Goal: Task Accomplishment & Management: Complete application form

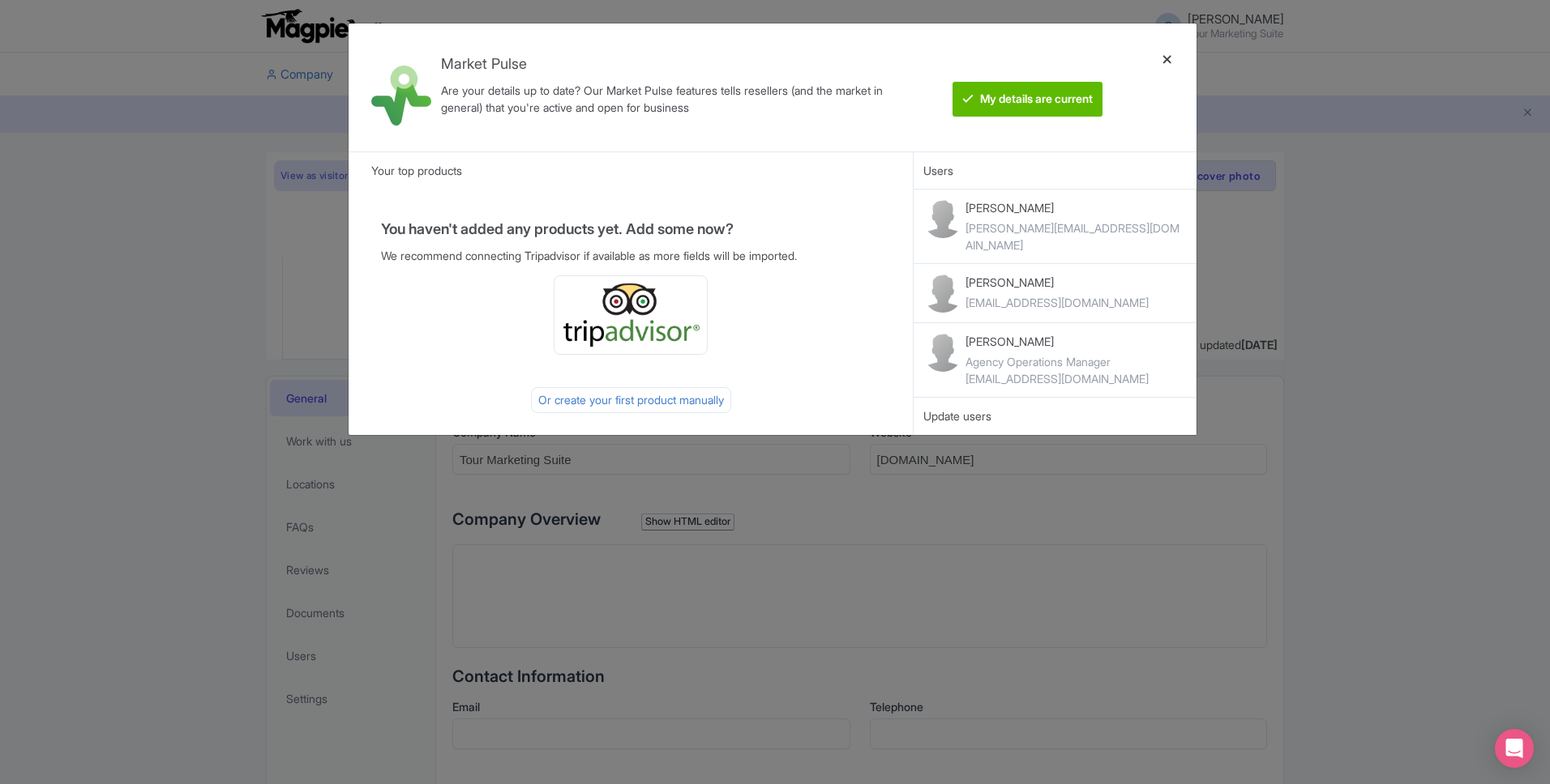
click at [1176, 63] on div at bounding box center [1167, 88] width 39 height 102
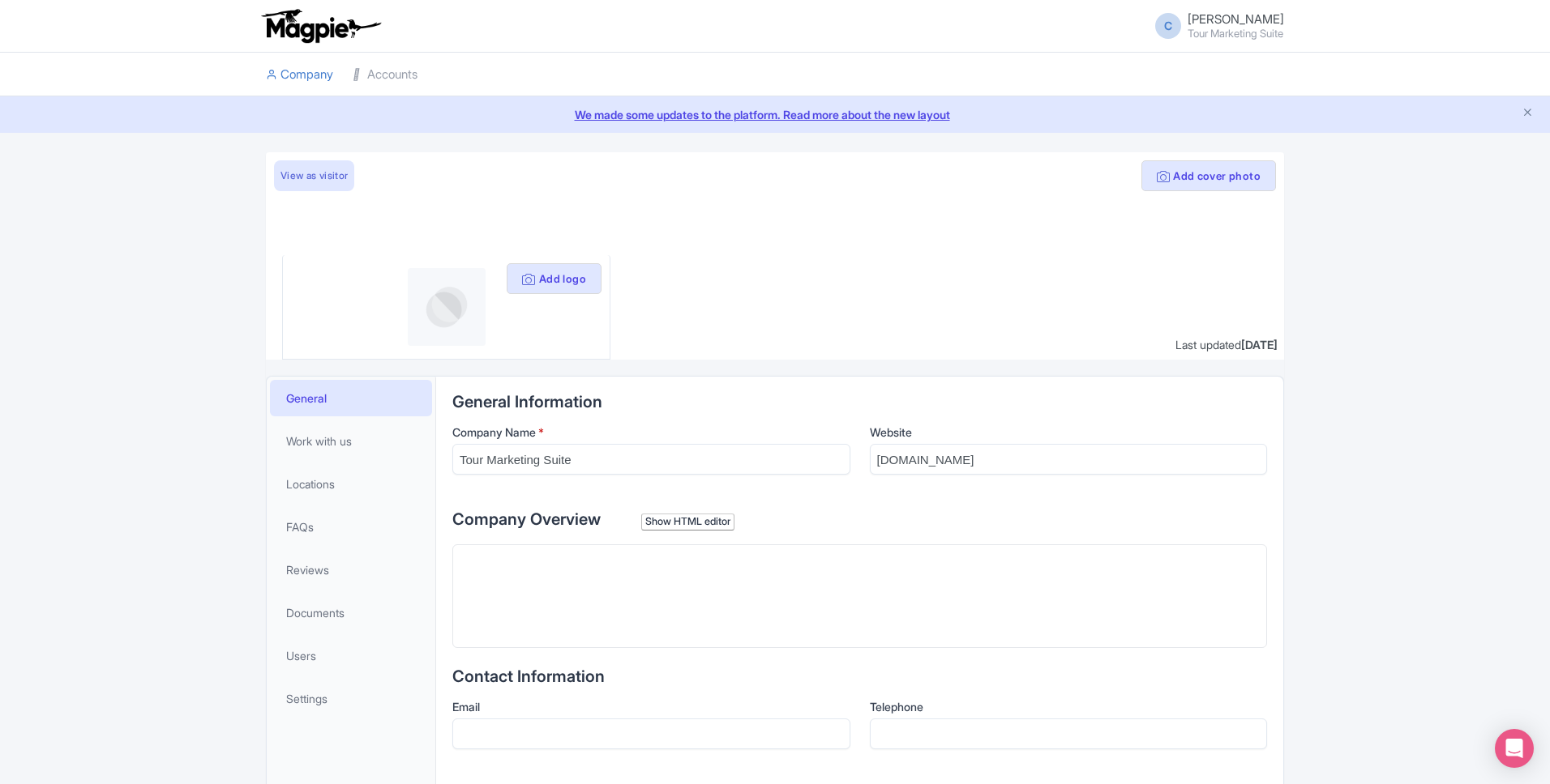
click at [1167, 57] on li at bounding box center [859, 74] width 866 height 43
click at [357, 80] on icon at bounding box center [358, 75] width 12 height 12
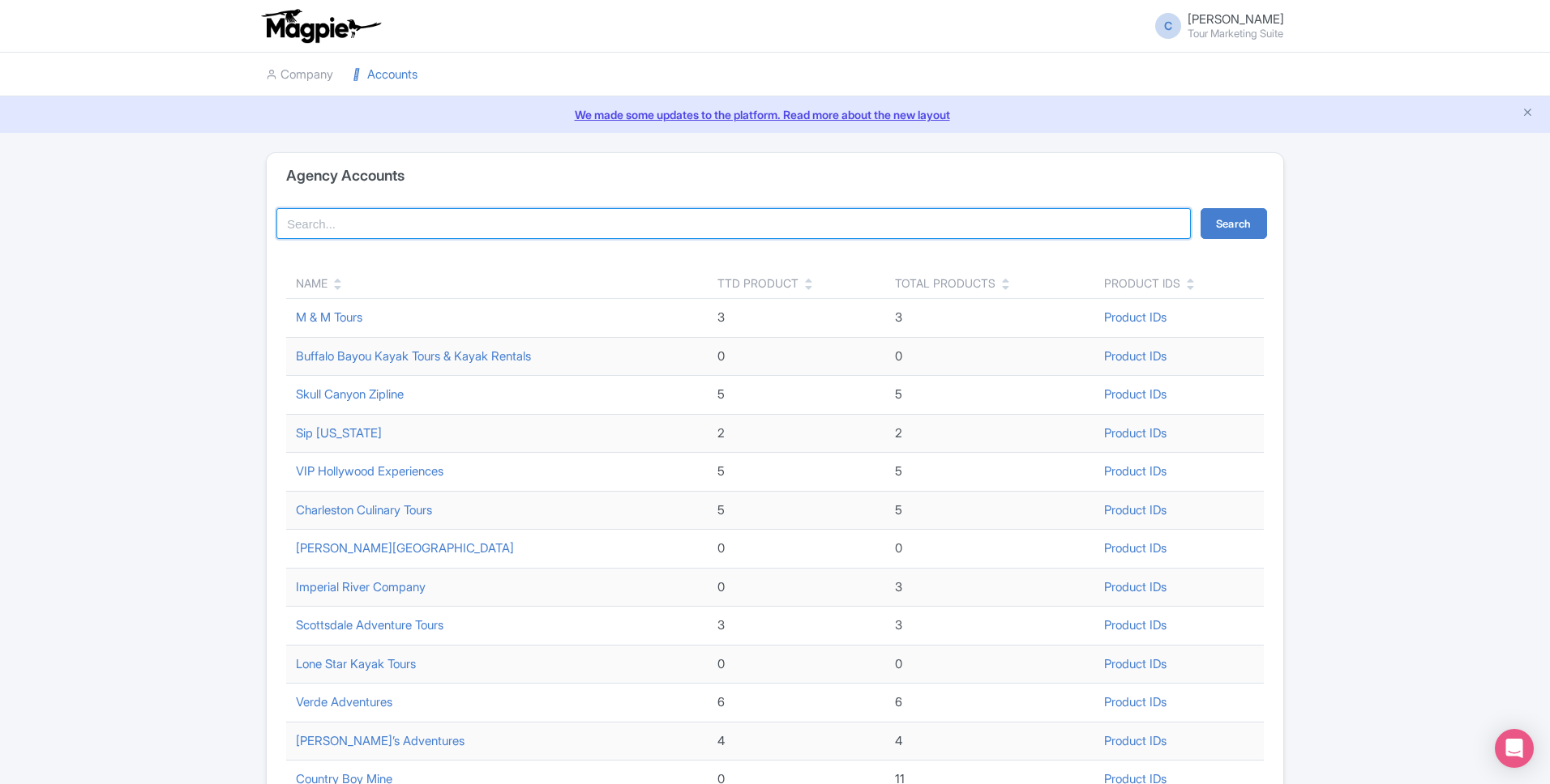
click at [423, 227] on input "search" at bounding box center [733, 223] width 914 height 31
type input "vip"
click at [1200, 208] on button "Search" at bounding box center [1233, 223] width 66 height 31
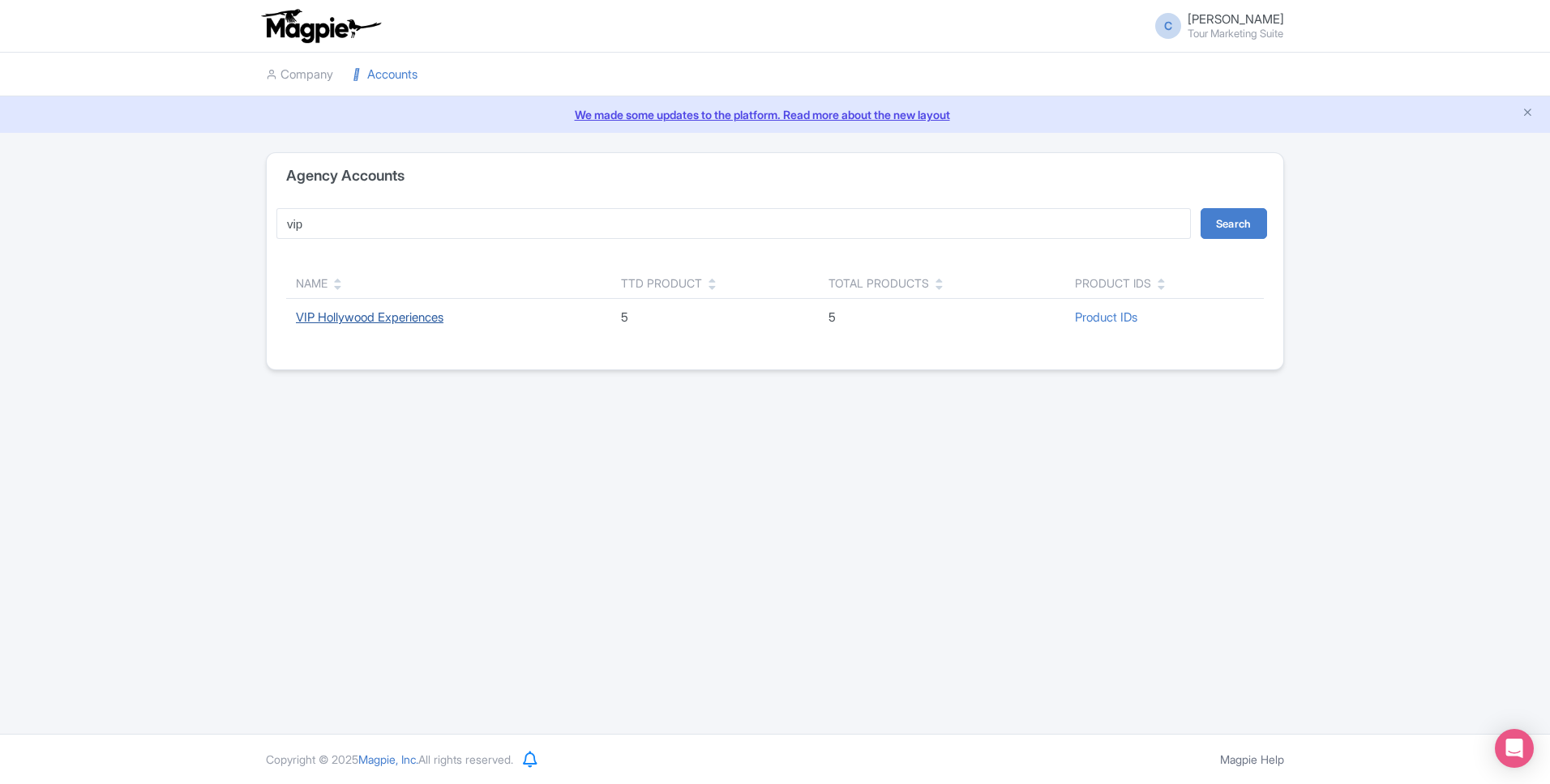
click at [430, 319] on link "VIP Hollywood Experiences" at bounding box center [369, 317] width 147 height 15
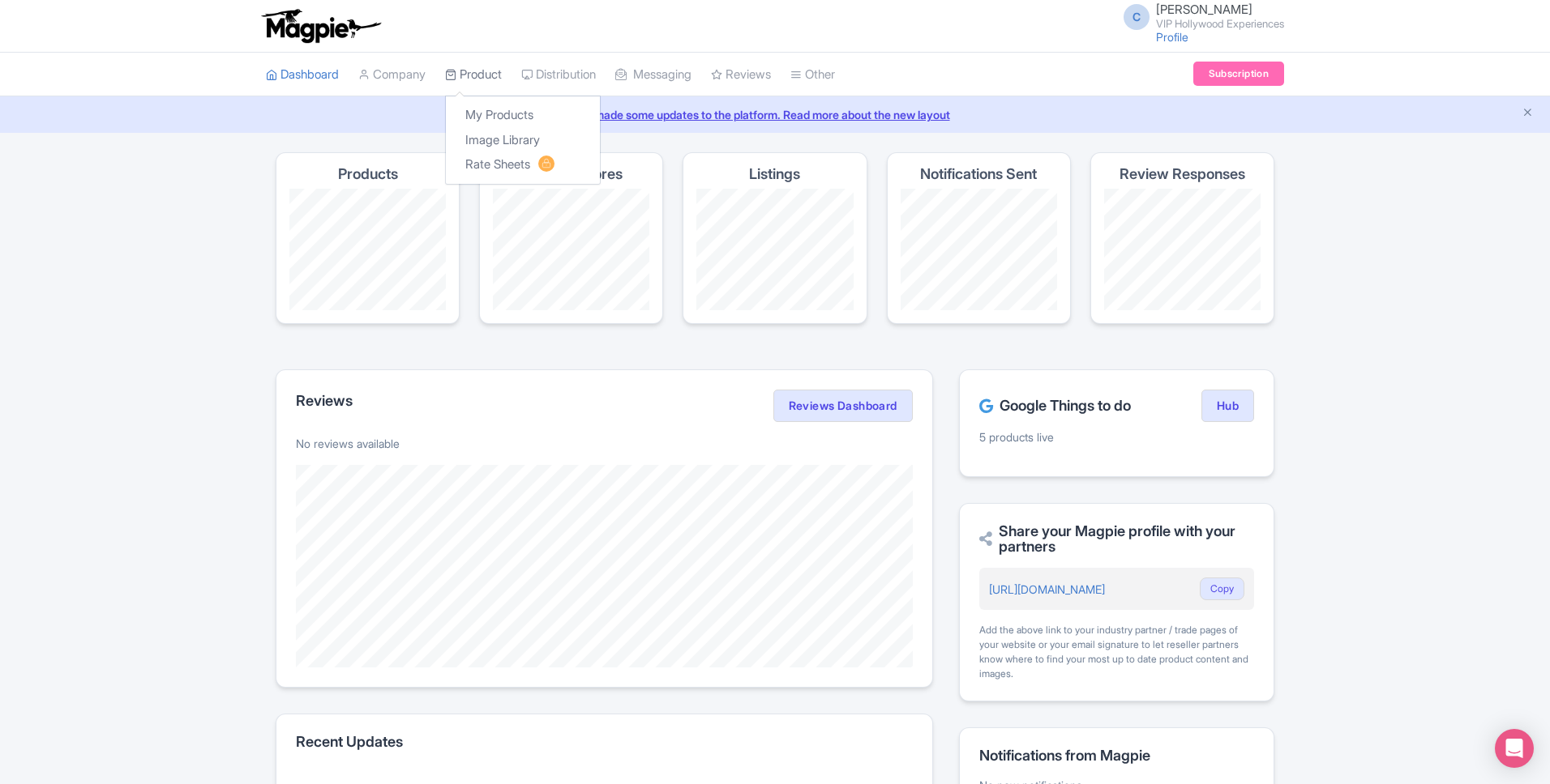
click at [457, 74] on icon at bounding box center [451, 75] width 12 height 12
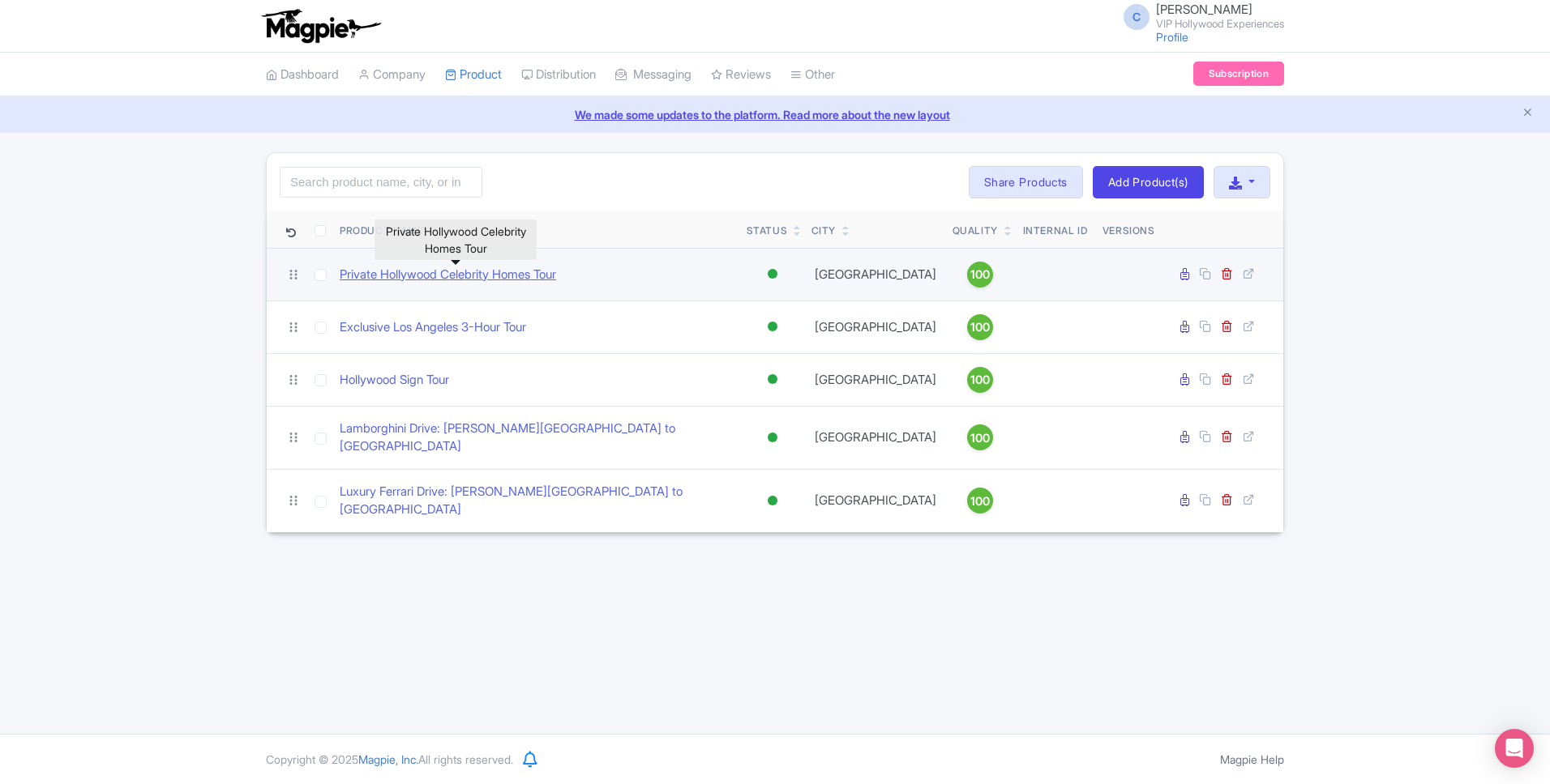
click at [499, 272] on link "Private Hollywood Celebrity Homes Tour" at bounding box center [448, 274] width 217 height 18
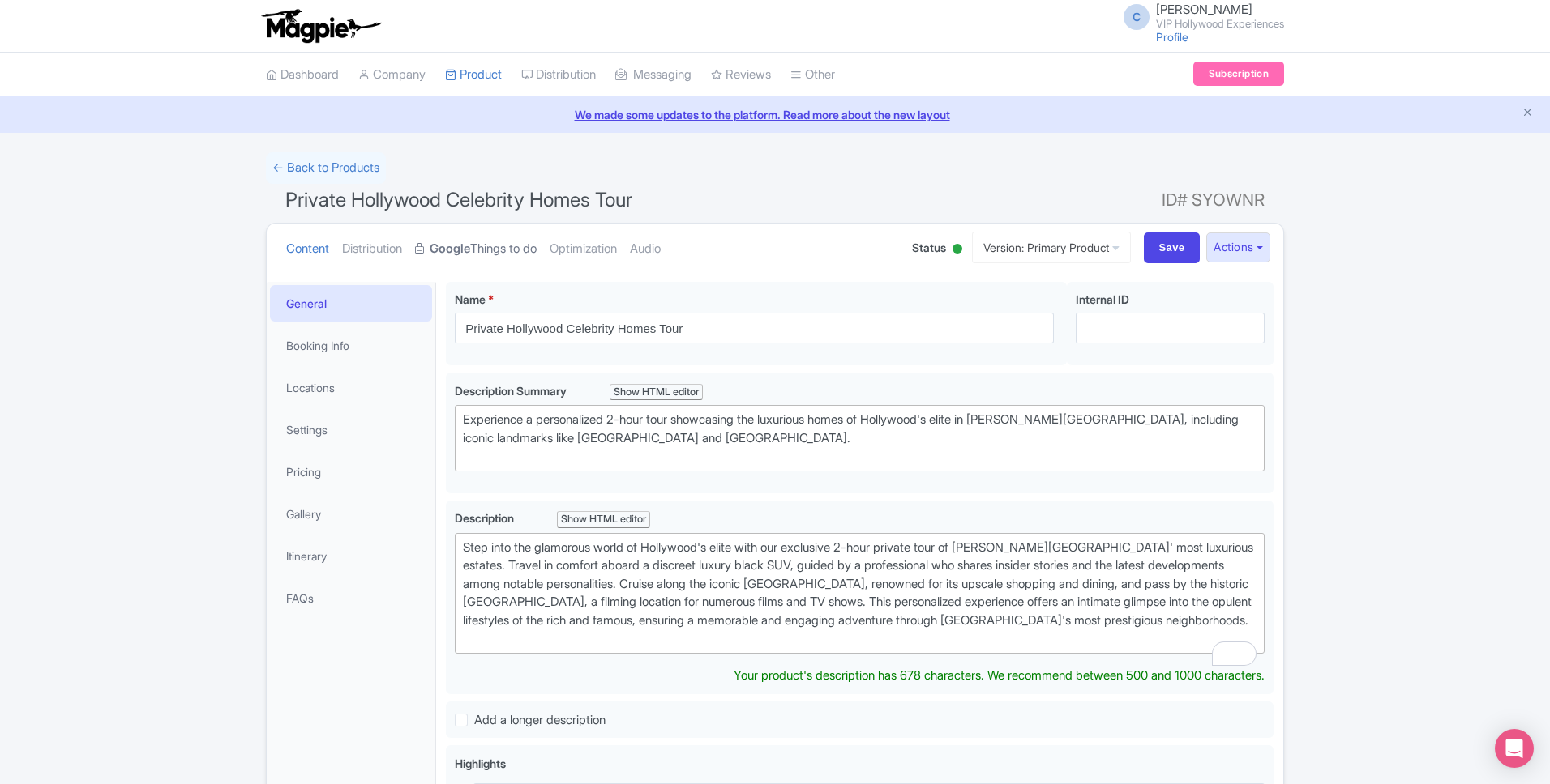
click at [461, 248] on strong "Google" at bounding box center [450, 248] width 40 height 18
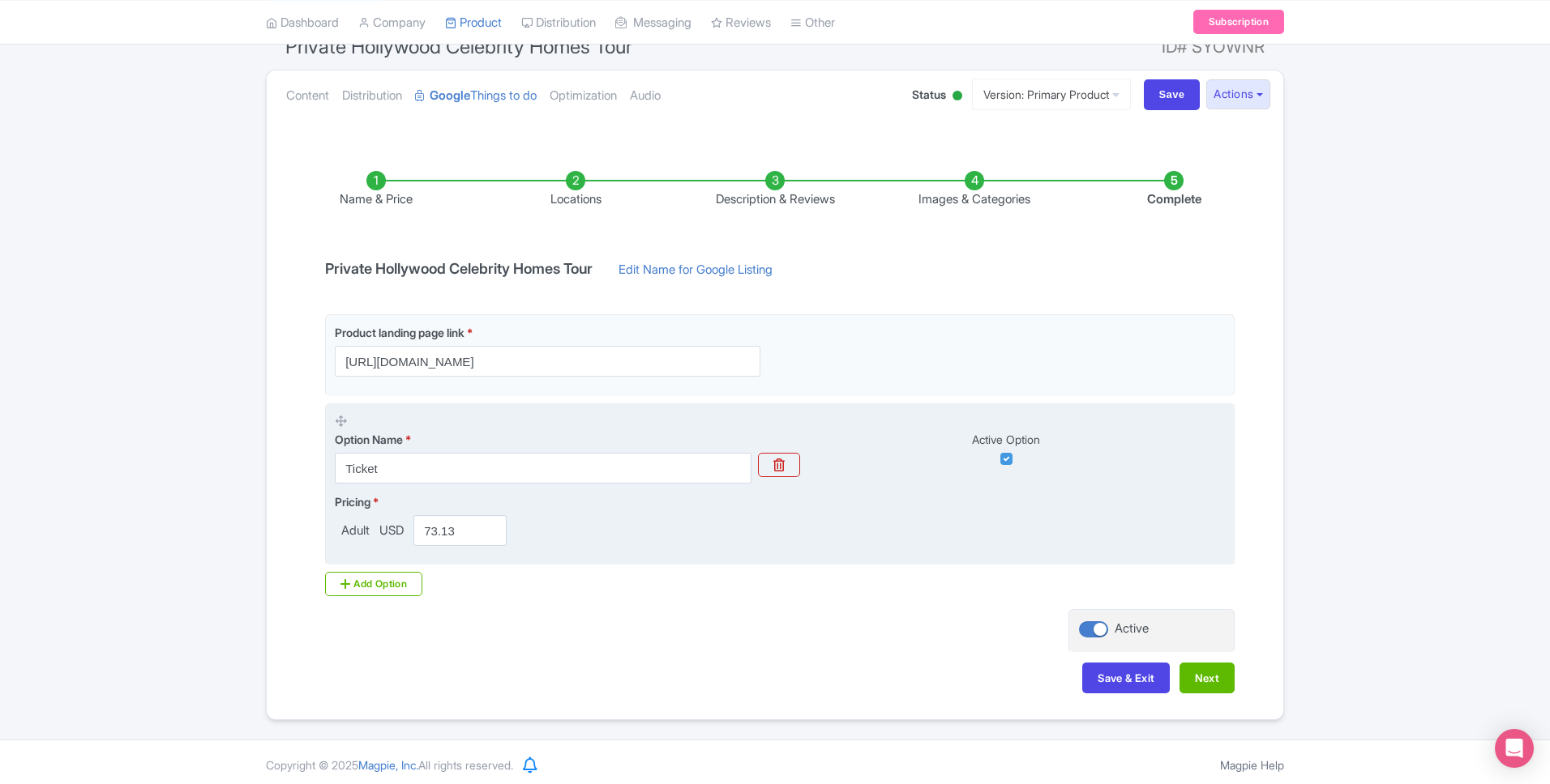
scroll to position [159, 0]
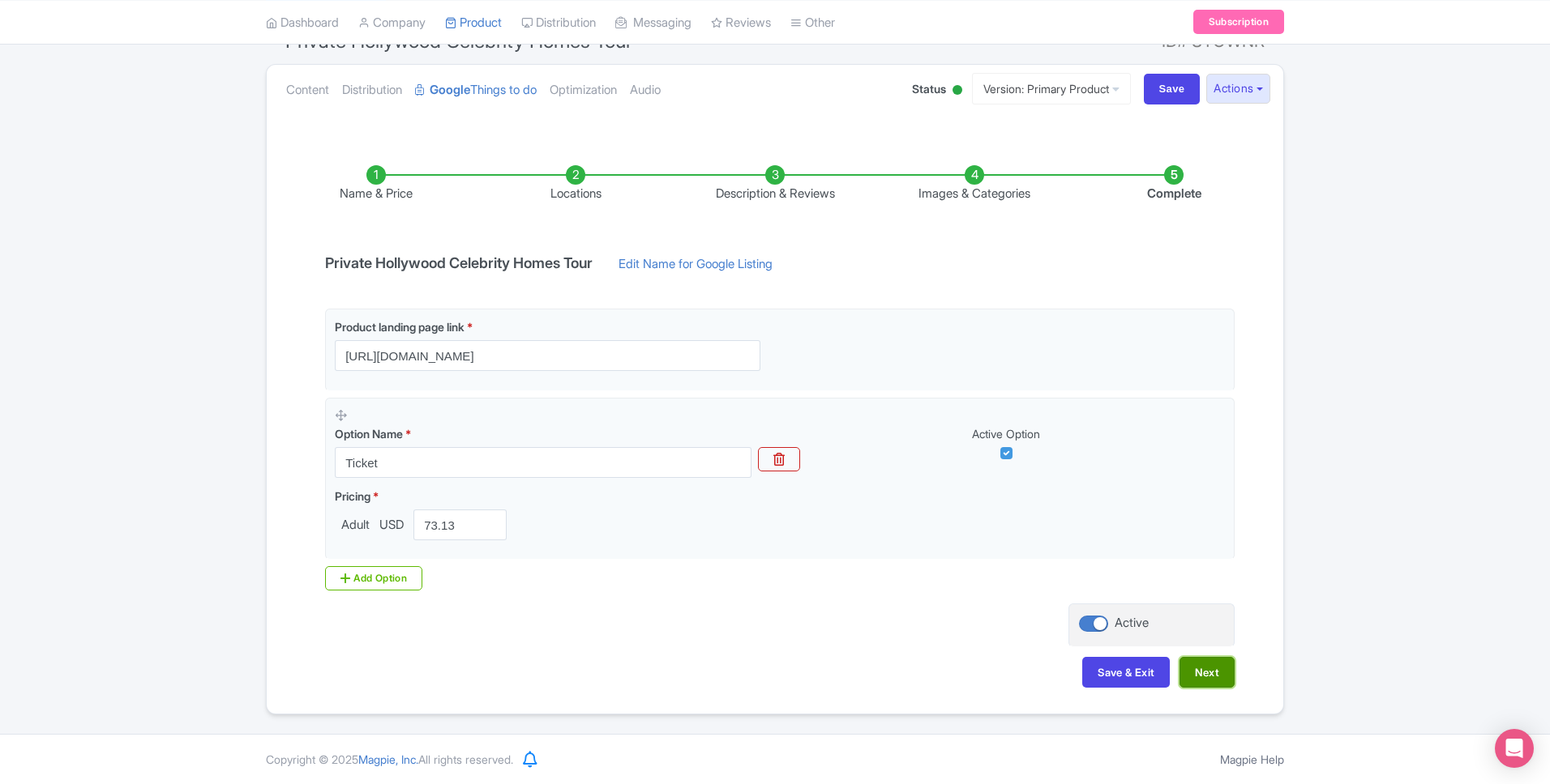
click at [1188, 679] on button "Next" at bounding box center [1206, 672] width 55 height 31
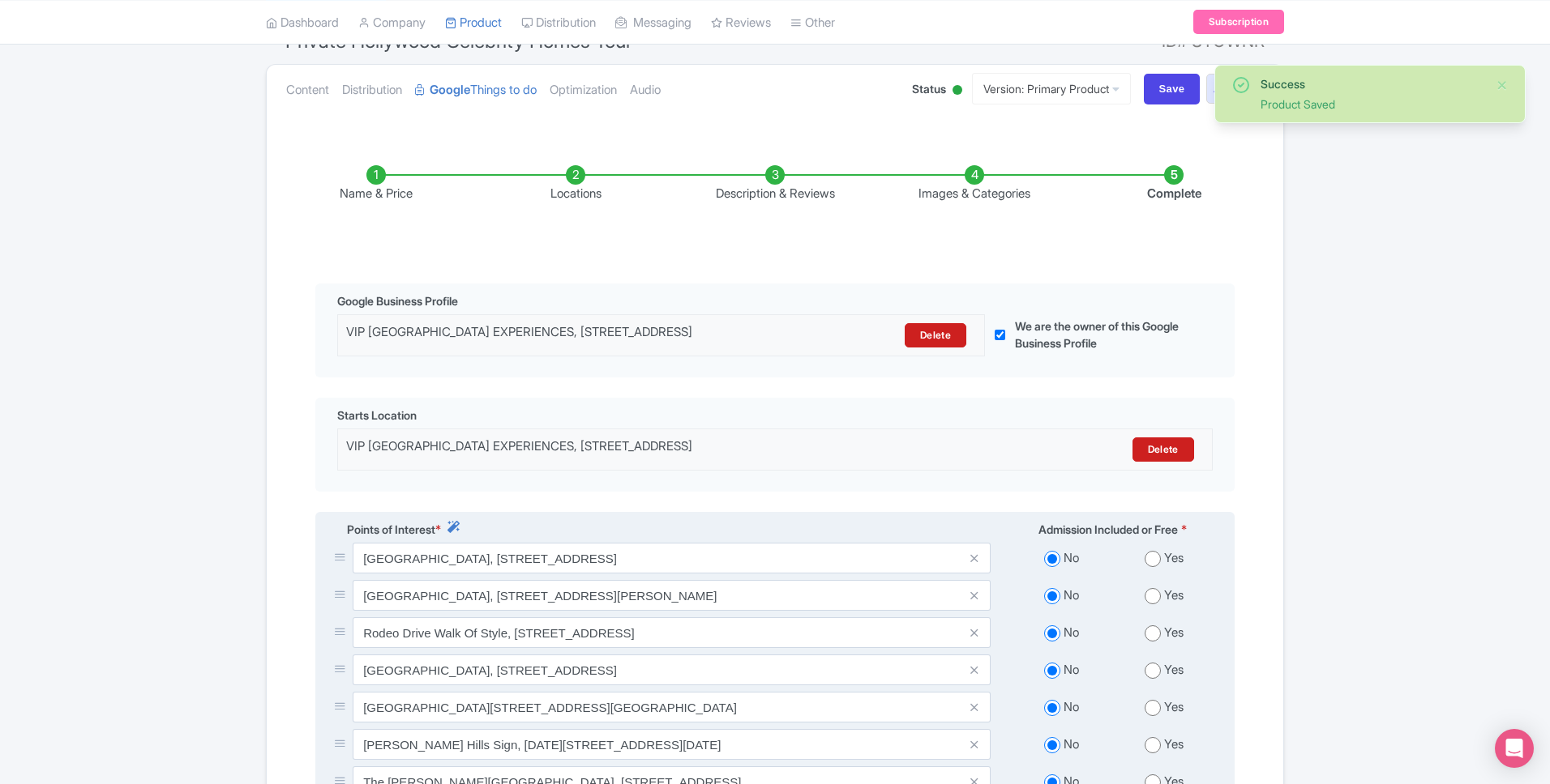
scroll to position [397, 0]
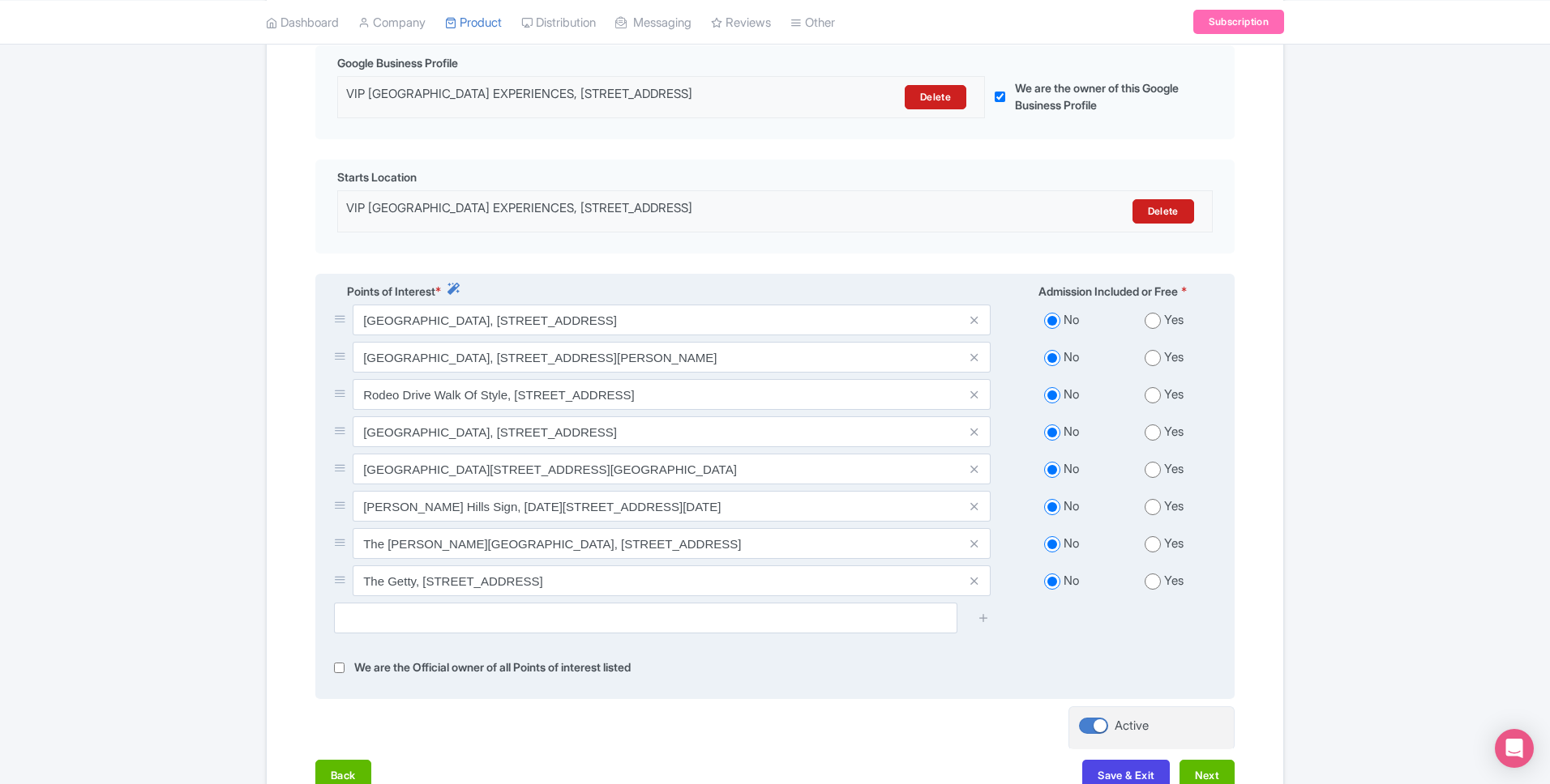
click at [1155, 329] on input "radio" at bounding box center [1152, 321] width 16 height 16
radio input "true"
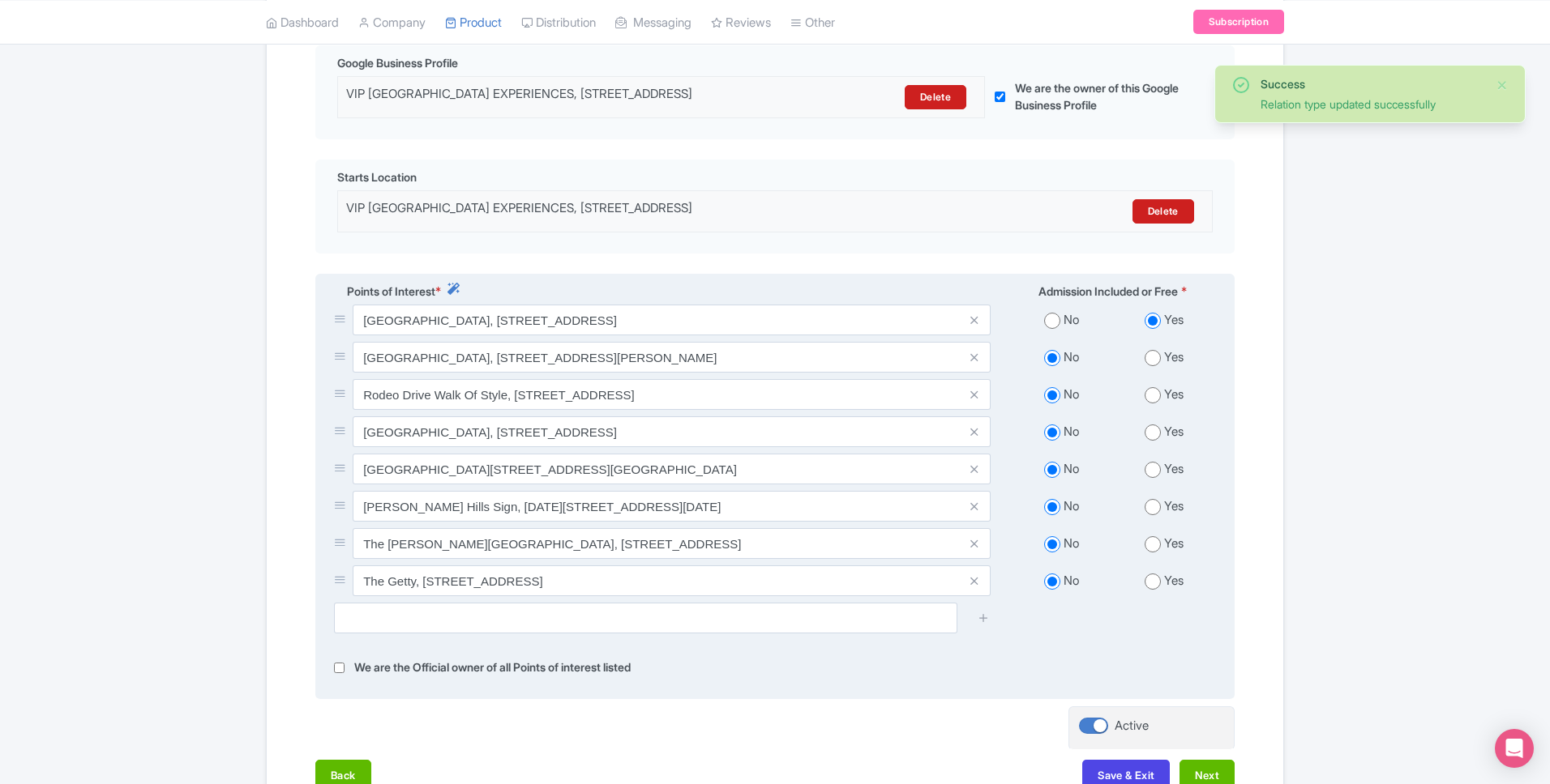
click at [1155, 366] on input "radio" at bounding box center [1152, 357] width 16 height 16
radio input "true"
click at [1148, 404] on input "radio" at bounding box center [1152, 395] width 16 height 16
radio input "true"
click at [1153, 441] on input "radio" at bounding box center [1152, 432] width 16 height 16
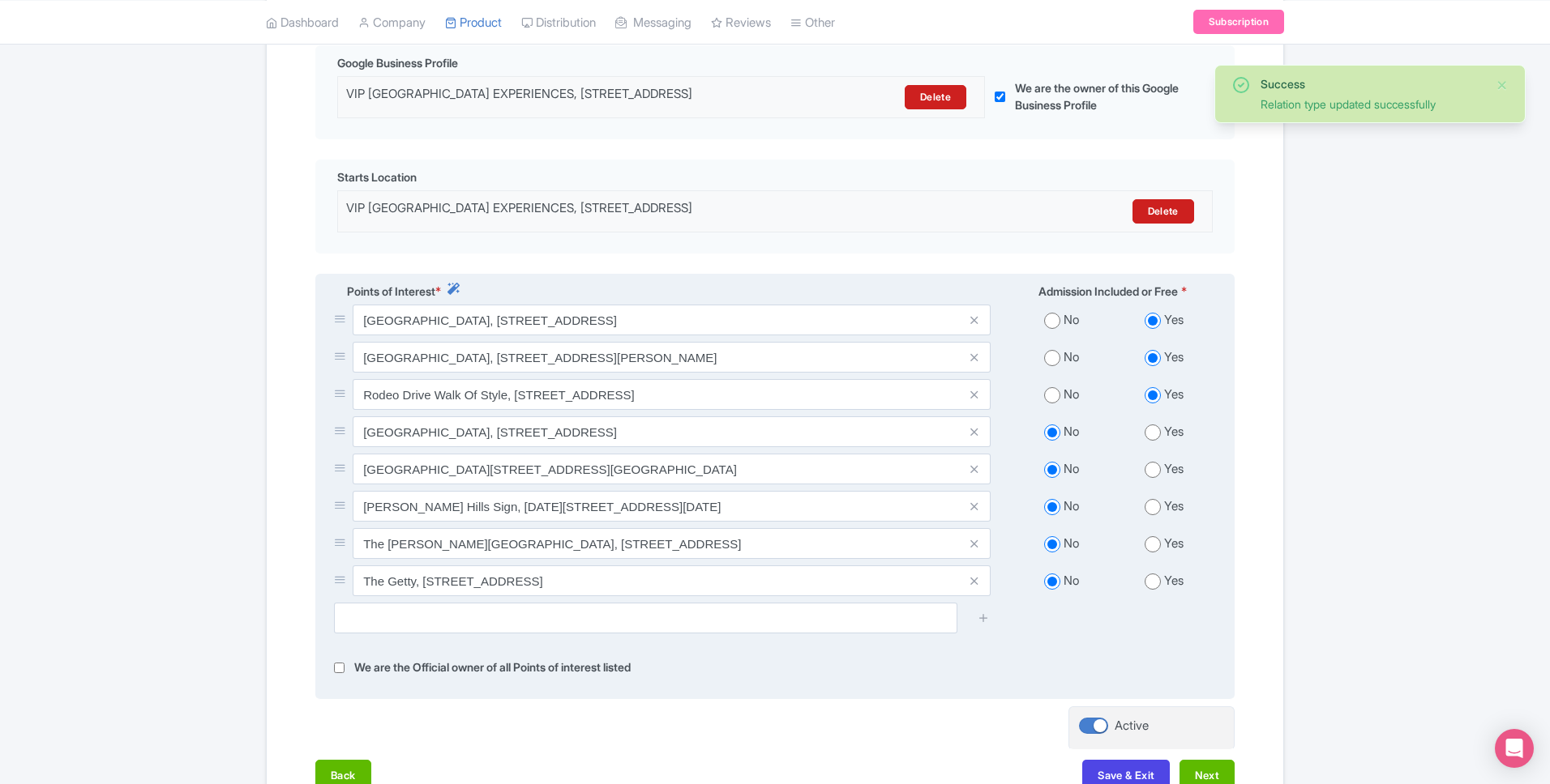
radio input "true"
click at [1152, 478] on input "radio" at bounding box center [1152, 470] width 16 height 16
radio input "true"
click at [1152, 508] on div "No Yes" at bounding box center [1113, 510] width 225 height 38
click at [1154, 515] on input "radio" at bounding box center [1152, 507] width 16 height 16
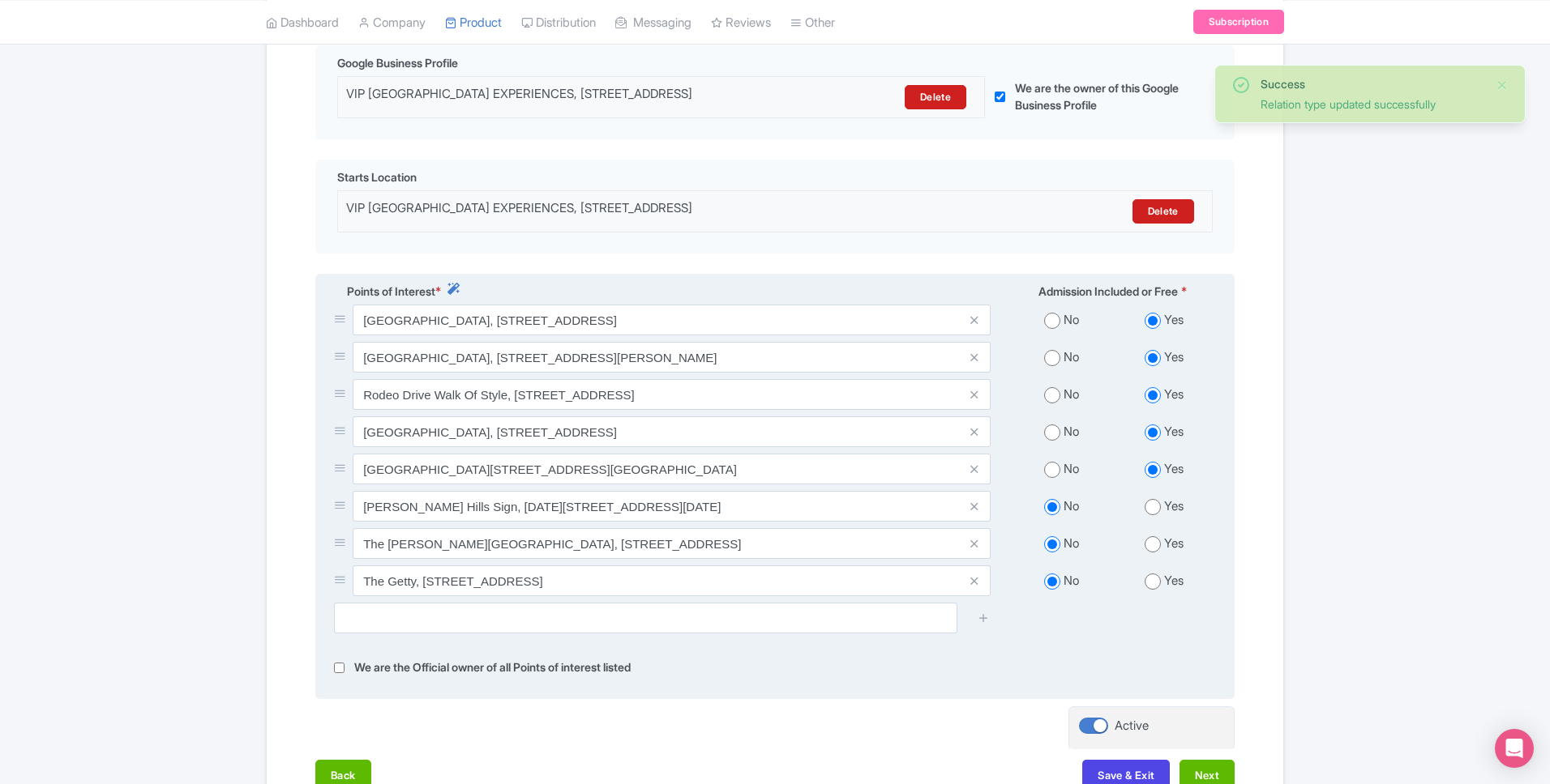
radio input "true"
click at [1151, 553] on input "radio" at bounding box center [1152, 544] width 16 height 16
radio input "true"
click at [1154, 589] on input "radio" at bounding box center [1152, 582] width 16 height 16
radio input "true"
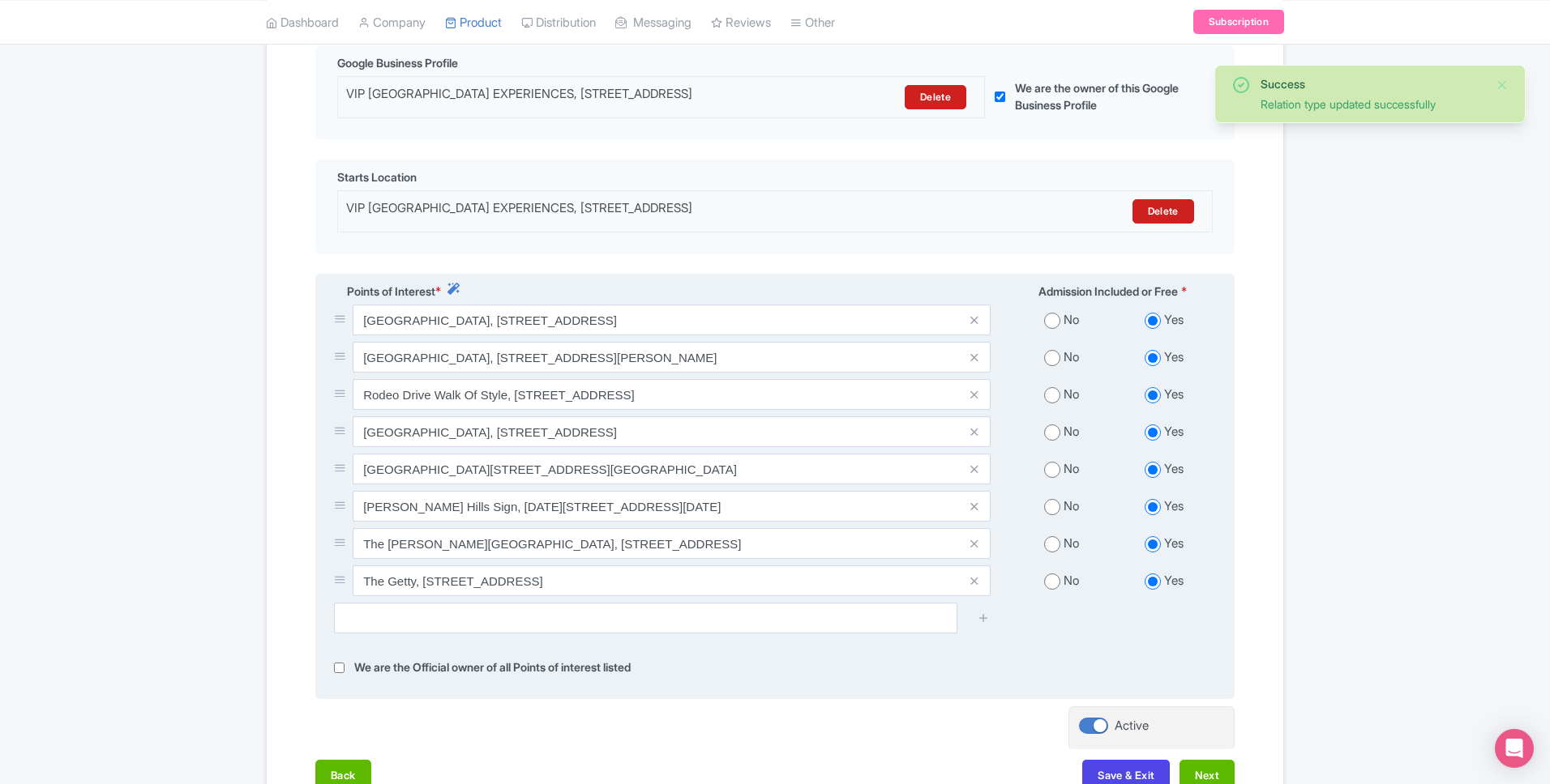
scroll to position [452, 0]
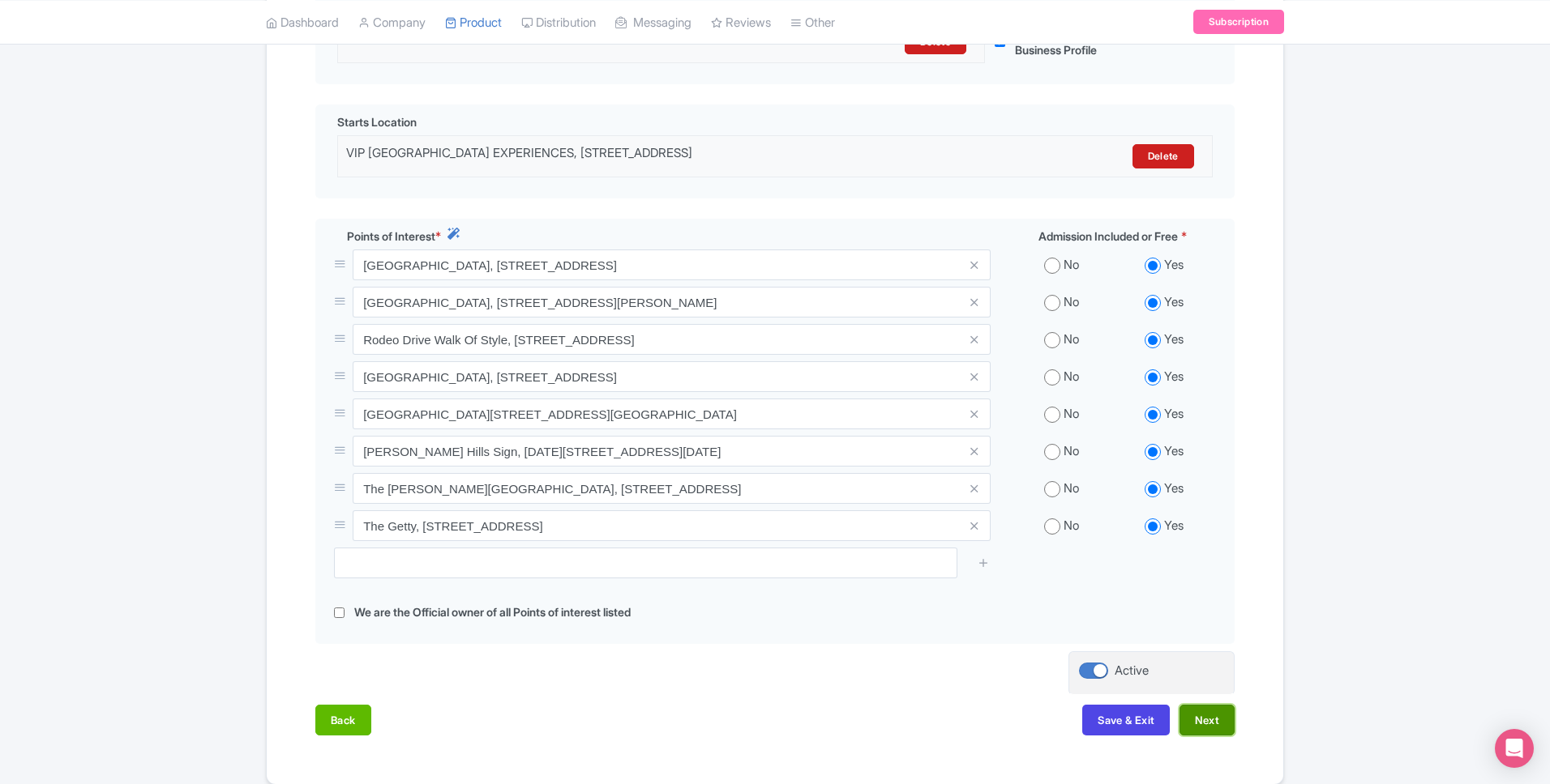
click at [1208, 733] on button "Next" at bounding box center [1206, 720] width 55 height 31
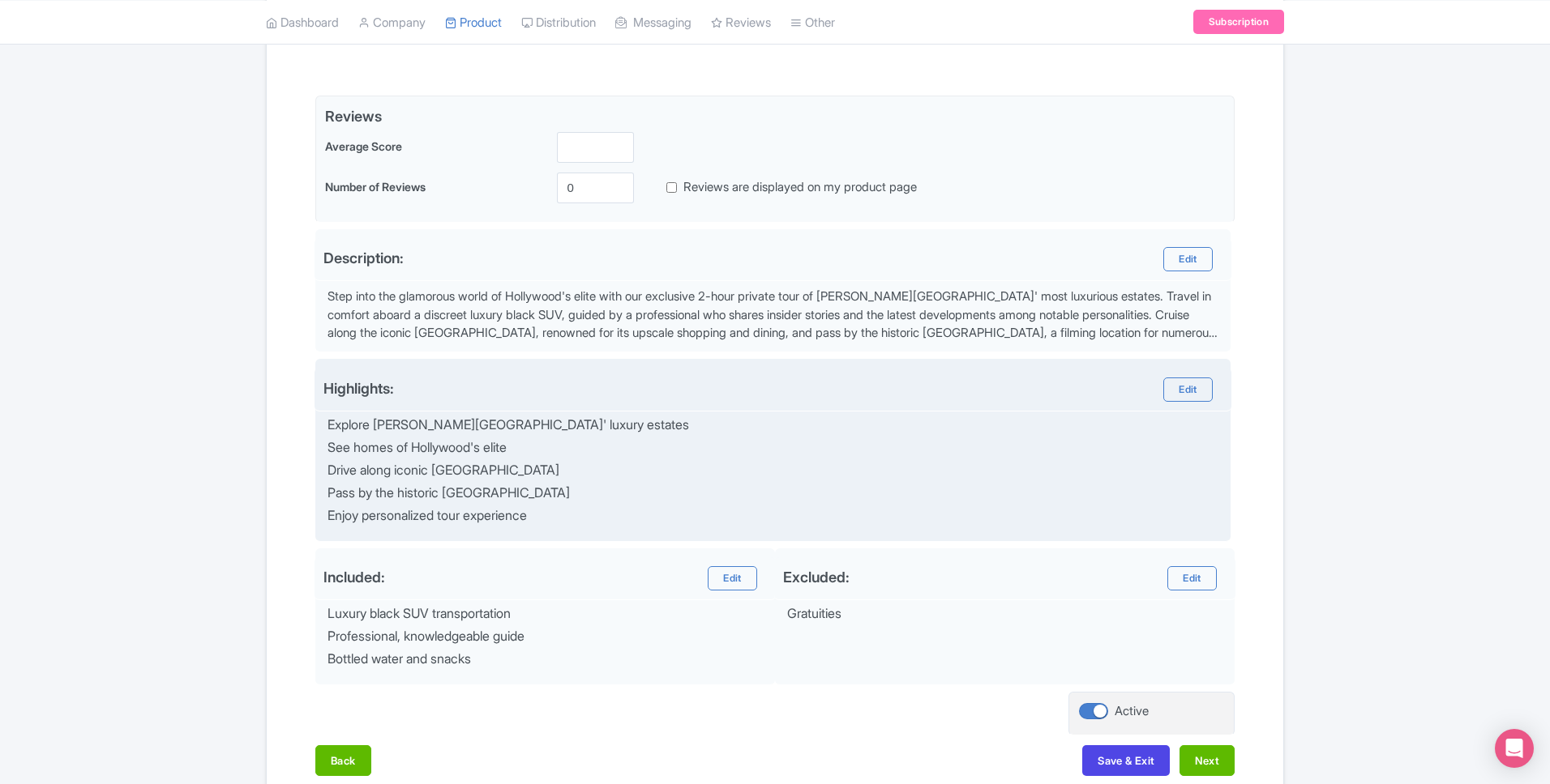
scroll to position [185, 0]
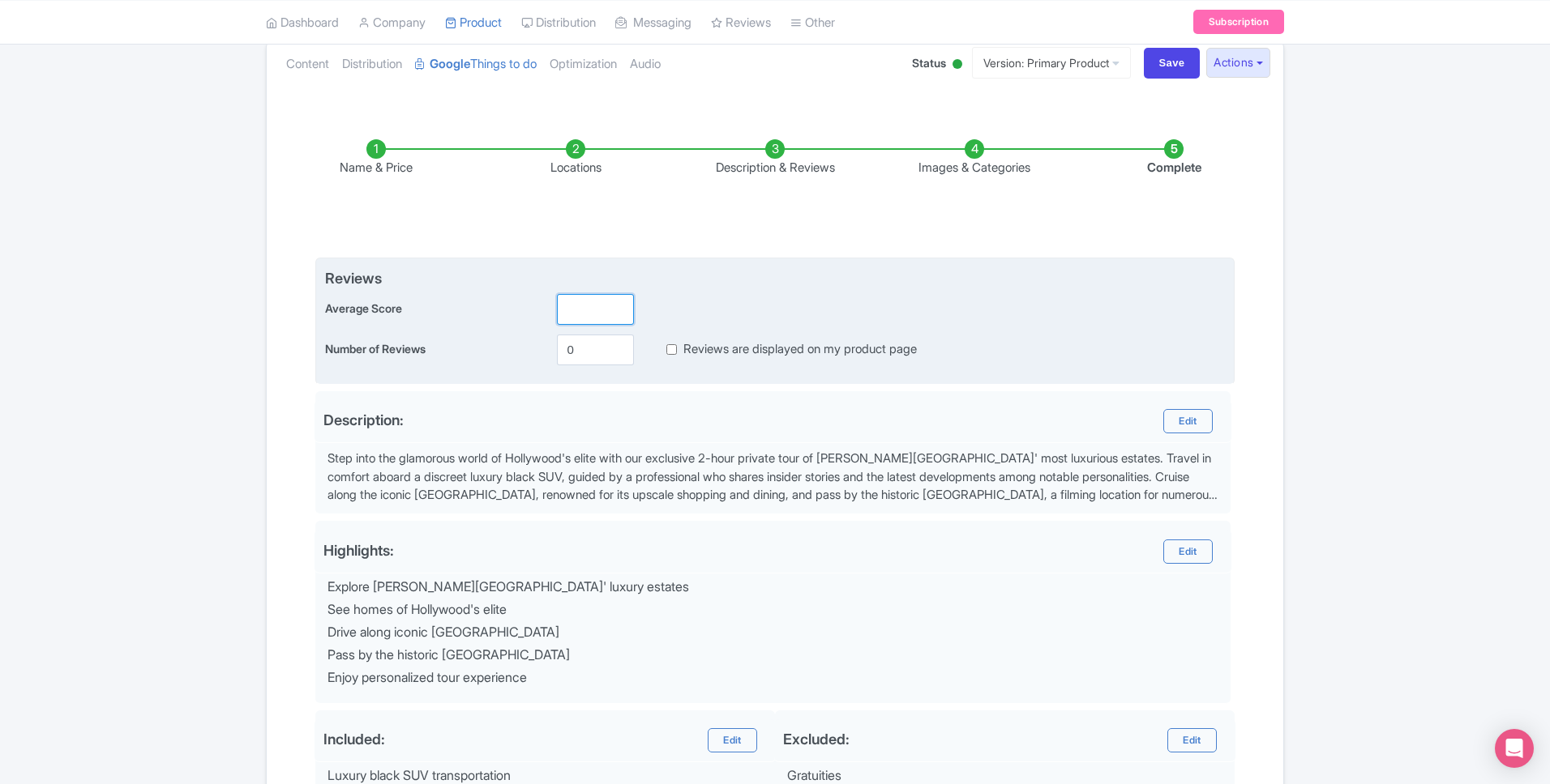
click at [593, 304] on input "number" at bounding box center [595, 309] width 77 height 31
type input "272"
drag, startPoint x: 591, startPoint y: 353, endPoint x: 557, endPoint y: 347, distance: 34.5
click at [557, 347] on input "0" at bounding box center [595, 350] width 77 height 31
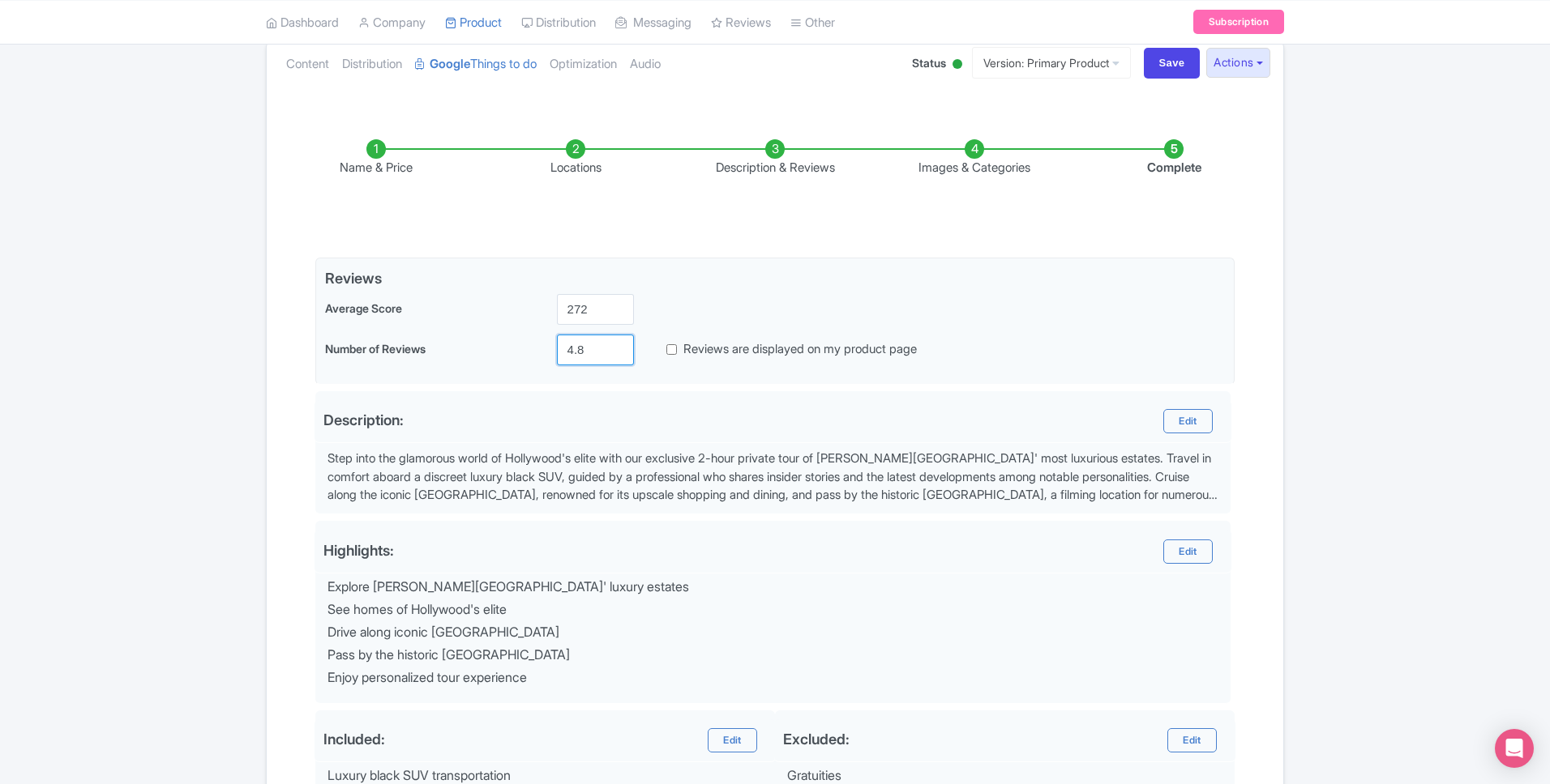
type input "4.8"
click at [281, 456] on div "Name & Price Locations Description & Reviews Images & Categories Complete Edit …" at bounding box center [775, 531] width 997 height 848
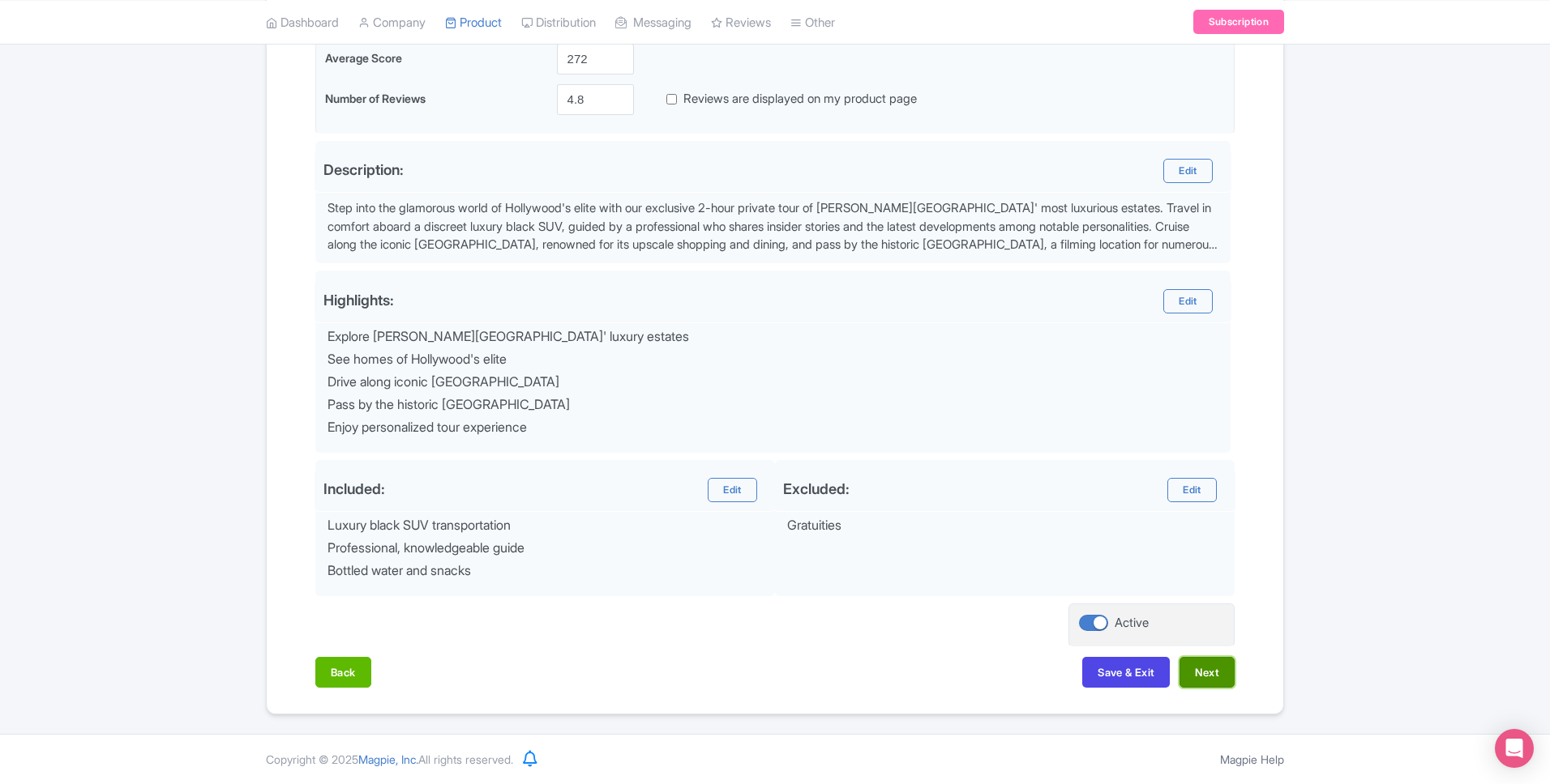
click at [1203, 682] on button "Next" at bounding box center [1206, 672] width 55 height 31
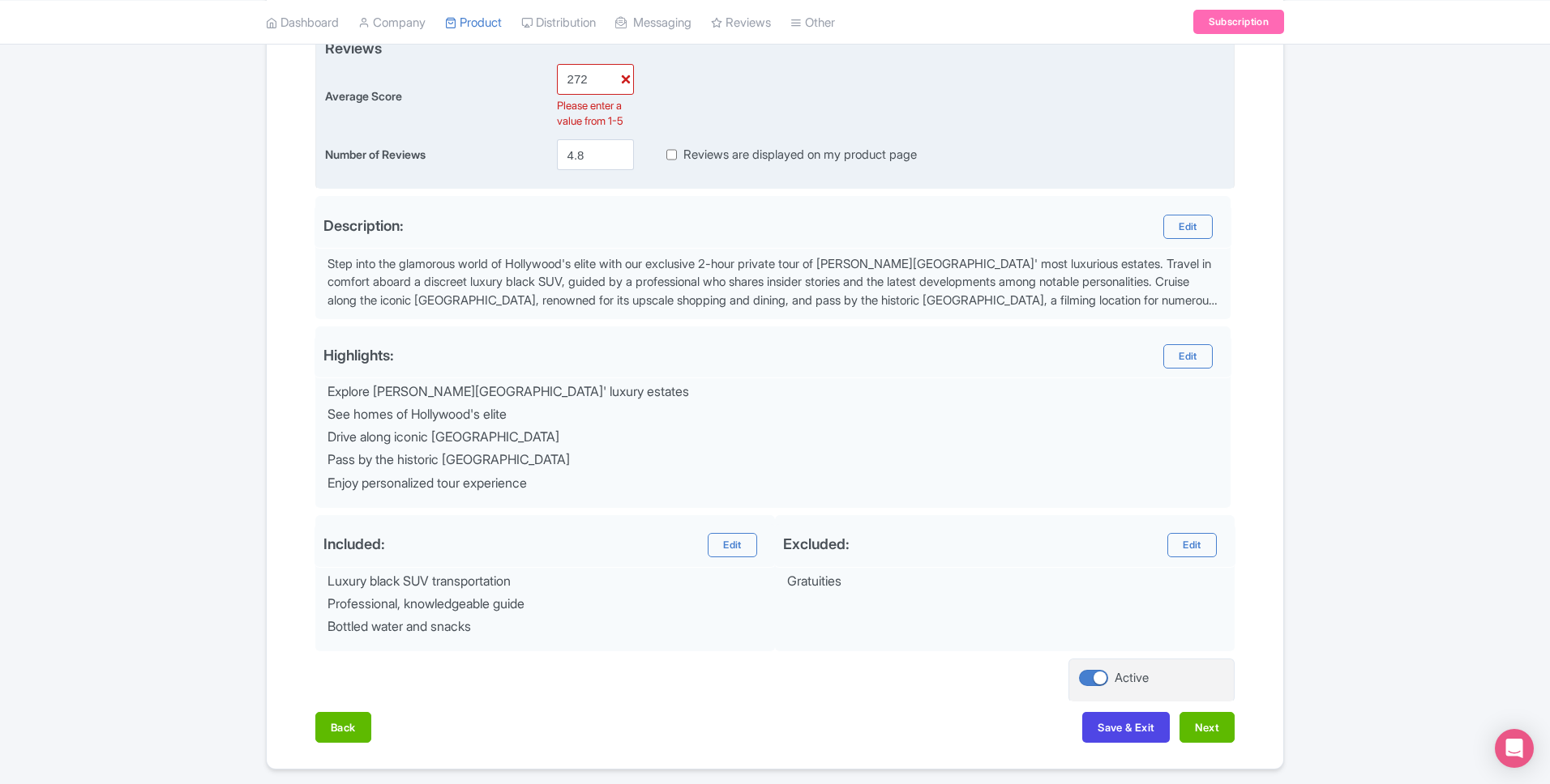
scroll to position [405, 0]
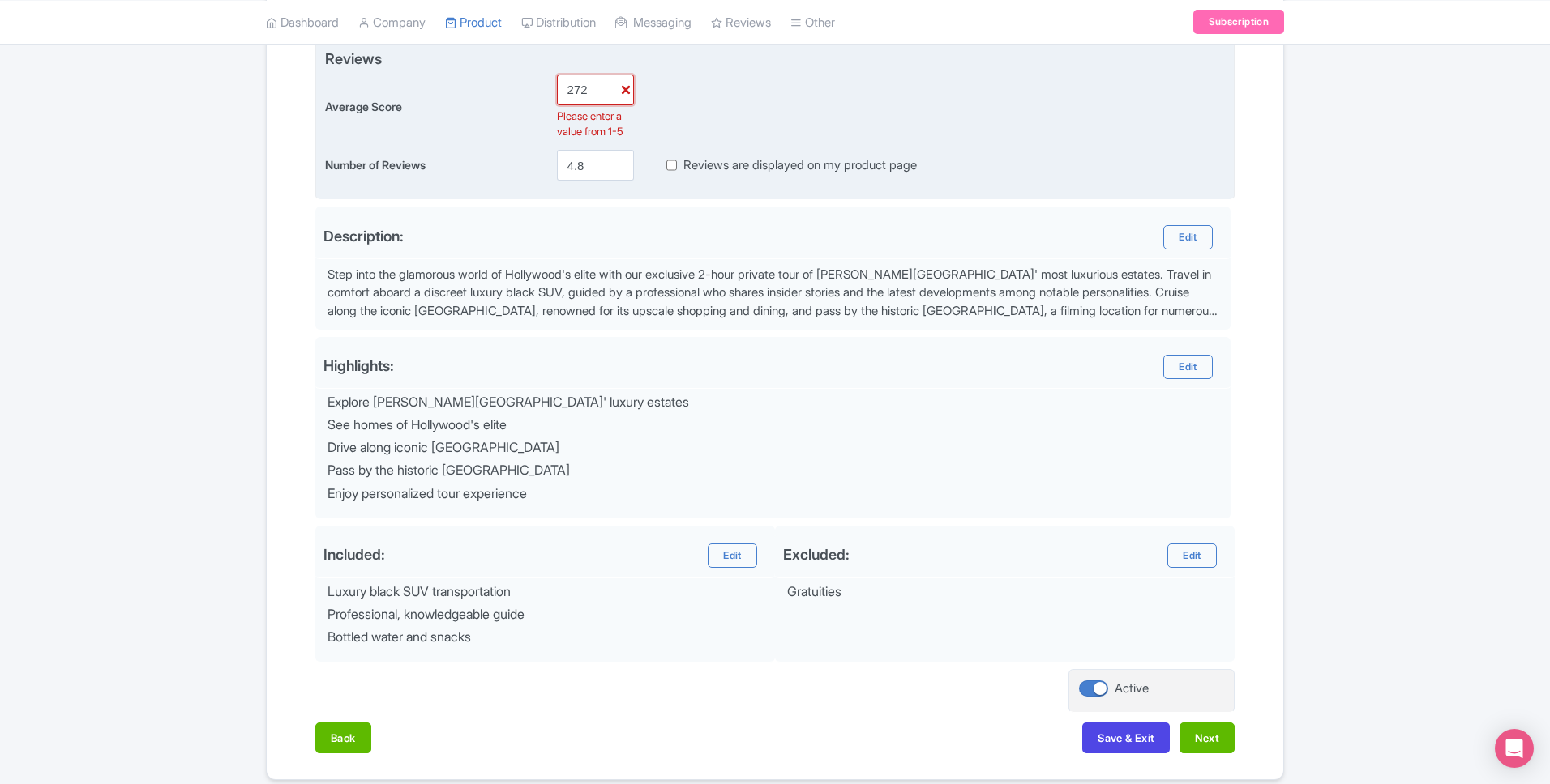
click at [576, 92] on input "272" at bounding box center [595, 90] width 77 height 31
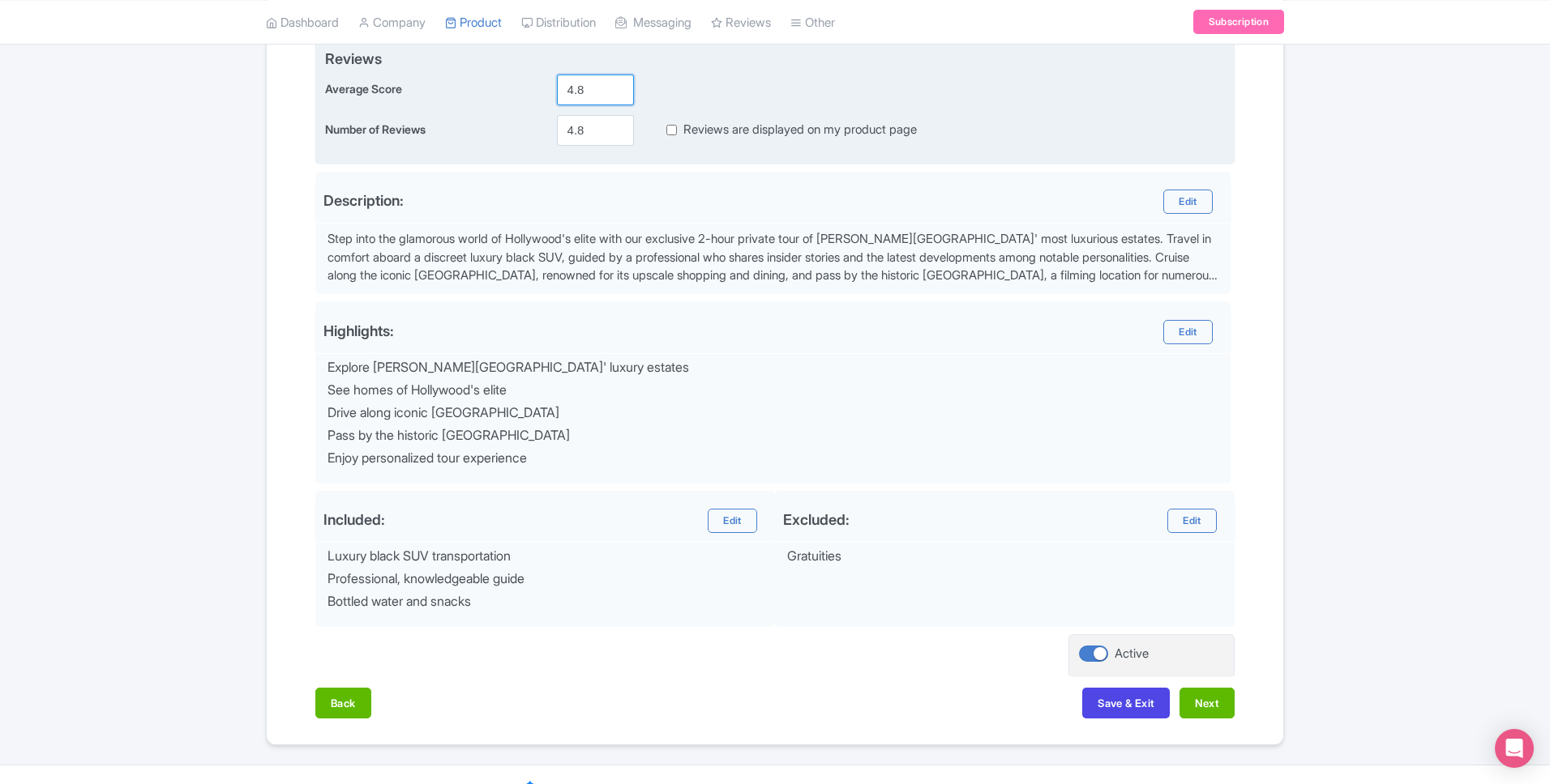
type input "4.8"
click at [582, 134] on input "4.8" at bounding box center [595, 130] width 77 height 31
click at [573, 132] on input "4.8" at bounding box center [595, 130] width 77 height 31
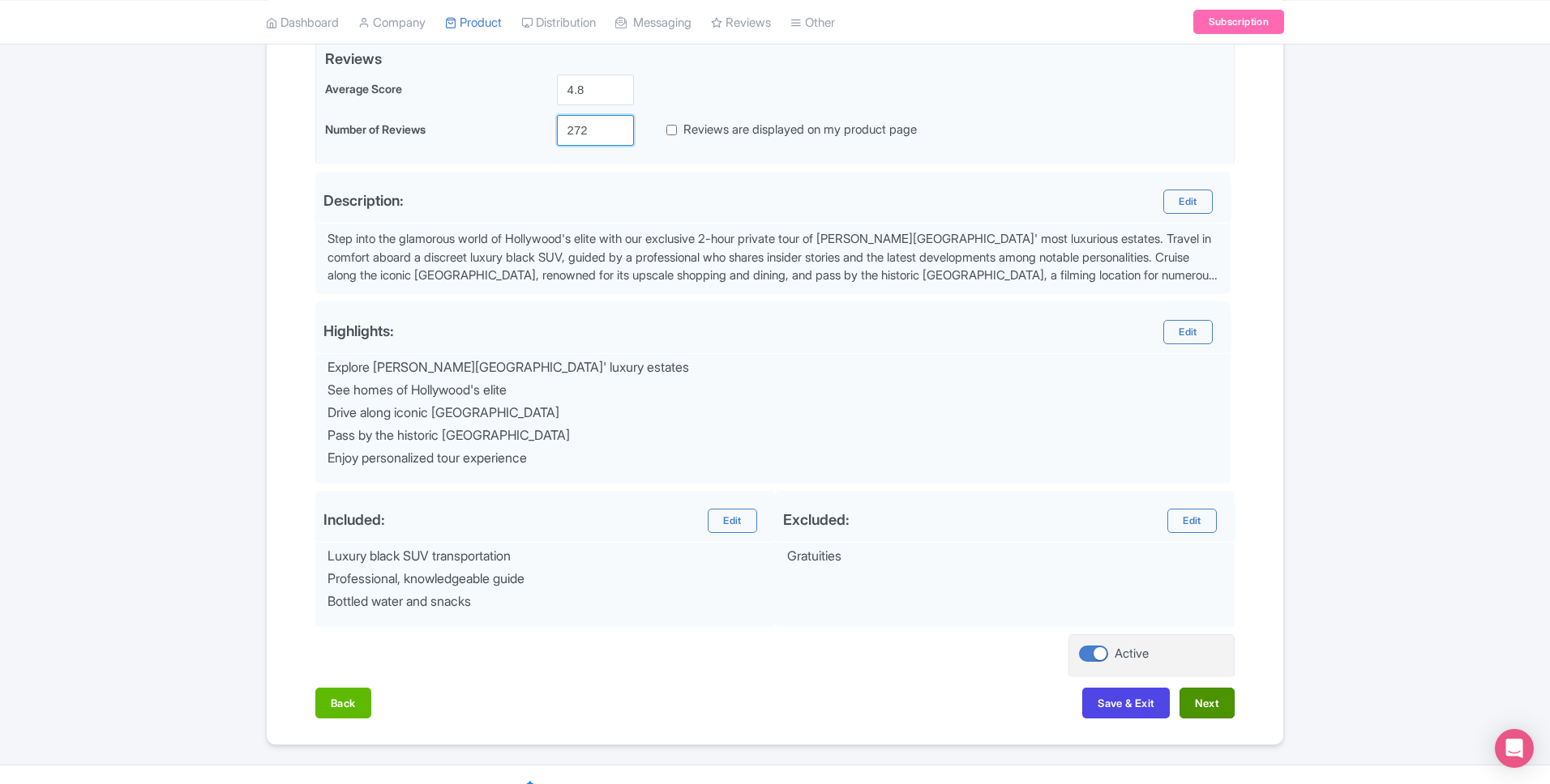
type input "272"
click at [1221, 706] on button "Next" at bounding box center [1206, 703] width 55 height 31
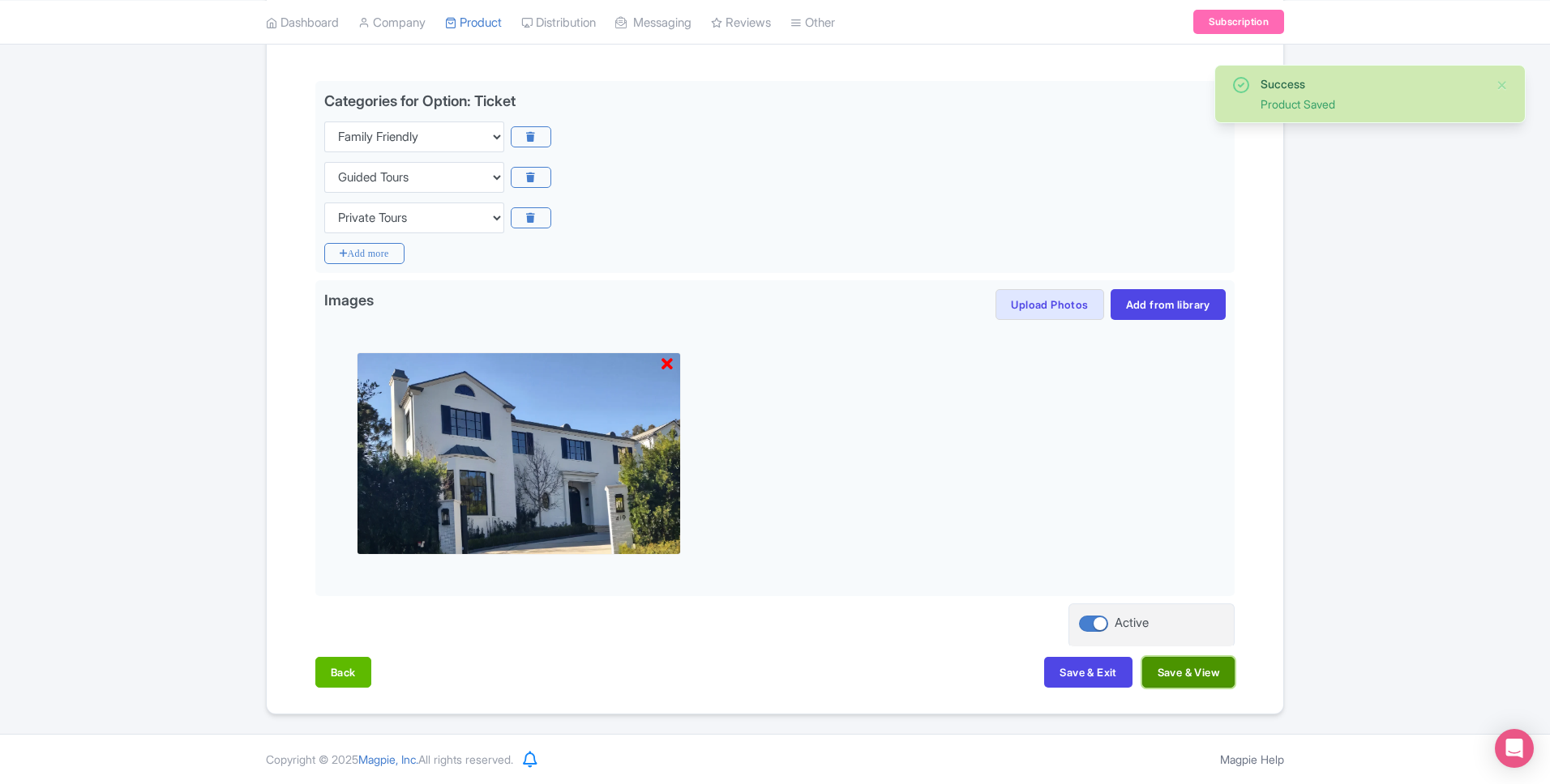
click at [1203, 677] on button "Save & View" at bounding box center [1188, 672] width 92 height 31
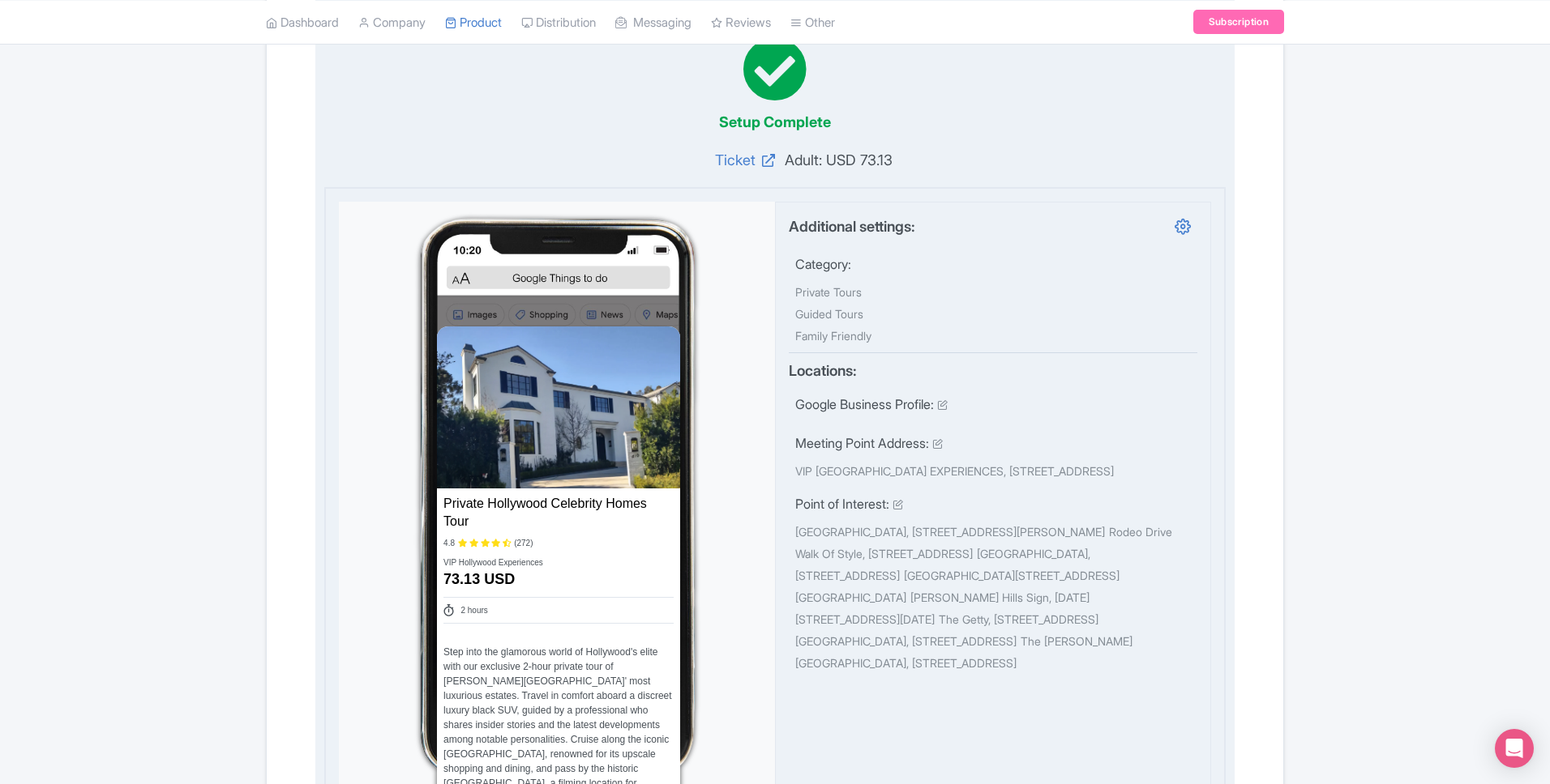
scroll to position [0, 0]
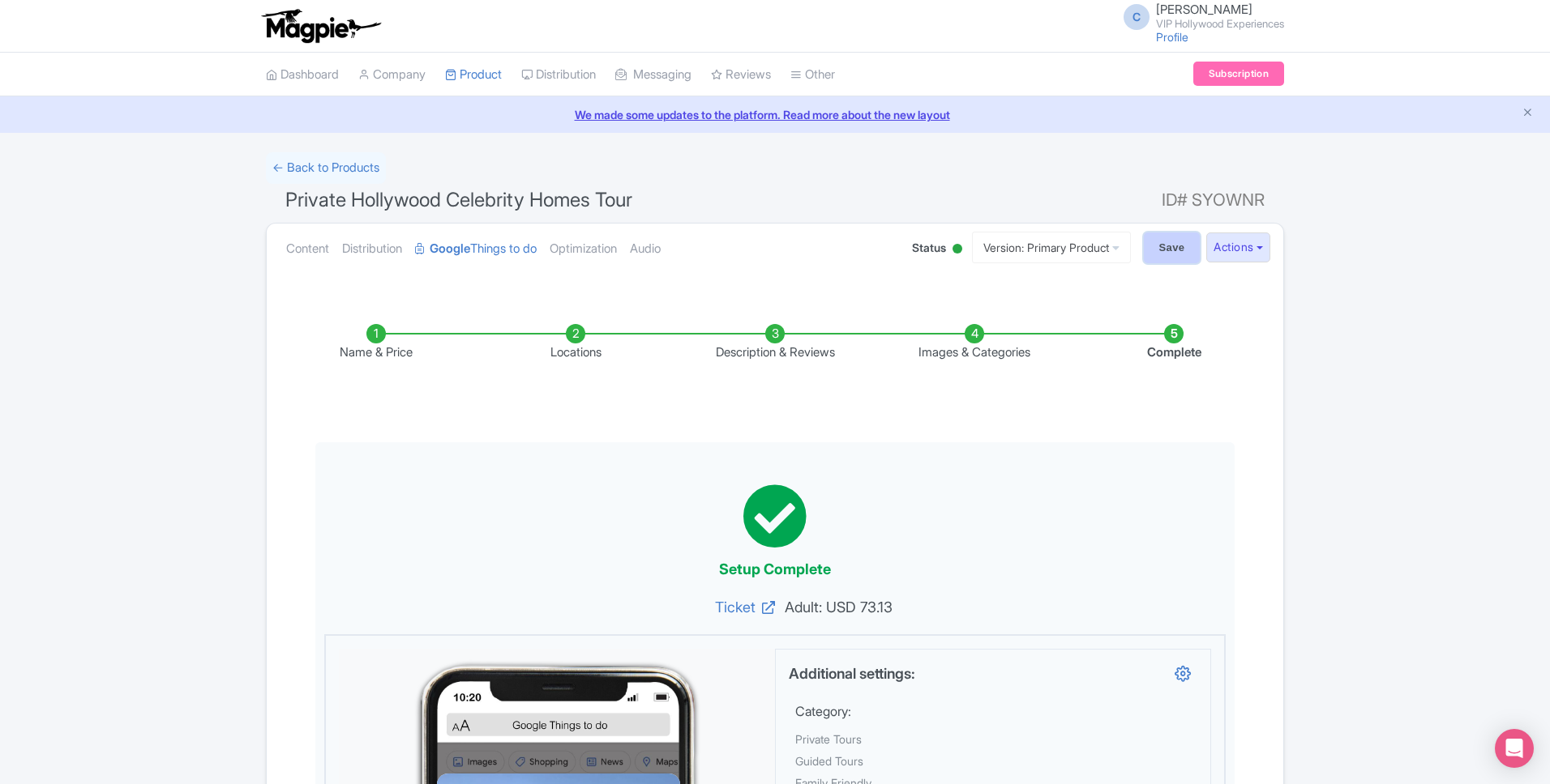
click at [1172, 248] on input "Save" at bounding box center [1171, 248] width 57 height 31
type input "Saving..."
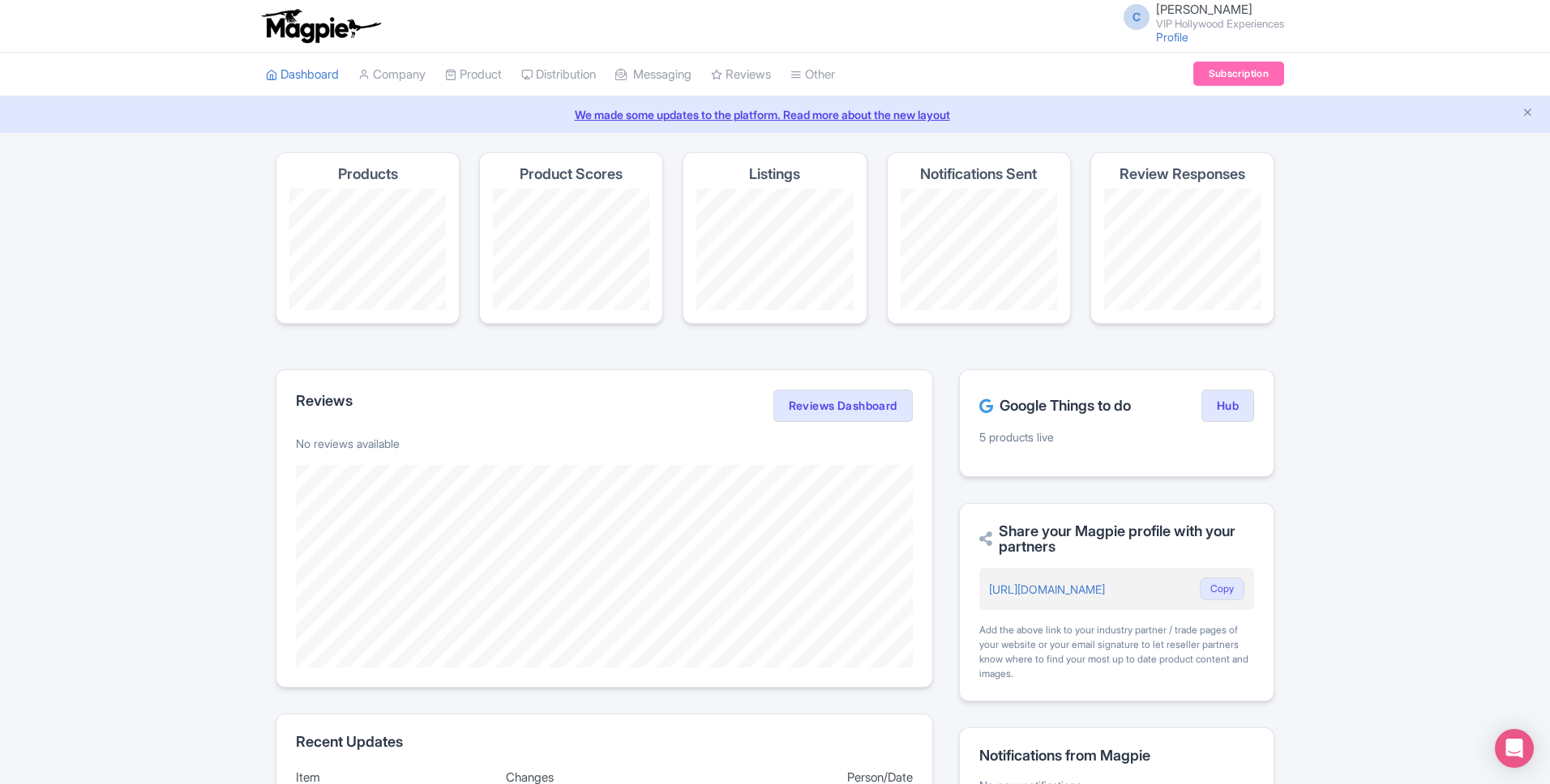
click at [525, 79] on li "Distribution Manage Resellers Manage Contacts Product Listings Listings Optimiz…" at bounding box center [559, 74] width 94 height 43
click at [495, 62] on link "Product" at bounding box center [473, 75] width 57 height 44
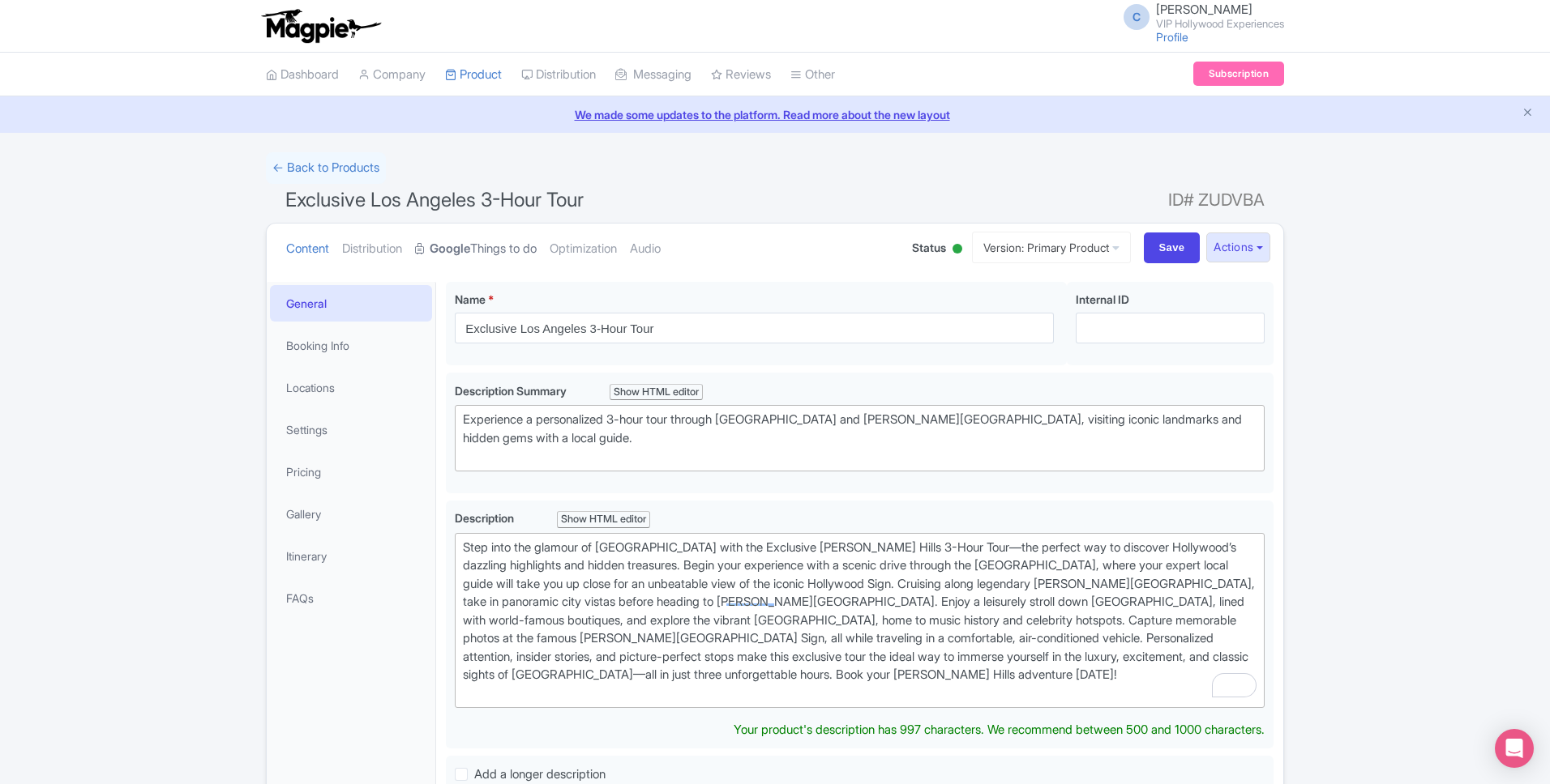
click at [512, 248] on link "Google Things to do" at bounding box center [476, 248] width 121 height 51
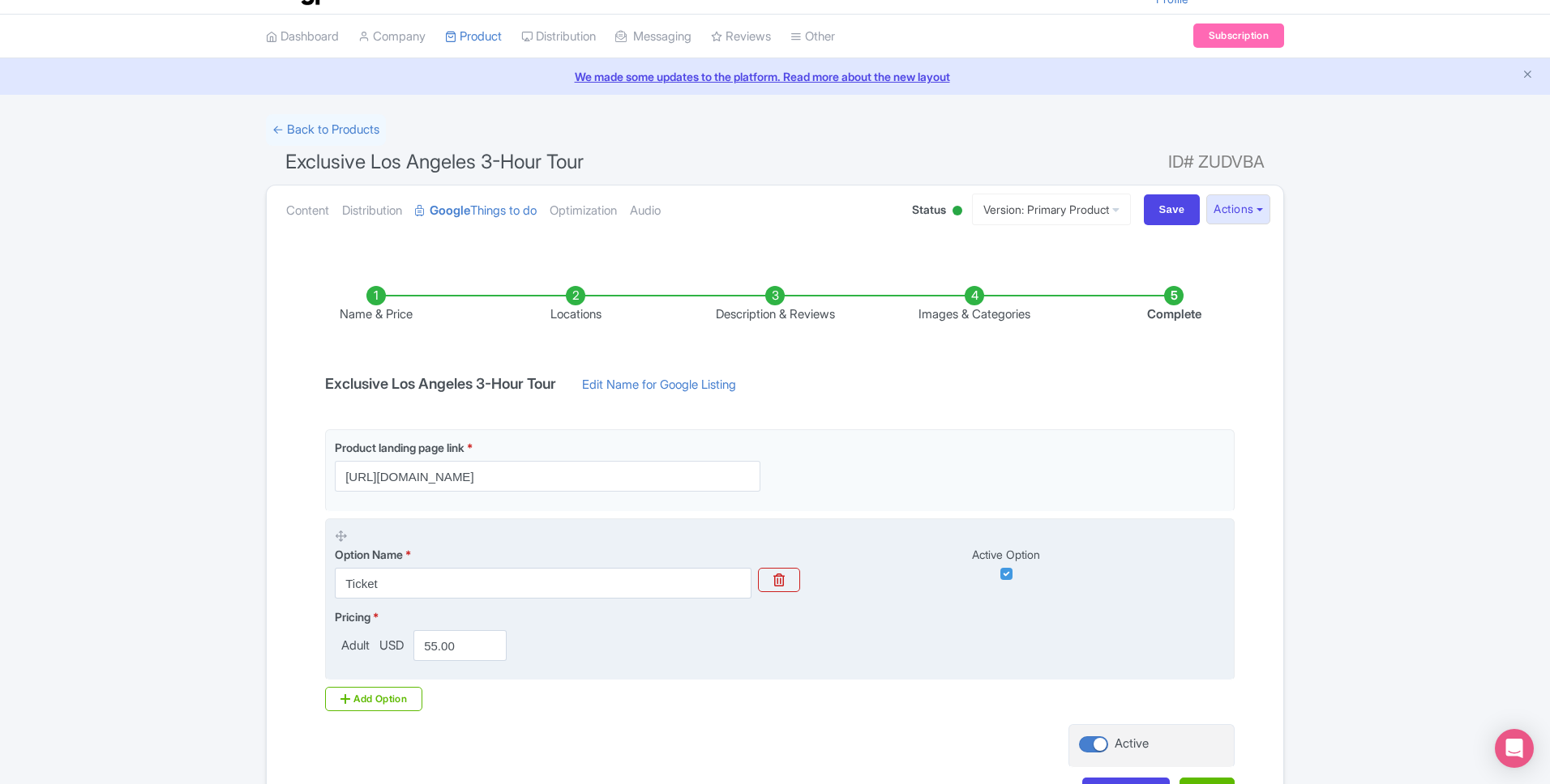
scroll to position [159, 0]
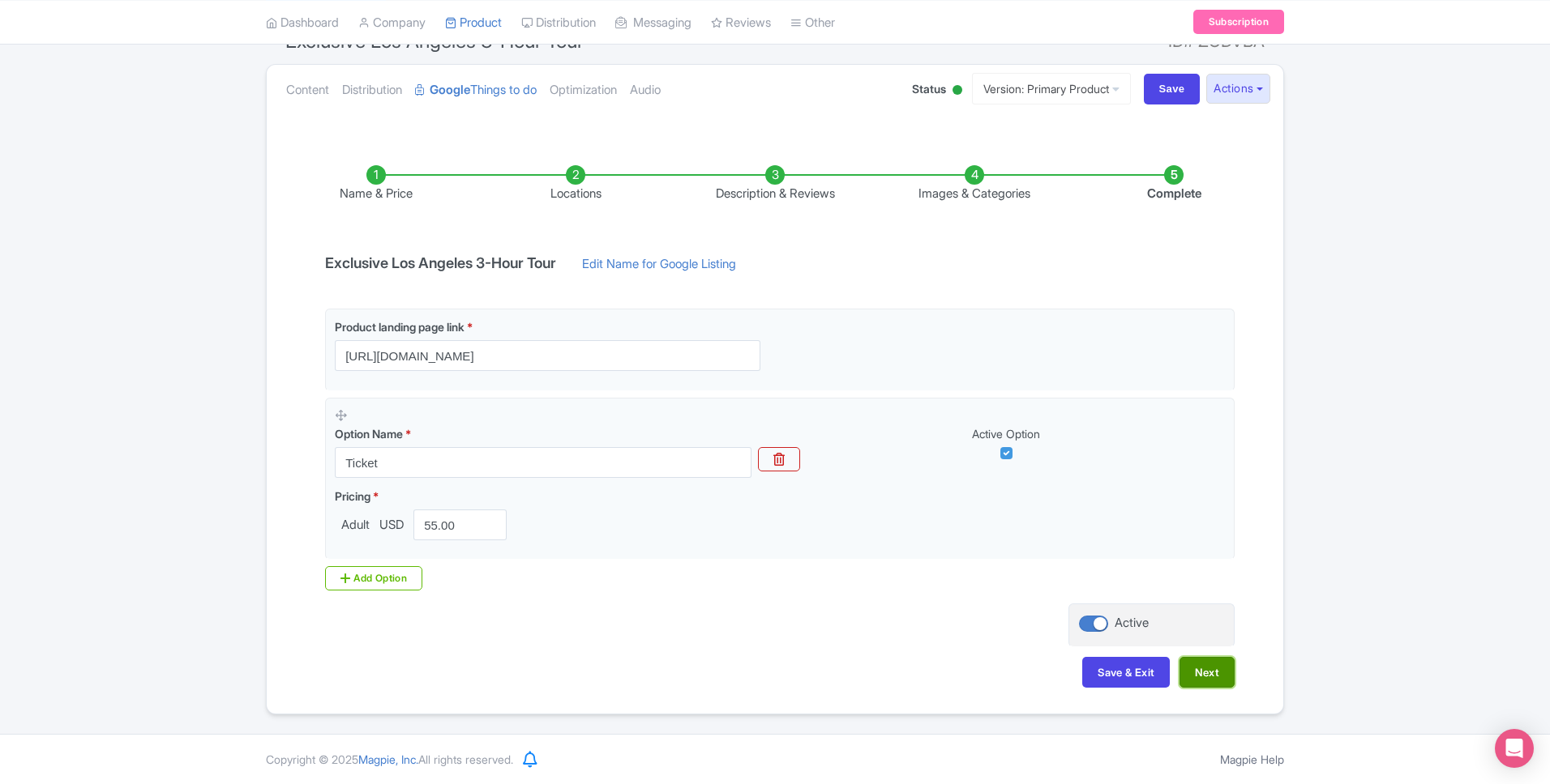
click at [1221, 677] on button "Next" at bounding box center [1206, 672] width 55 height 31
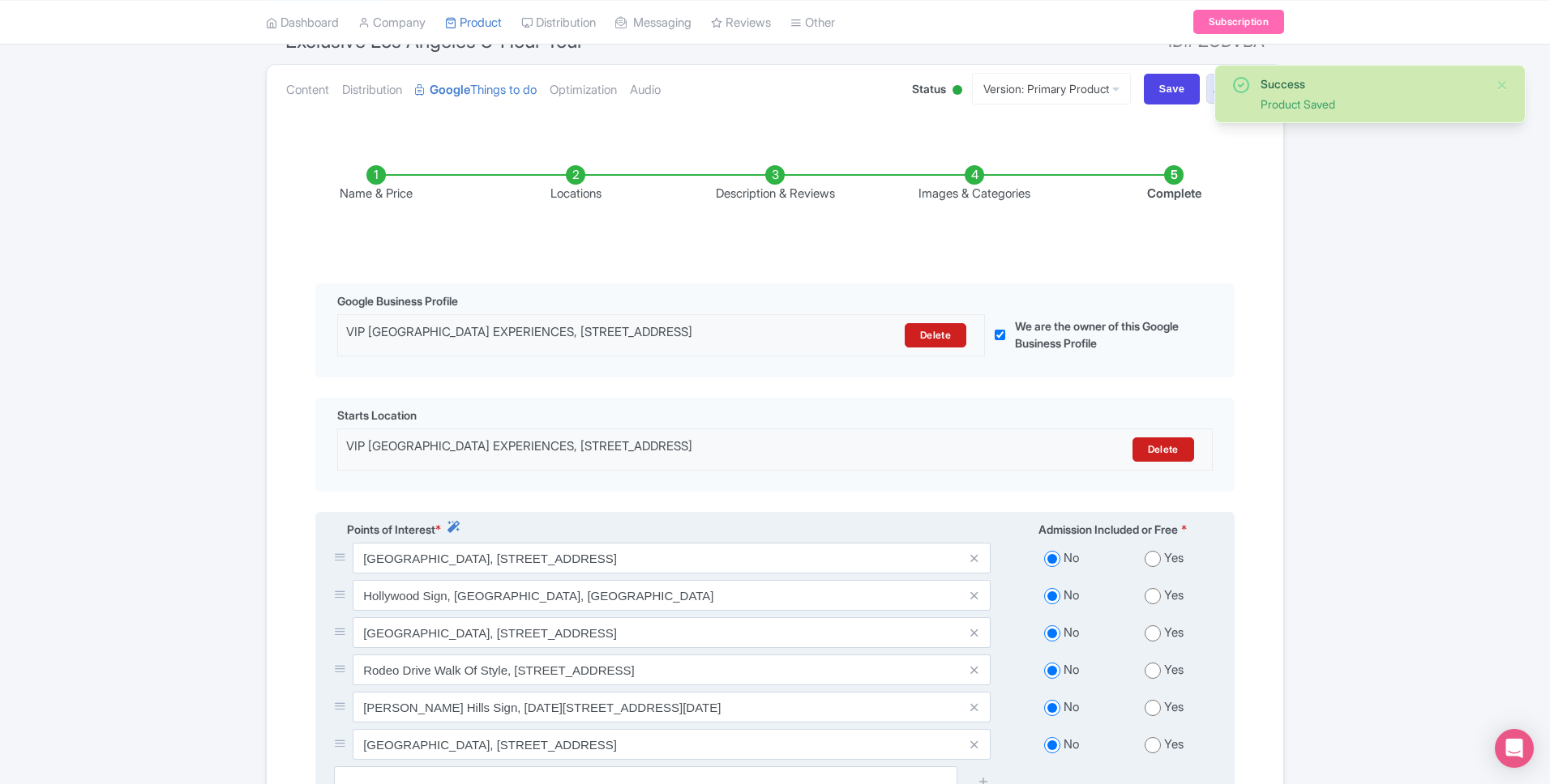
scroll to position [180, 0]
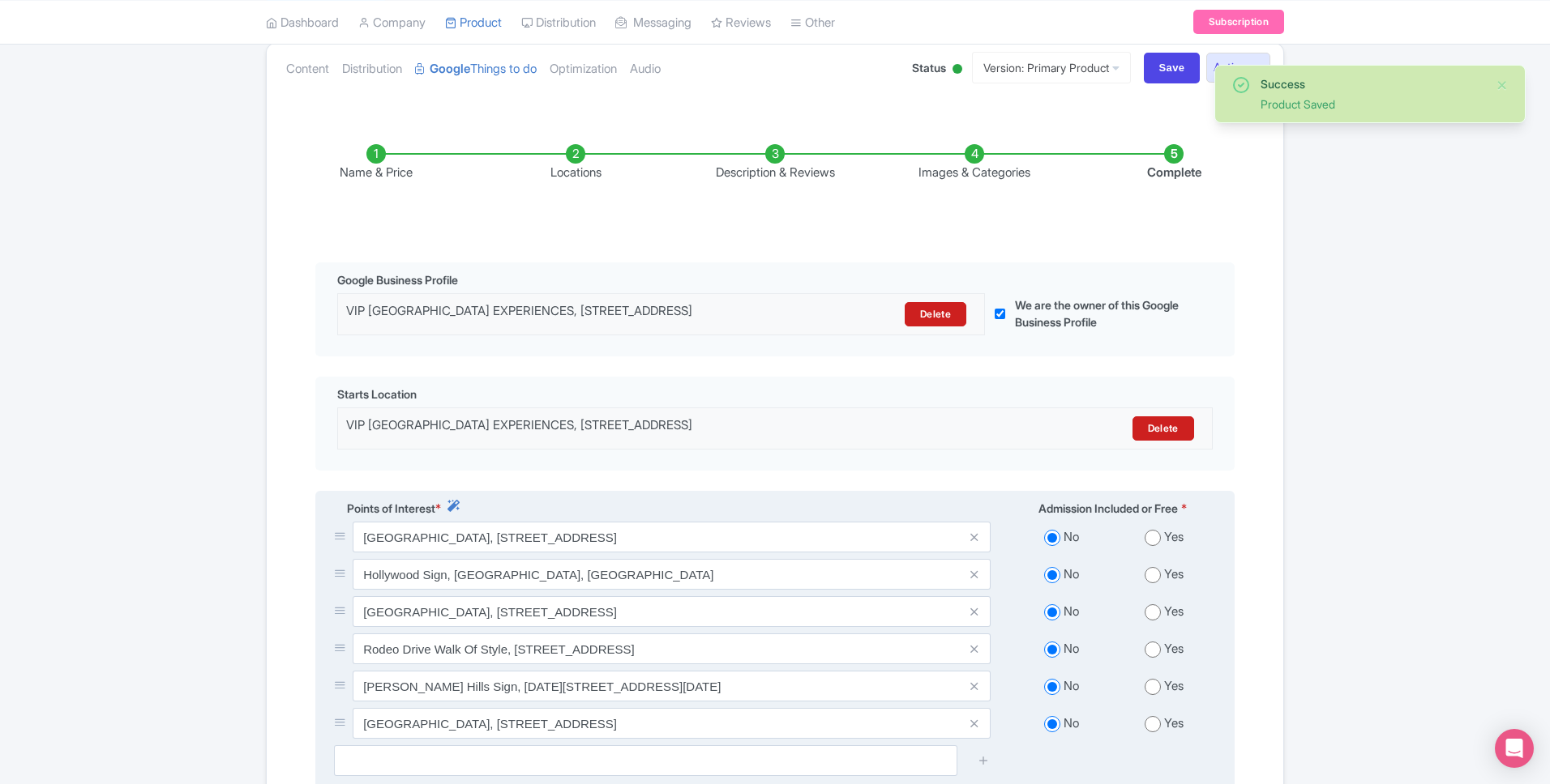
click at [1151, 546] on input "radio" at bounding box center [1152, 537] width 16 height 16
radio input "true"
click at [1152, 585] on div "Yes" at bounding box center [1164, 574] width 103 height 18
drag, startPoint x: 1153, startPoint y: 583, endPoint x: 1157, endPoint y: 620, distance: 37.2
click at [1153, 583] on input "radio" at bounding box center [1152, 575] width 16 height 16
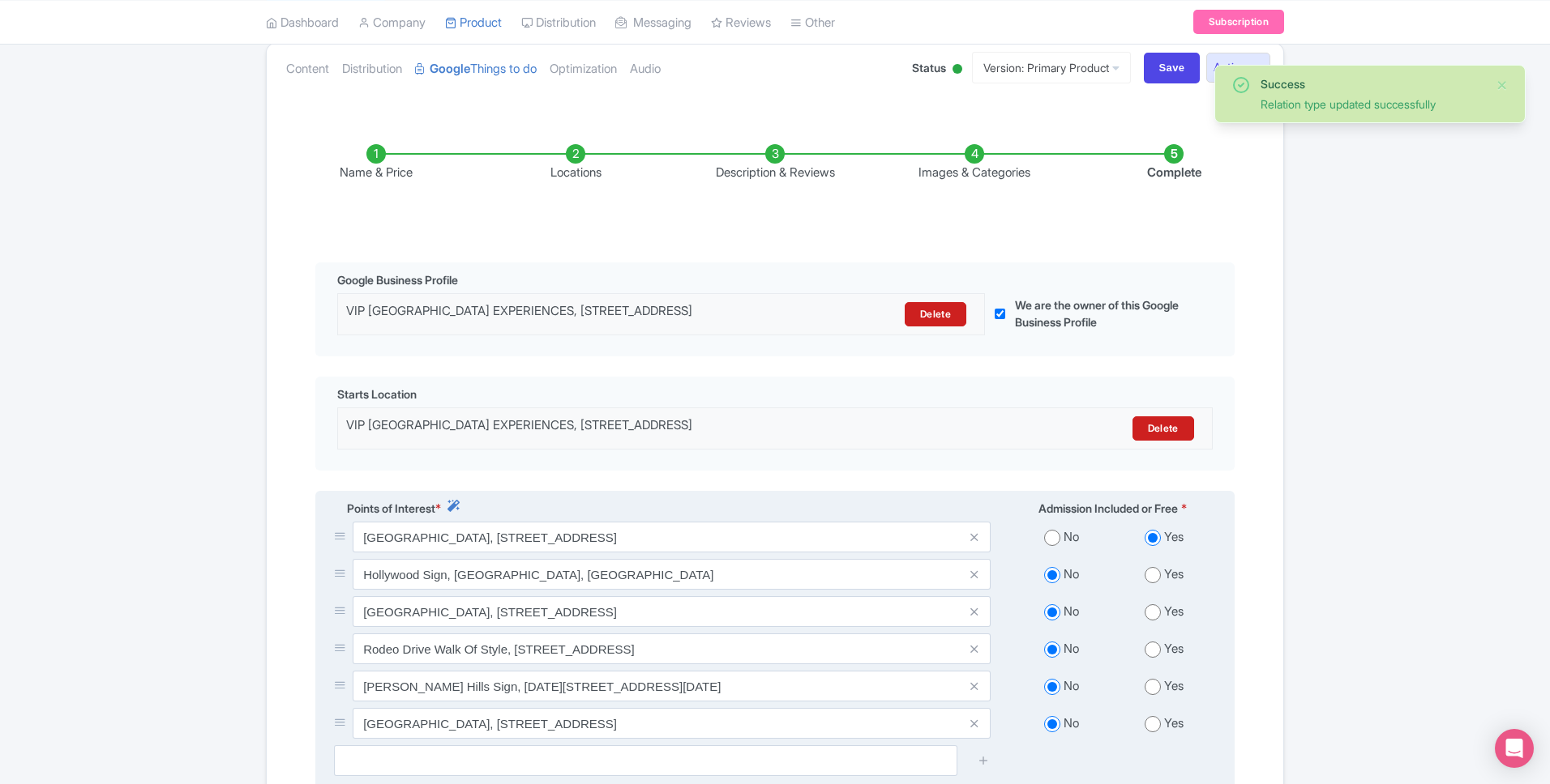
radio input "true"
click at [1154, 620] on input "radio" at bounding box center [1152, 613] width 16 height 16
radio input "true"
click at [1157, 658] on input "radio" at bounding box center [1152, 649] width 16 height 16
radio input "true"
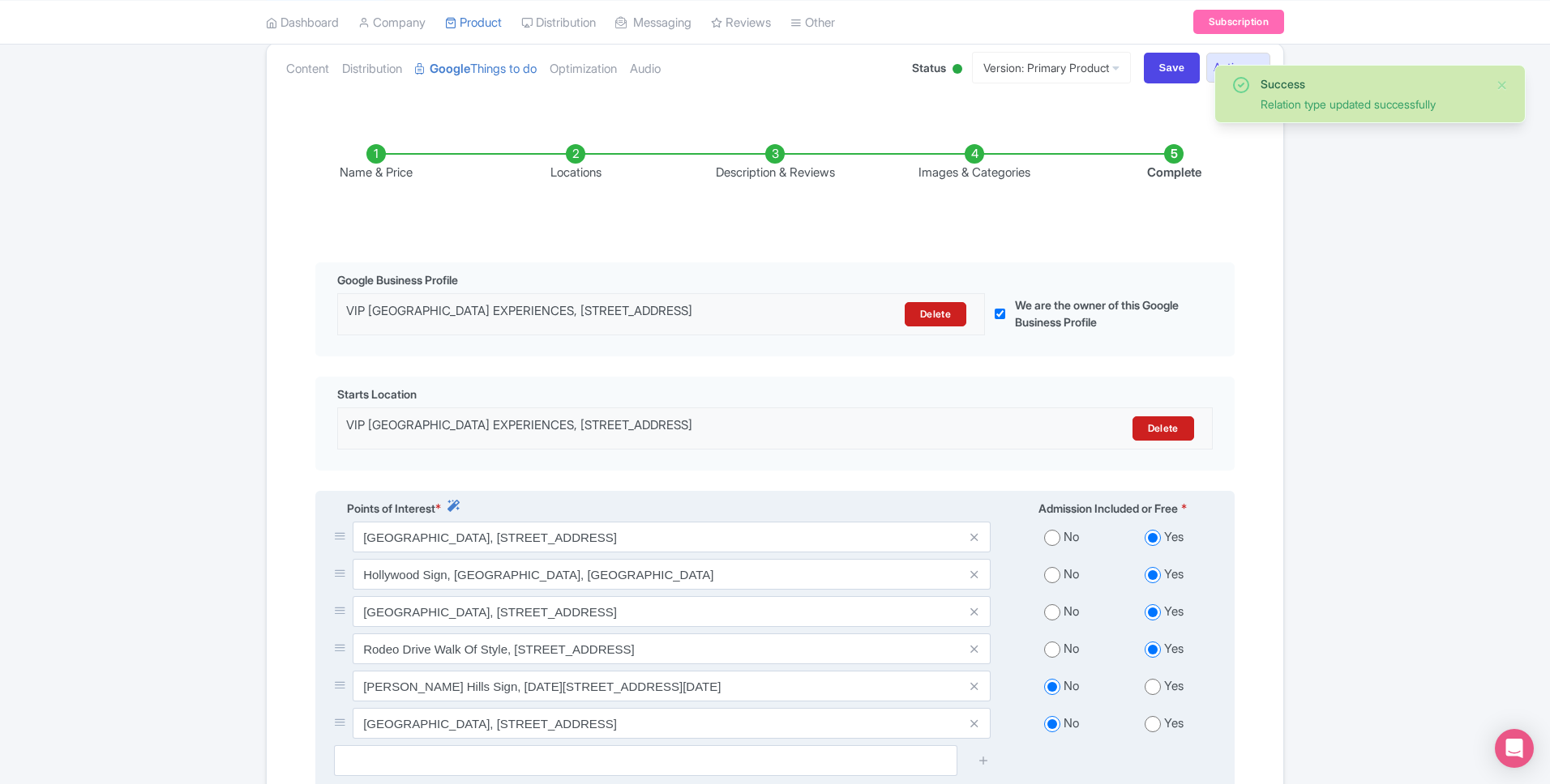
click at [1151, 695] on input "radio" at bounding box center [1152, 687] width 16 height 16
radio input "true"
click at [1153, 733] on input "radio" at bounding box center [1152, 724] width 16 height 16
radio input "true"
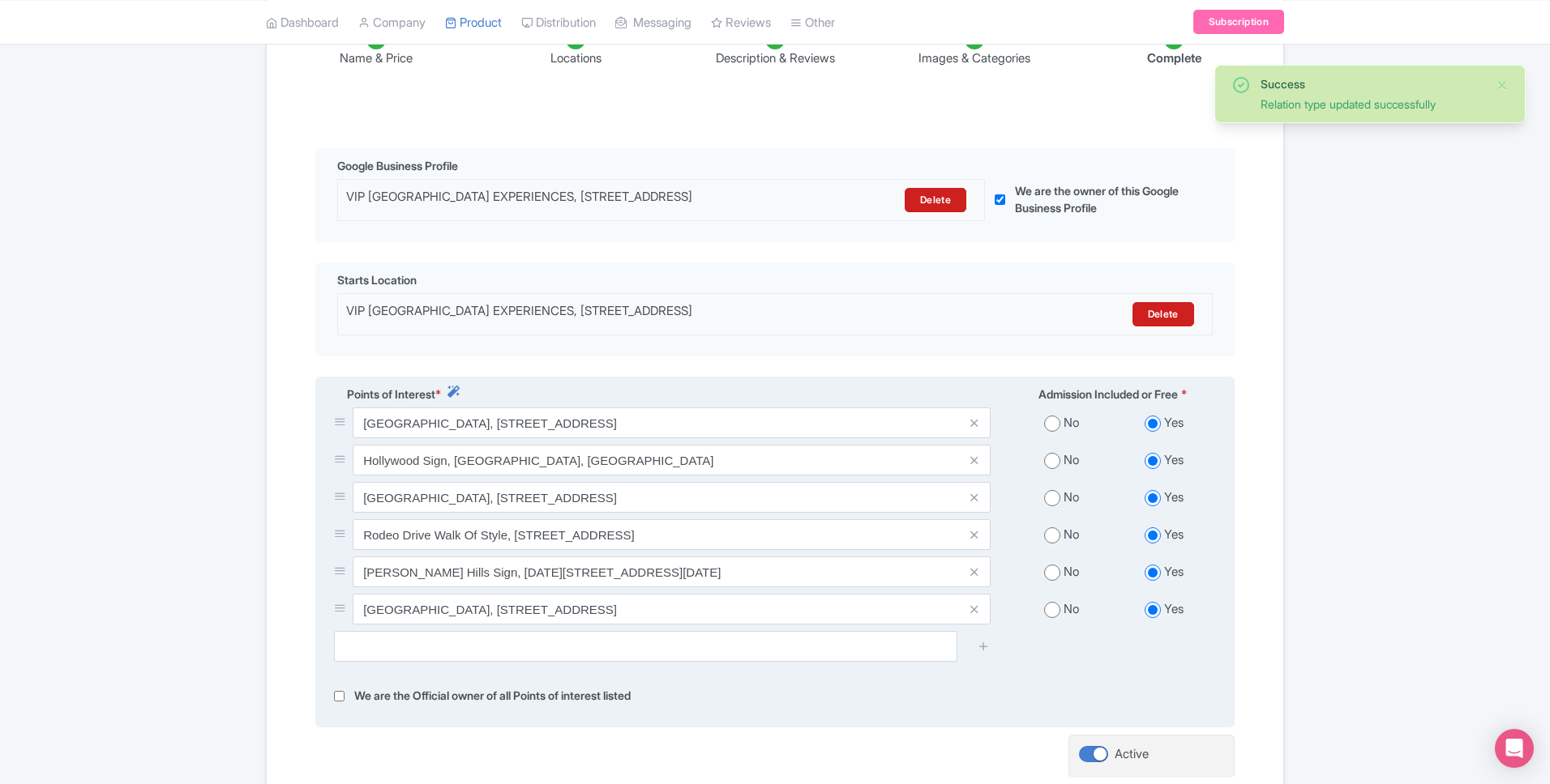
scroll to position [460, 0]
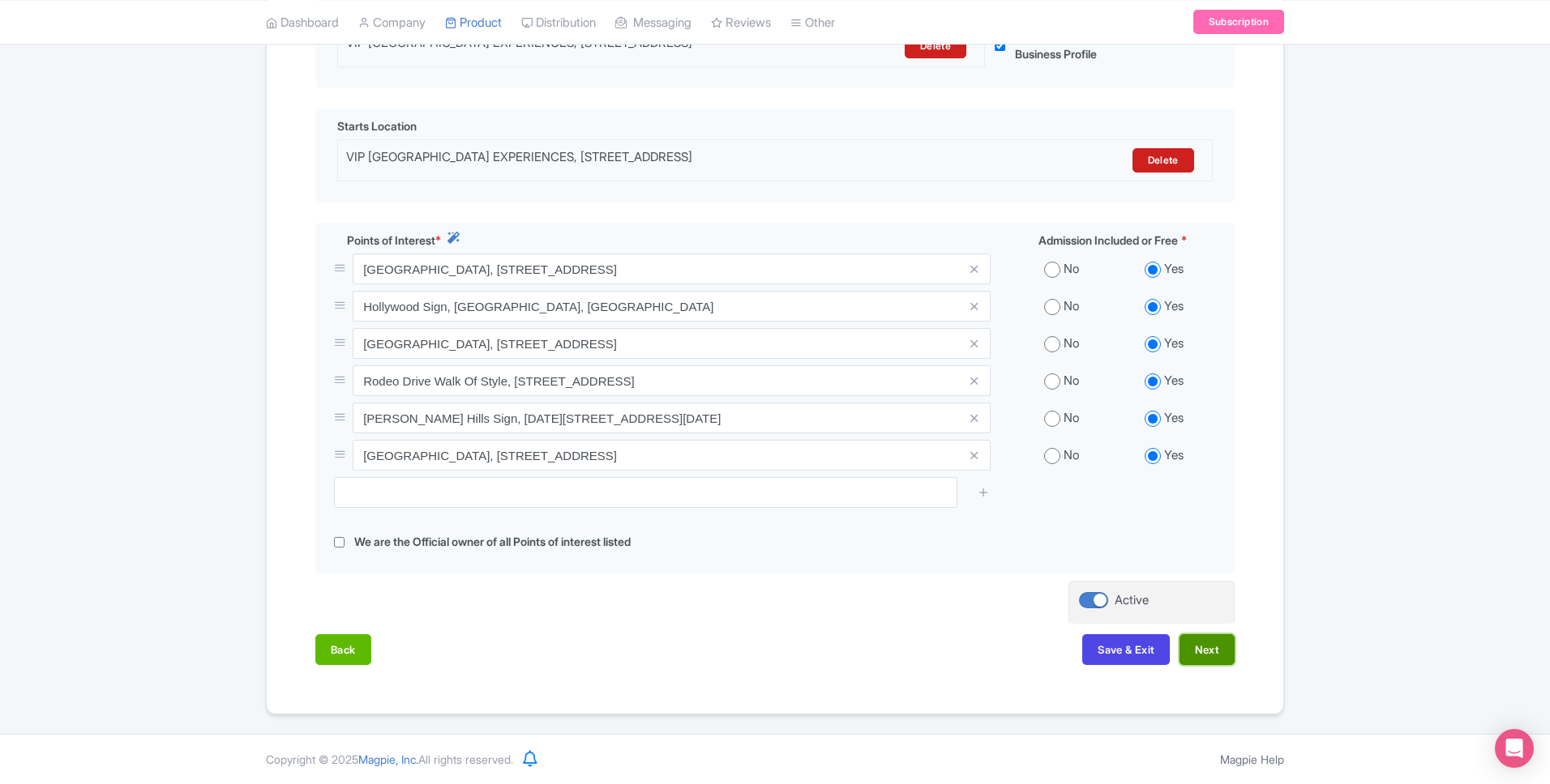
click at [1193, 650] on button "Next" at bounding box center [1206, 650] width 55 height 31
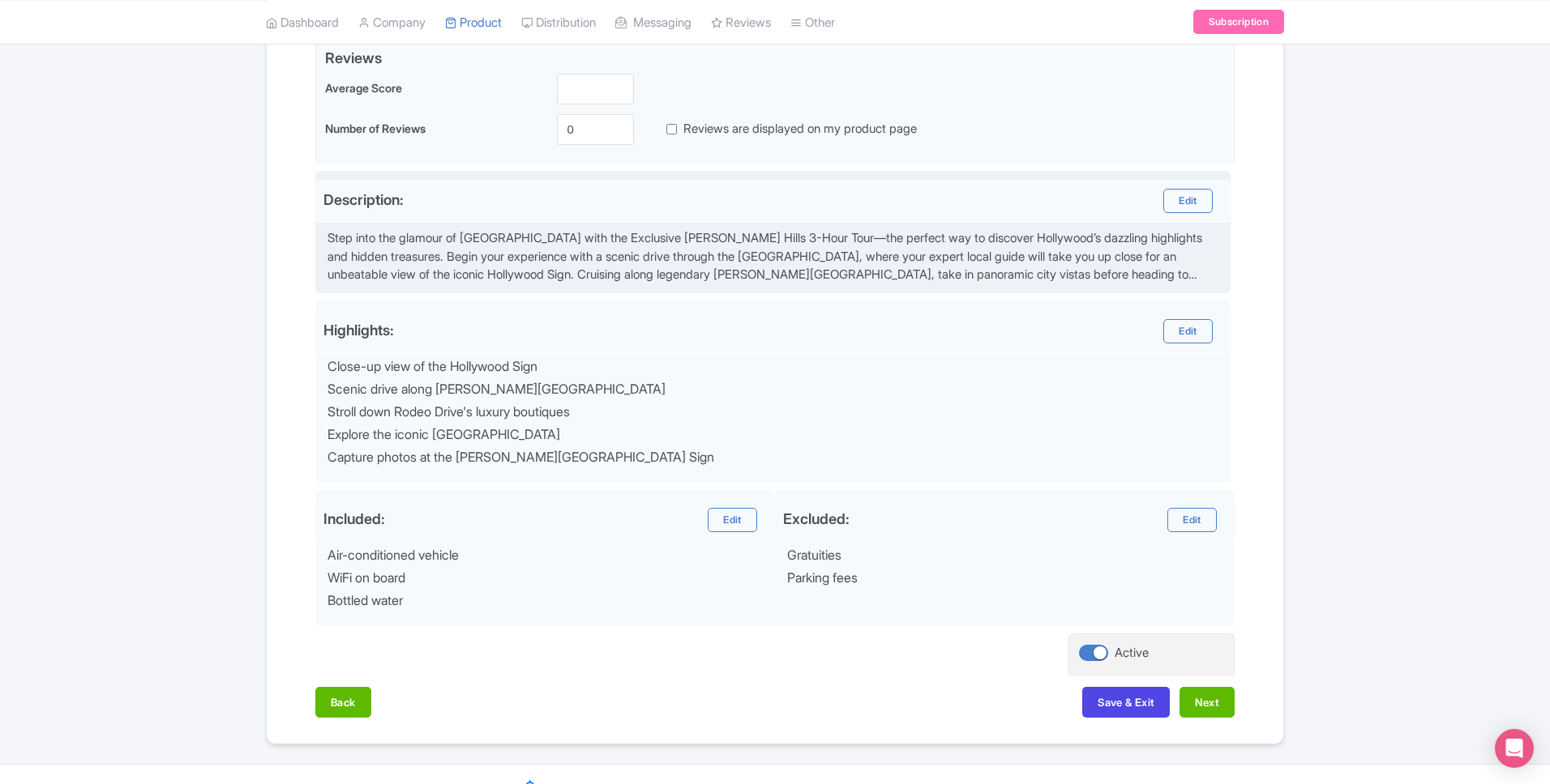
scroll to position [249, 0]
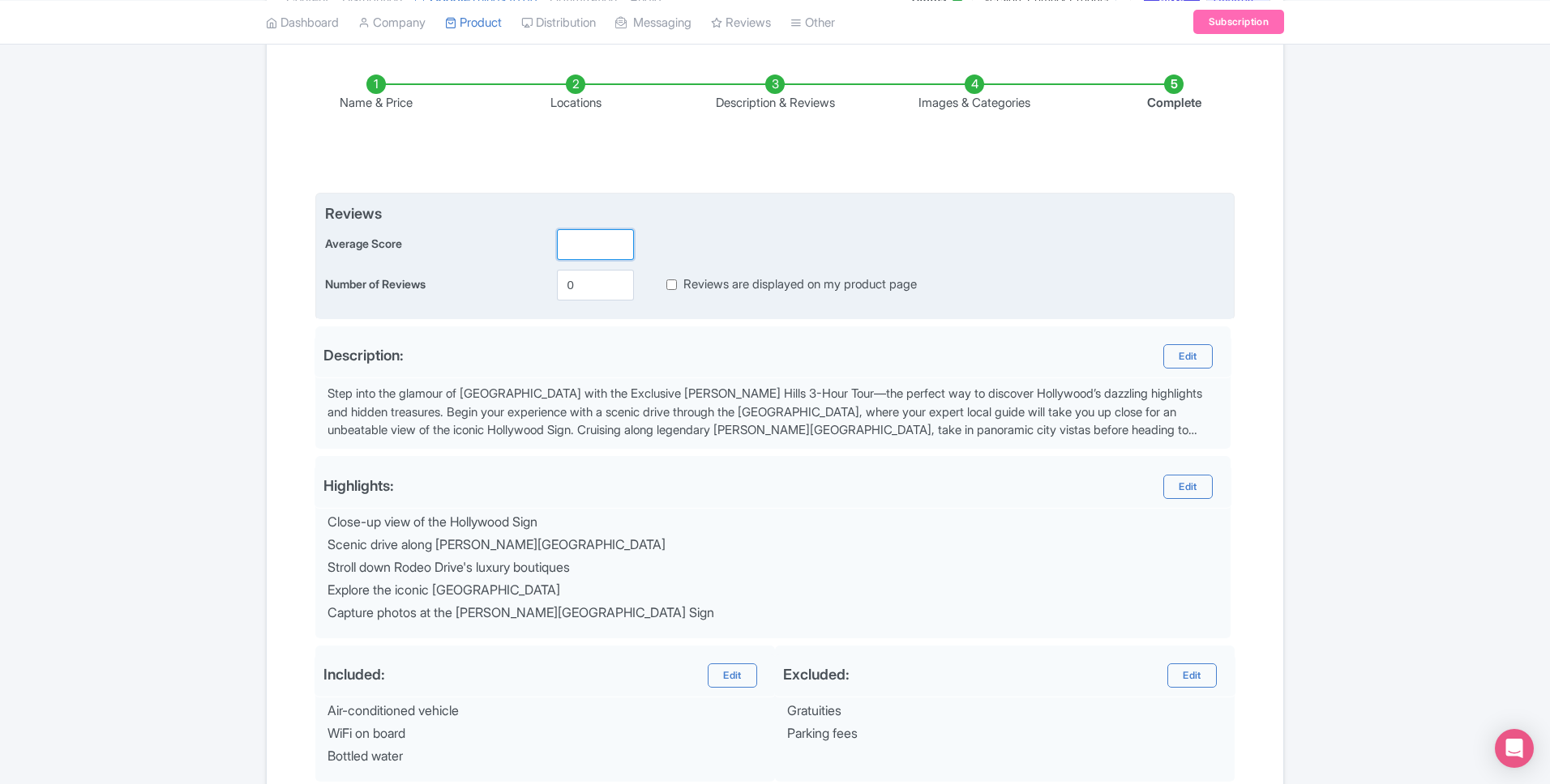
click at [594, 248] on input "number" at bounding box center [595, 245] width 77 height 31
type input "4.8"
click at [585, 293] on input "0" at bounding box center [595, 285] width 77 height 31
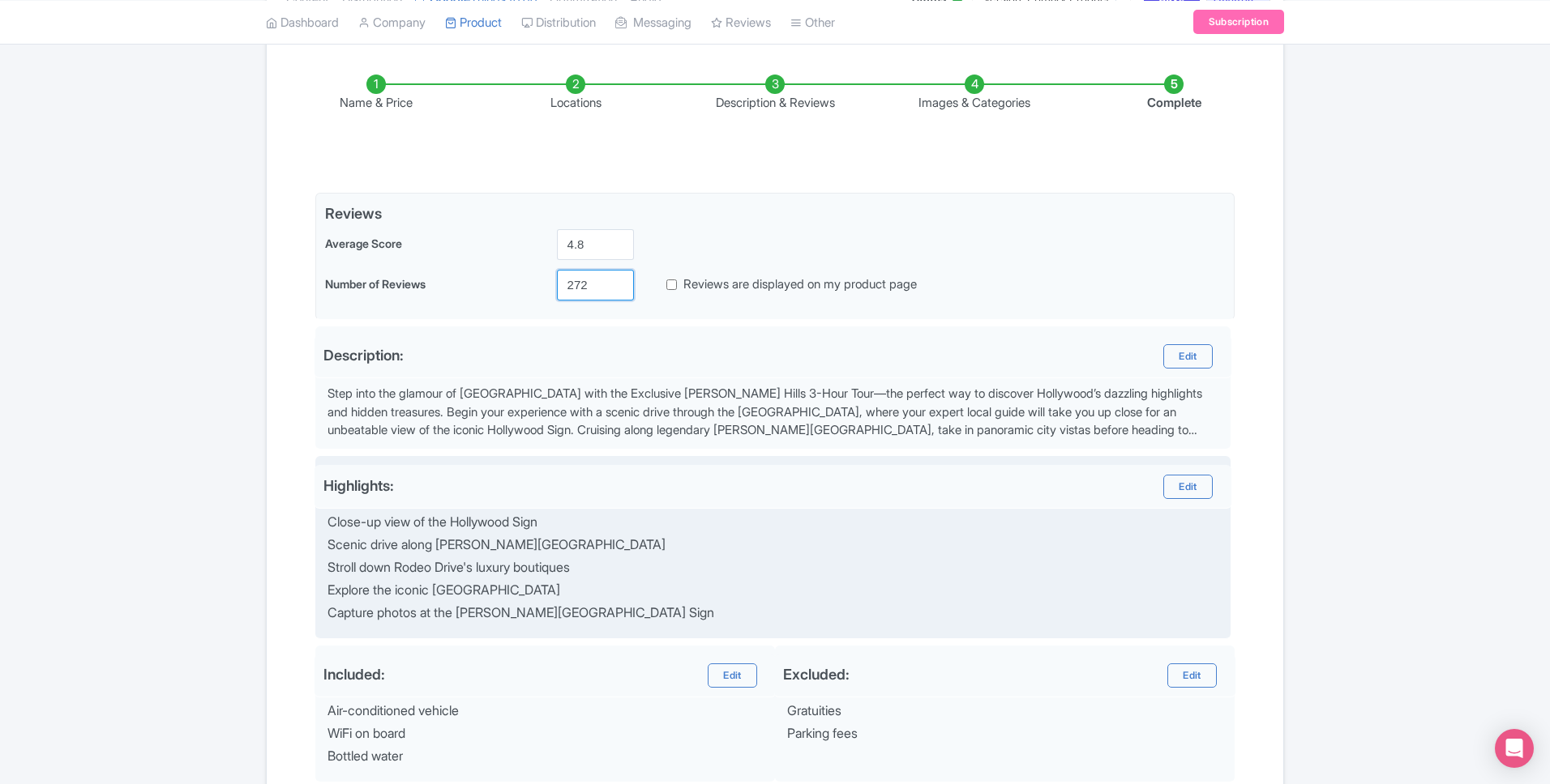
scroll to position [435, 0]
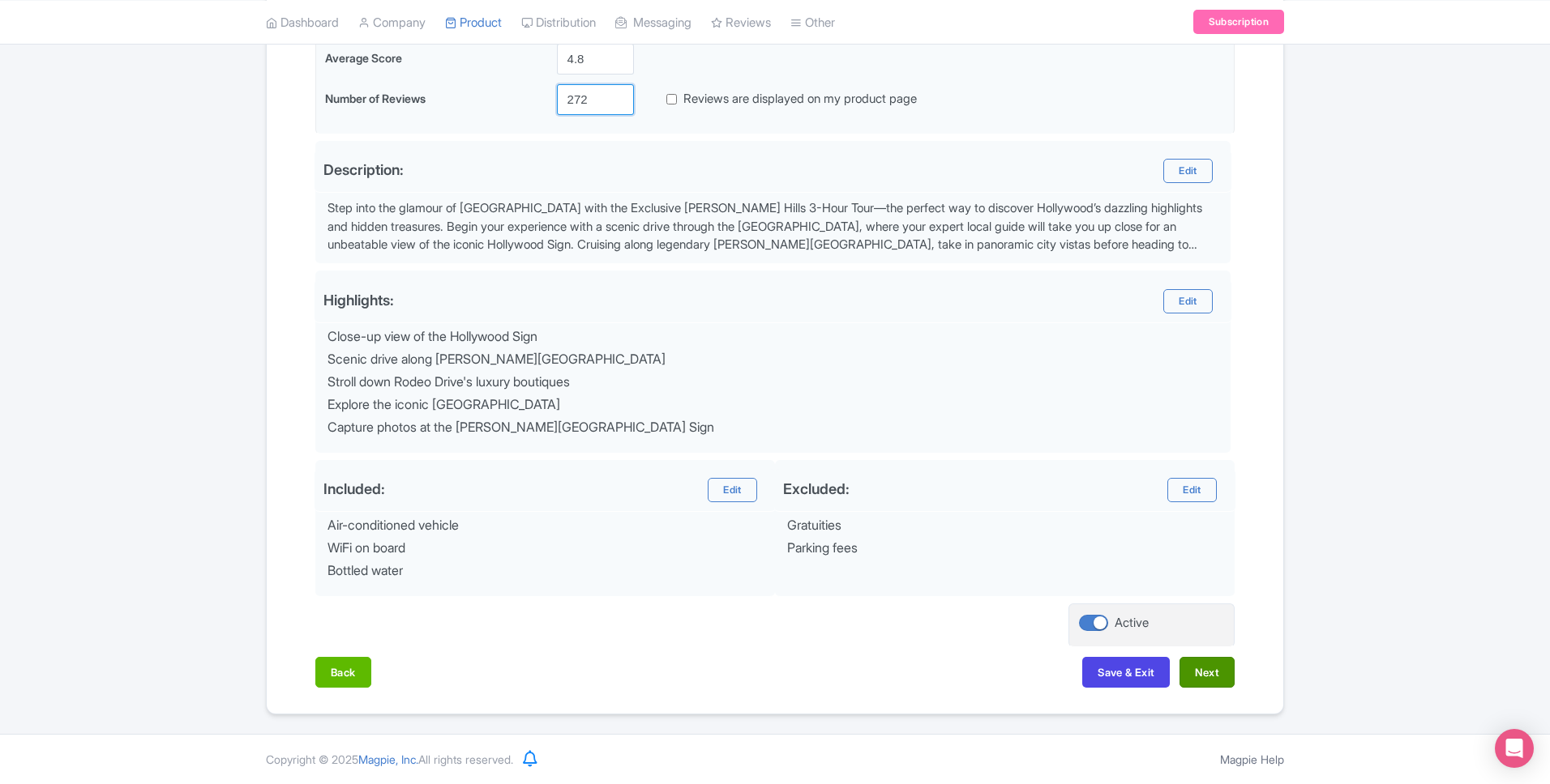
type input "272"
click at [1218, 679] on button "Next" at bounding box center [1206, 672] width 55 height 31
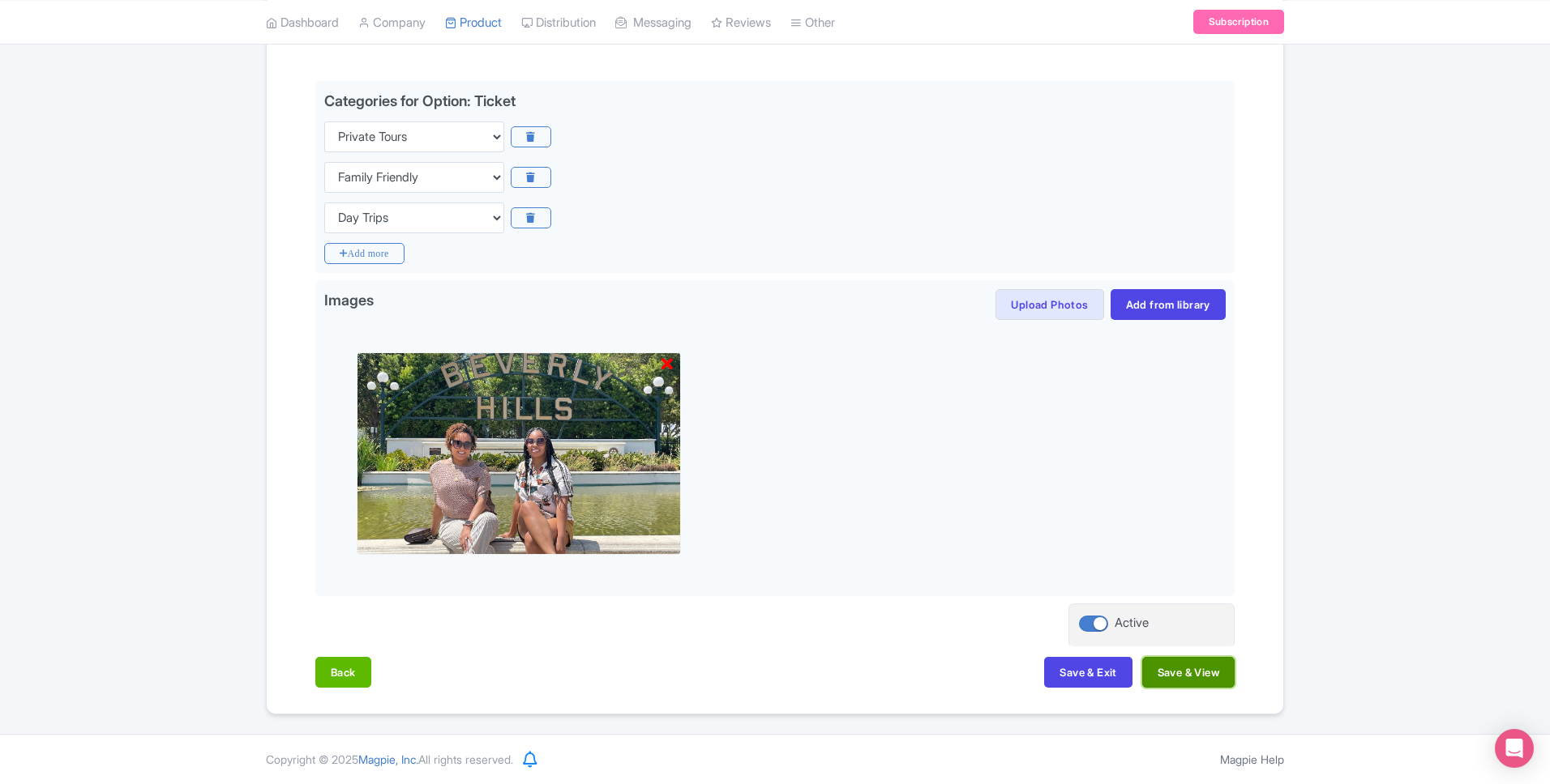
click at [1171, 677] on button "Save & View" at bounding box center [1188, 672] width 92 height 31
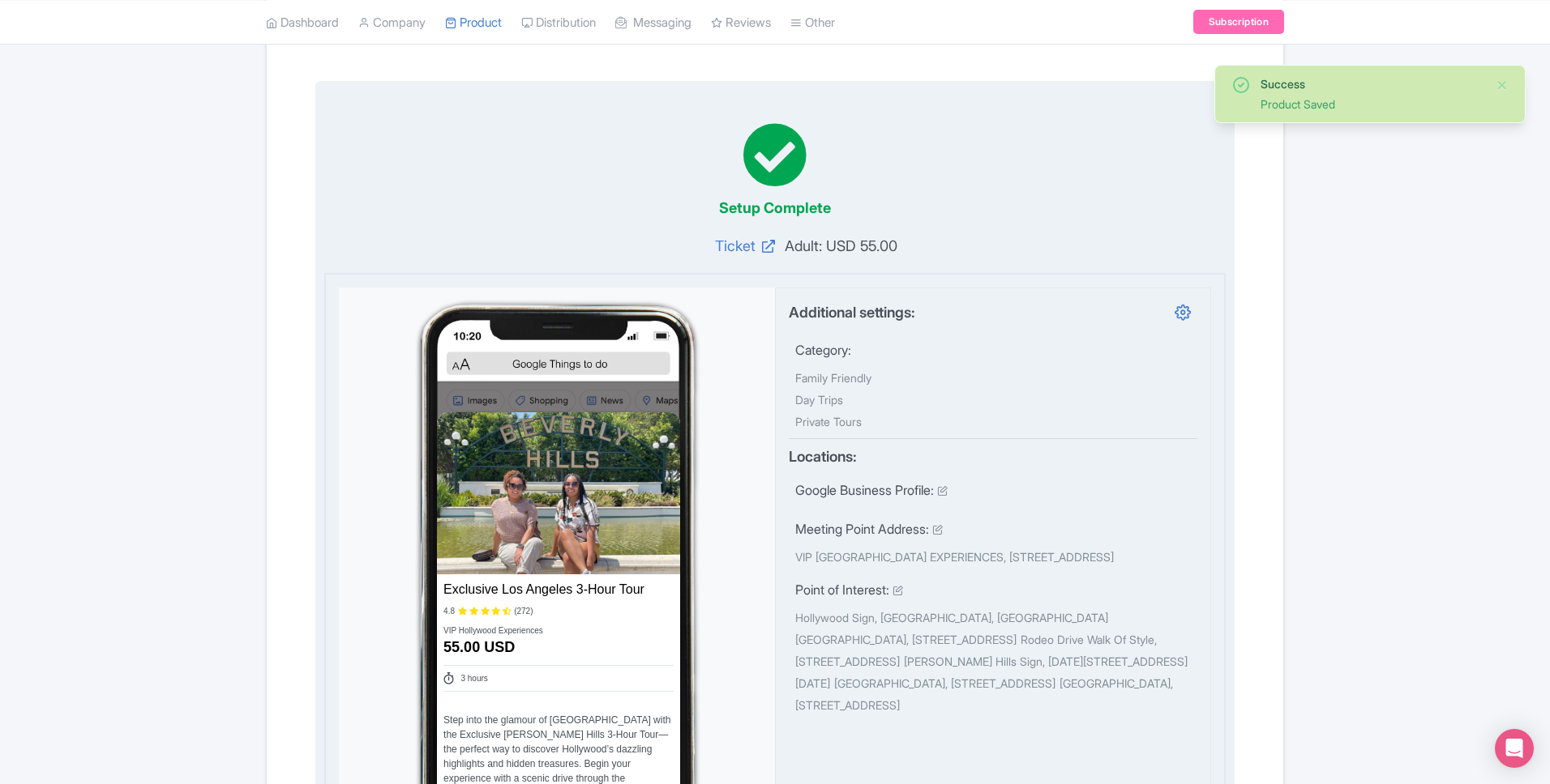
scroll to position [0, 0]
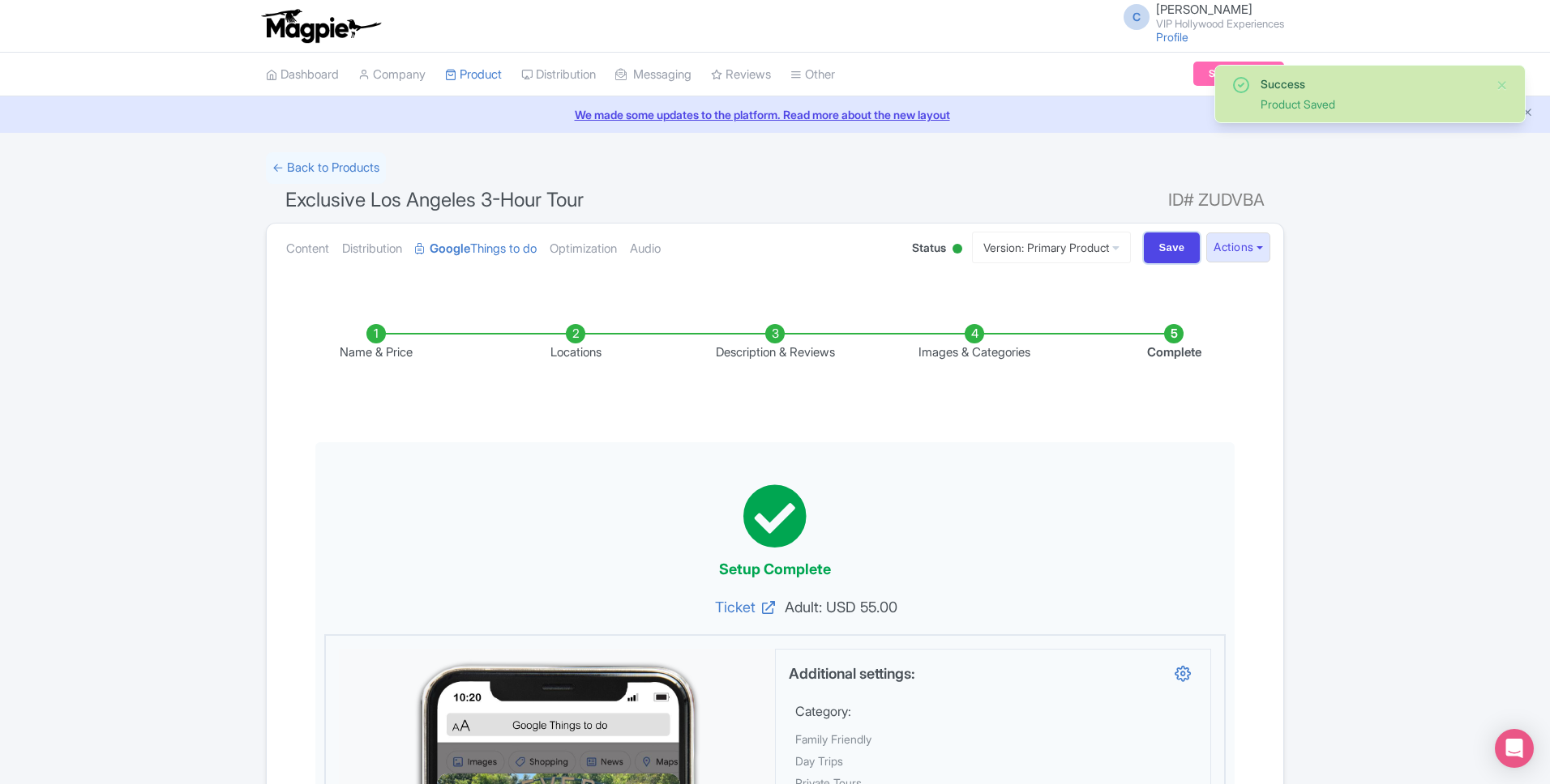
drag, startPoint x: 1160, startPoint y: 254, endPoint x: 1125, endPoint y: 120, distance: 138.5
click at [1161, 254] on input "Save" at bounding box center [1171, 248] width 57 height 31
type input "Saving..."
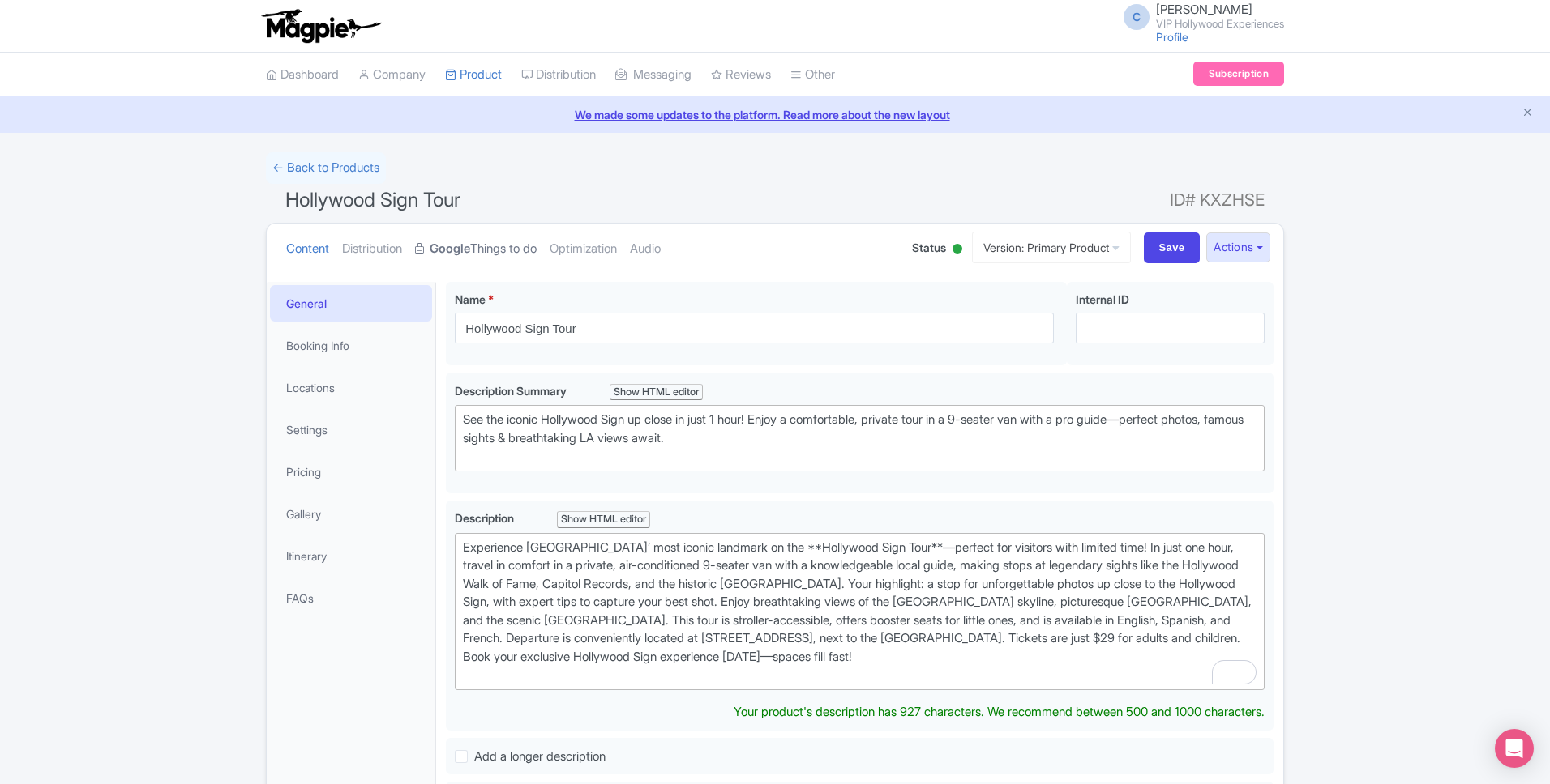
click at [512, 250] on link "Google Things to do" at bounding box center [476, 248] width 121 height 51
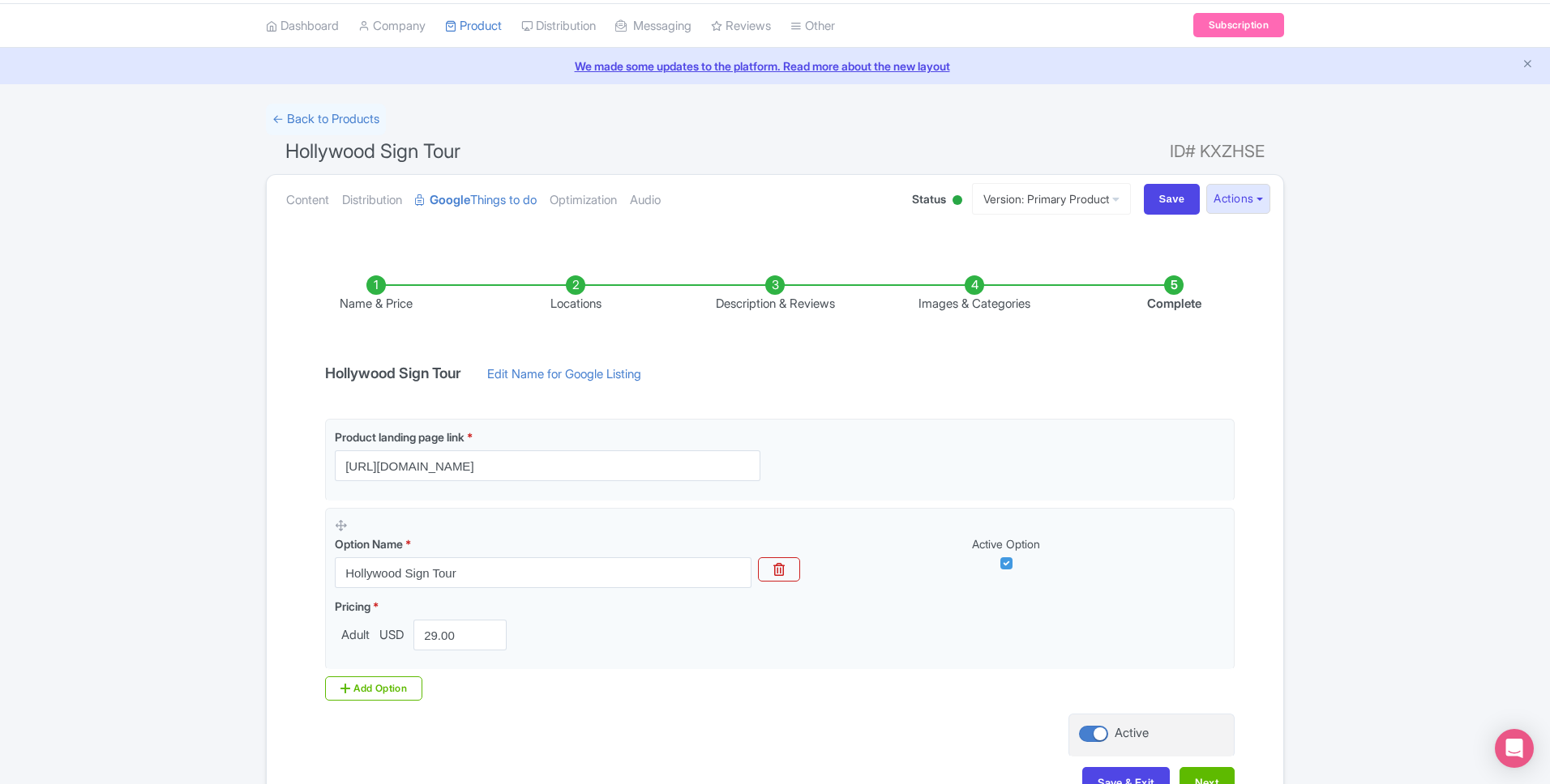
scroll to position [159, 0]
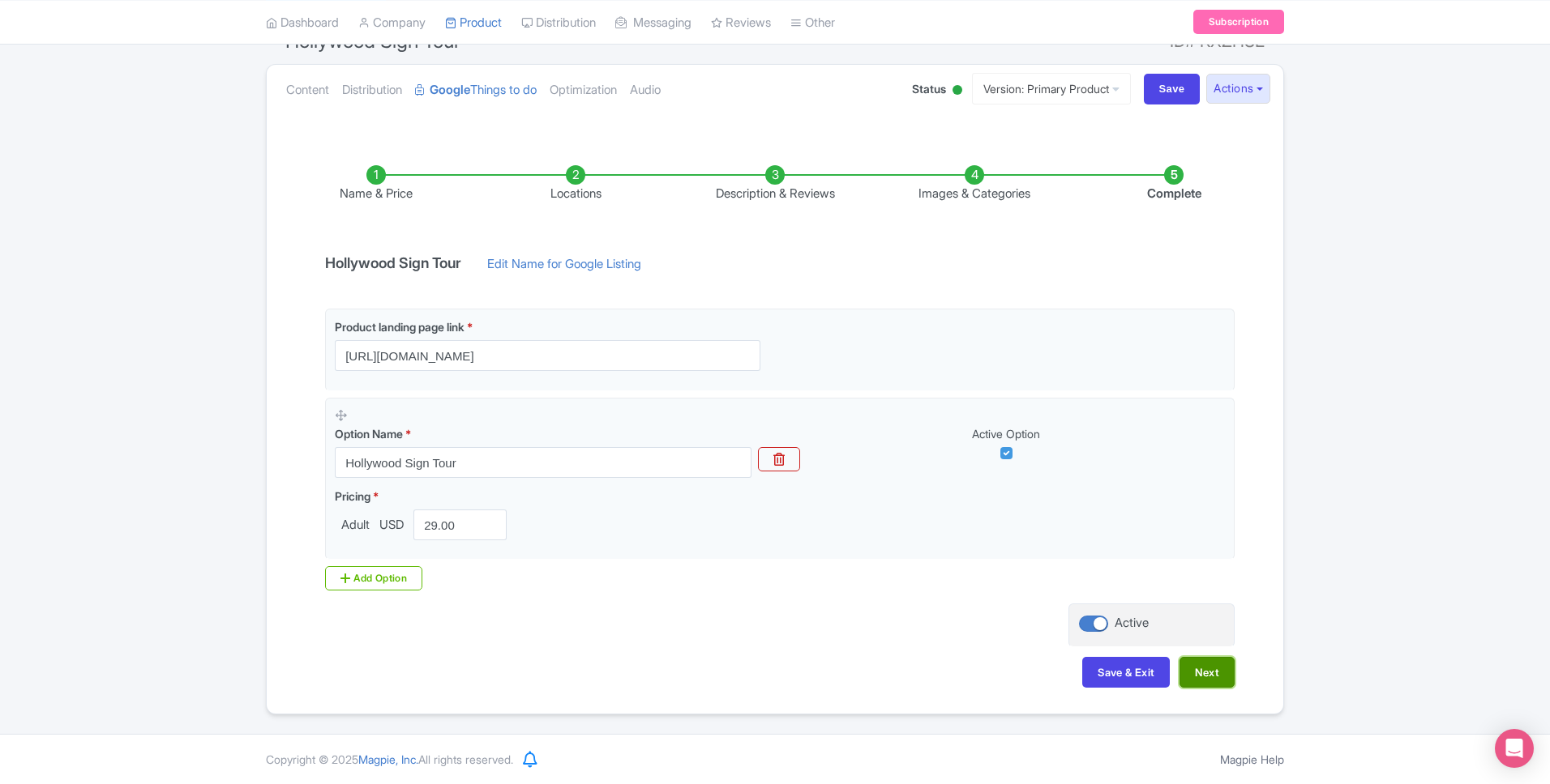
click at [1220, 685] on button "Next" at bounding box center [1206, 672] width 55 height 31
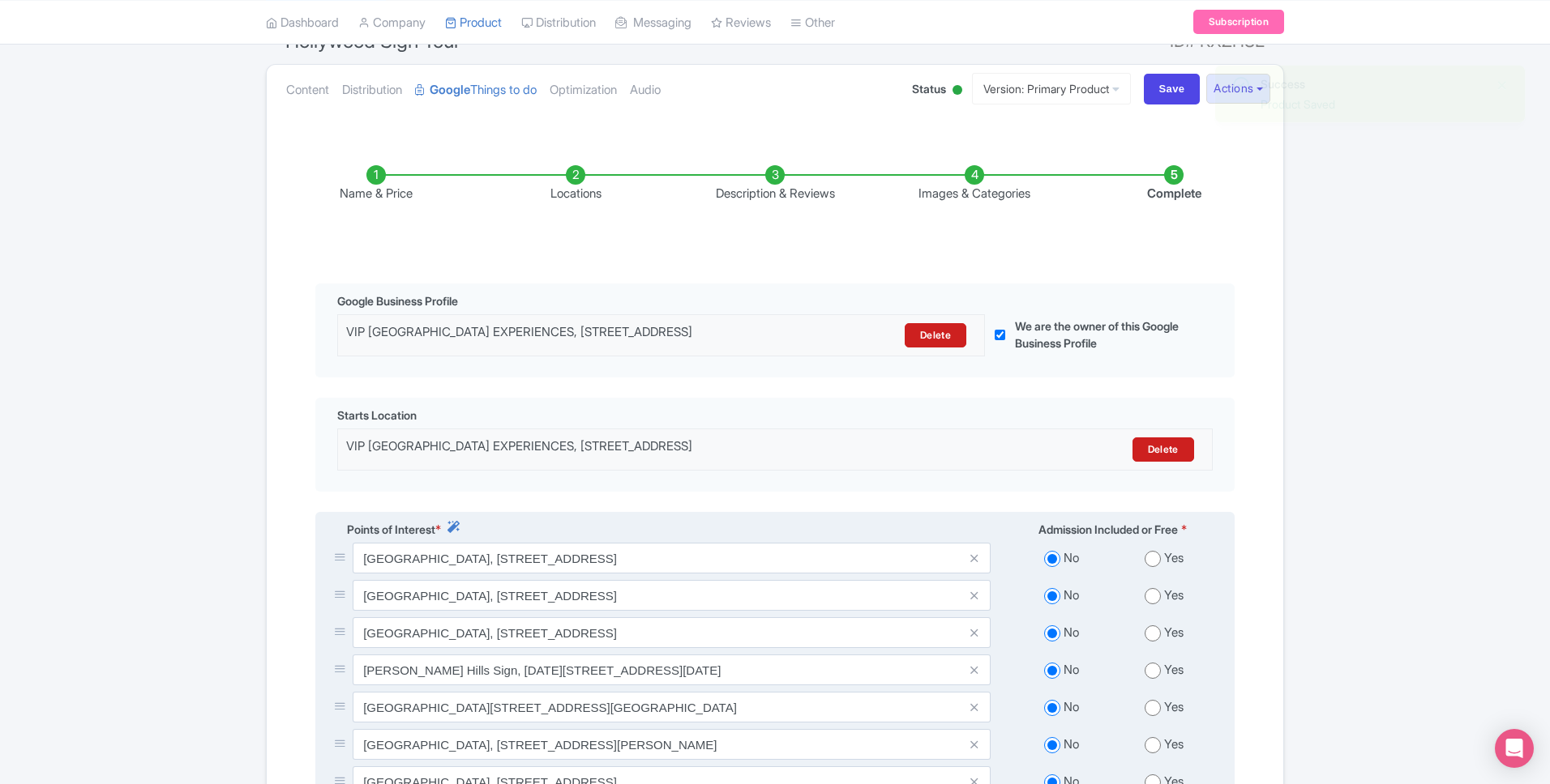
click at [1156, 567] on input "radio" at bounding box center [1152, 559] width 16 height 16
radio input "true"
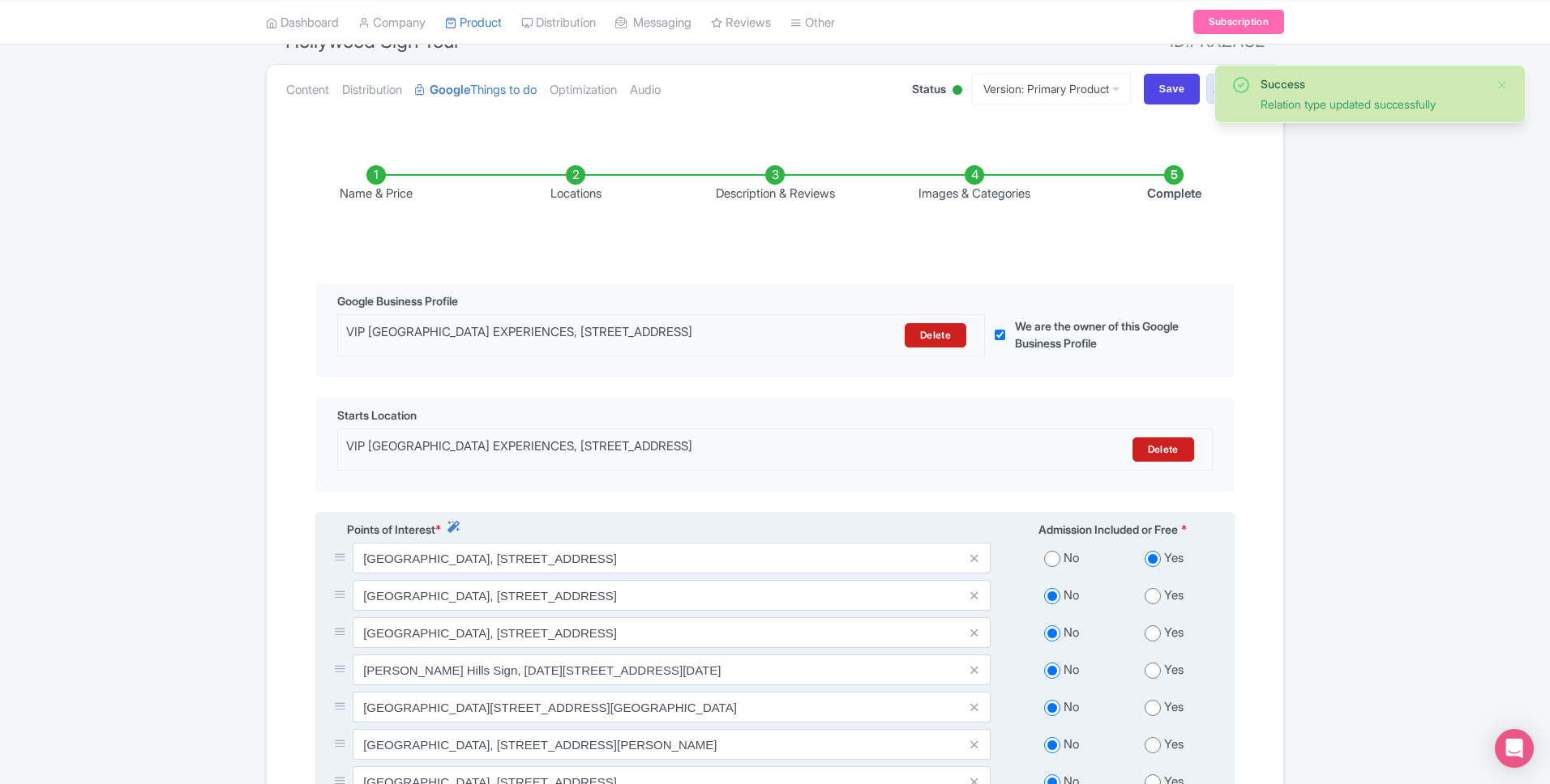
click at [1156, 605] on input "radio" at bounding box center [1152, 596] width 16 height 16
radio input "true"
click at [1153, 641] on input "radio" at bounding box center [1152, 633] width 16 height 16
radio input "true"
drag, startPoint x: 1155, startPoint y: 681, endPoint x: 1156, endPoint y: 708, distance: 27.0
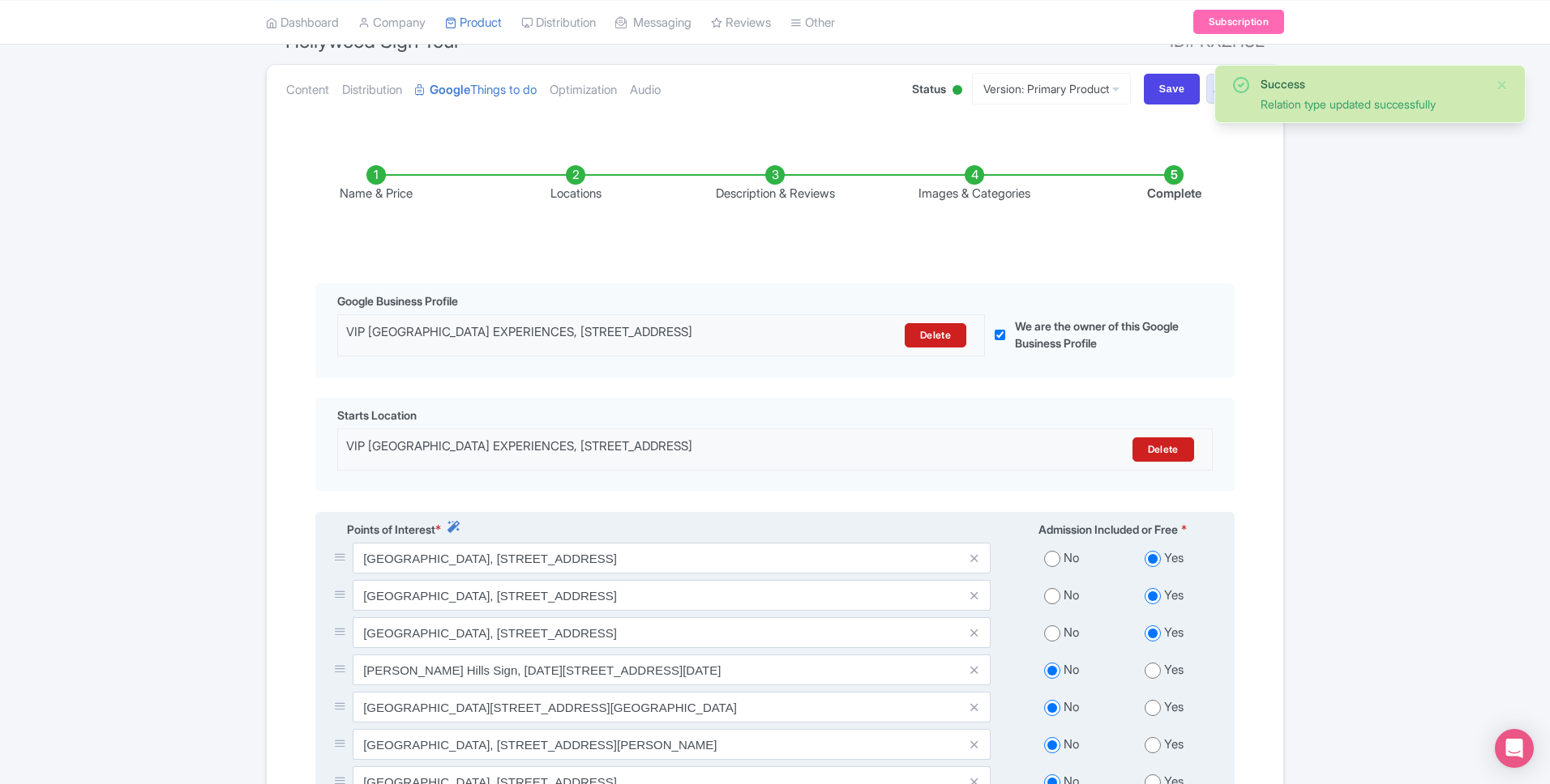
click at [1155, 679] on input "radio" at bounding box center [1152, 670] width 16 height 16
radio input "true"
drag, startPoint x: 1157, startPoint y: 721, endPoint x: 1160, endPoint y: 732, distance: 11.4
click at [1157, 717] on input "radio" at bounding box center [1152, 708] width 16 height 16
radio input "true"
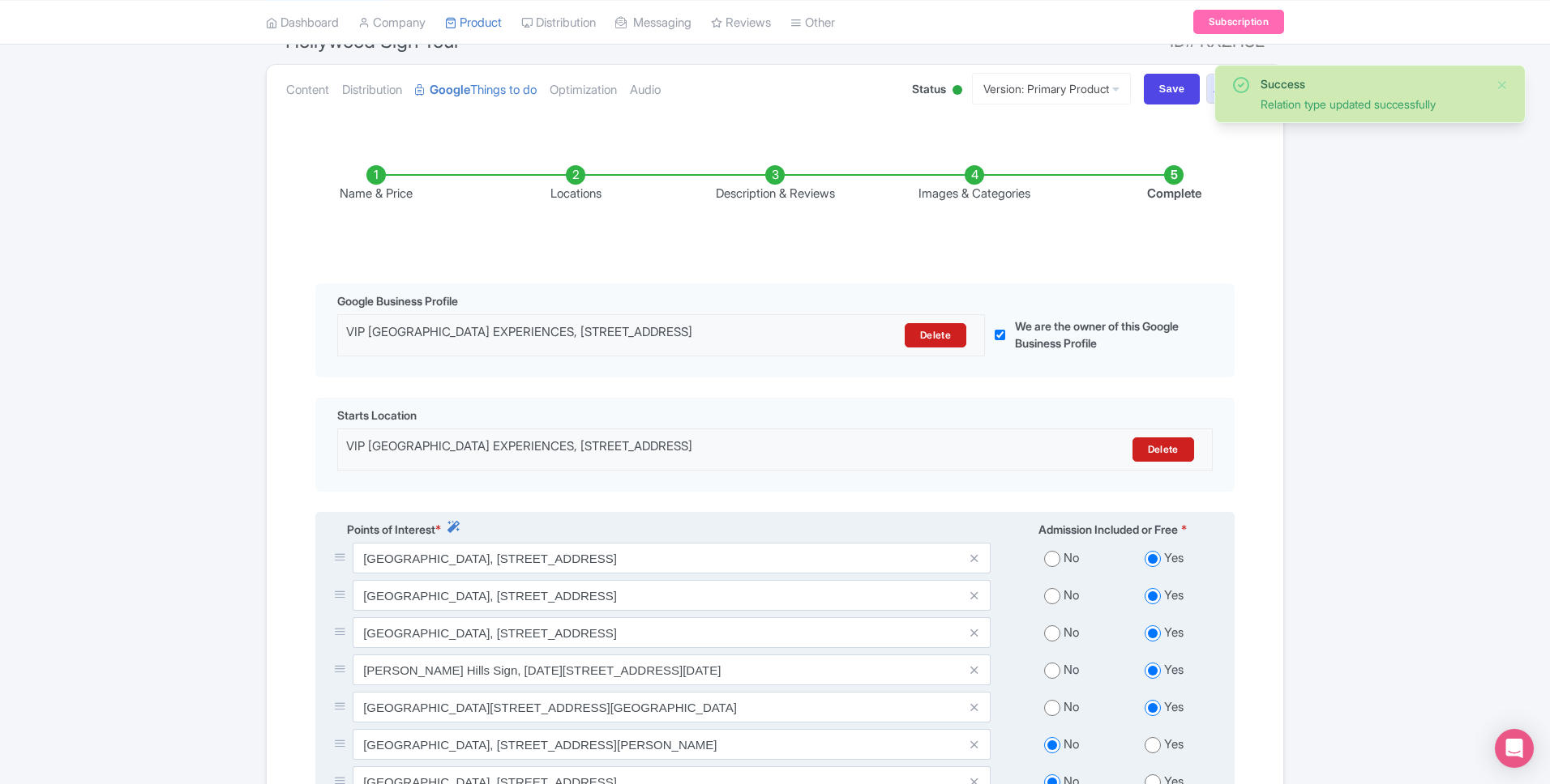
click at [1154, 753] on input "radio" at bounding box center [1152, 745] width 16 height 16
radio input "true"
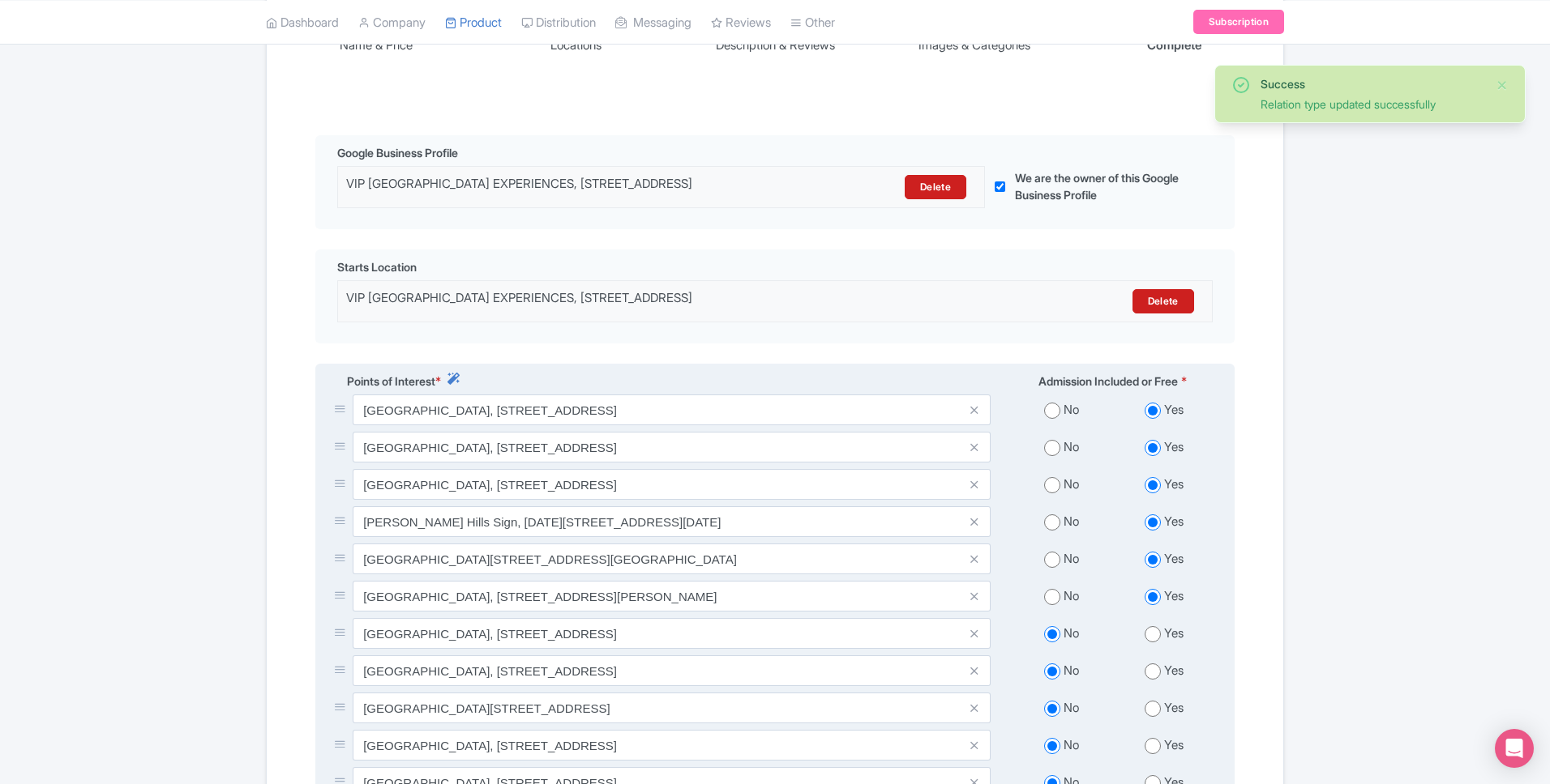
scroll to position [328, 0]
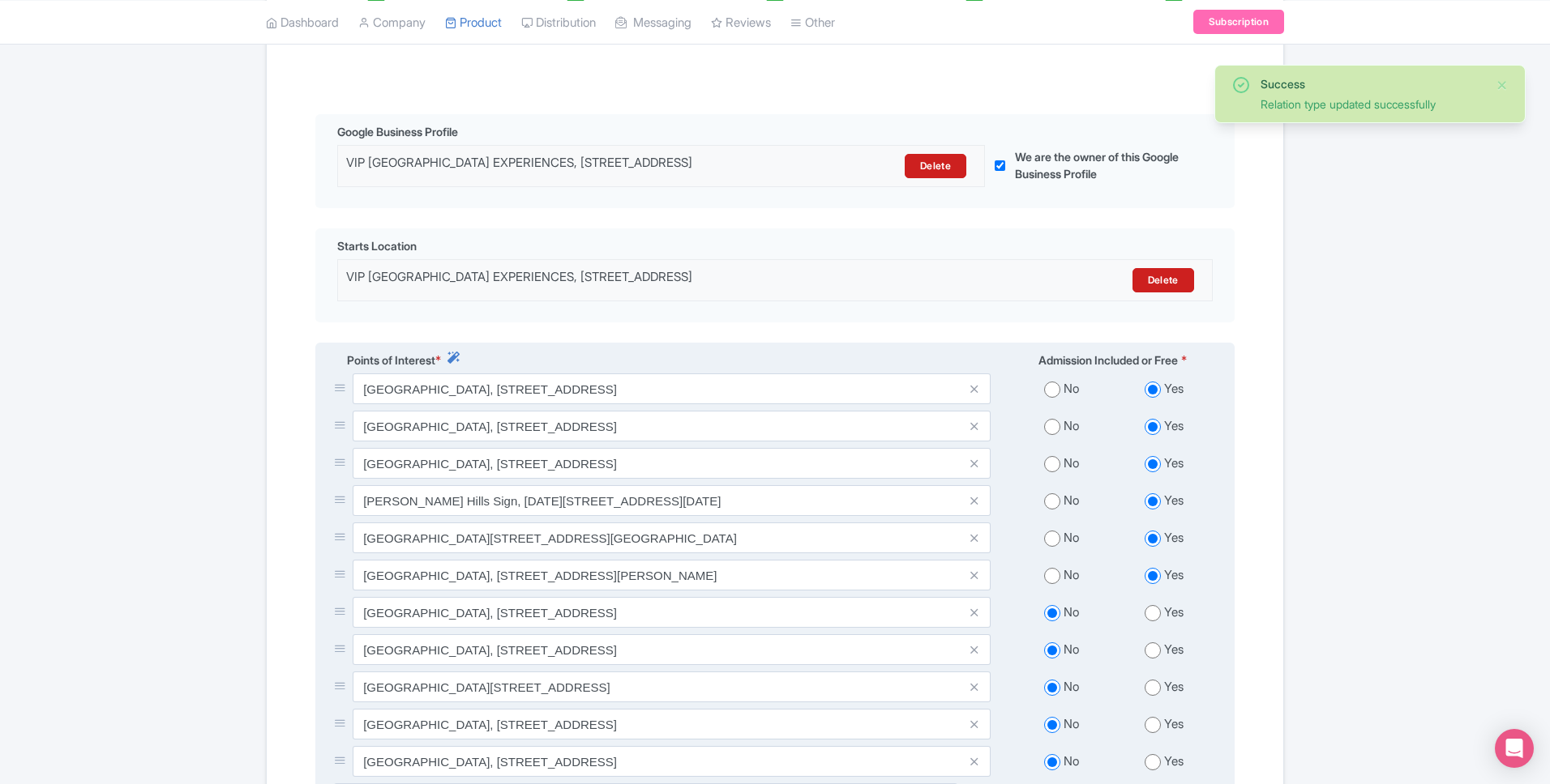
click at [1144, 621] on input "radio" at bounding box center [1152, 613] width 16 height 16
radio input "true"
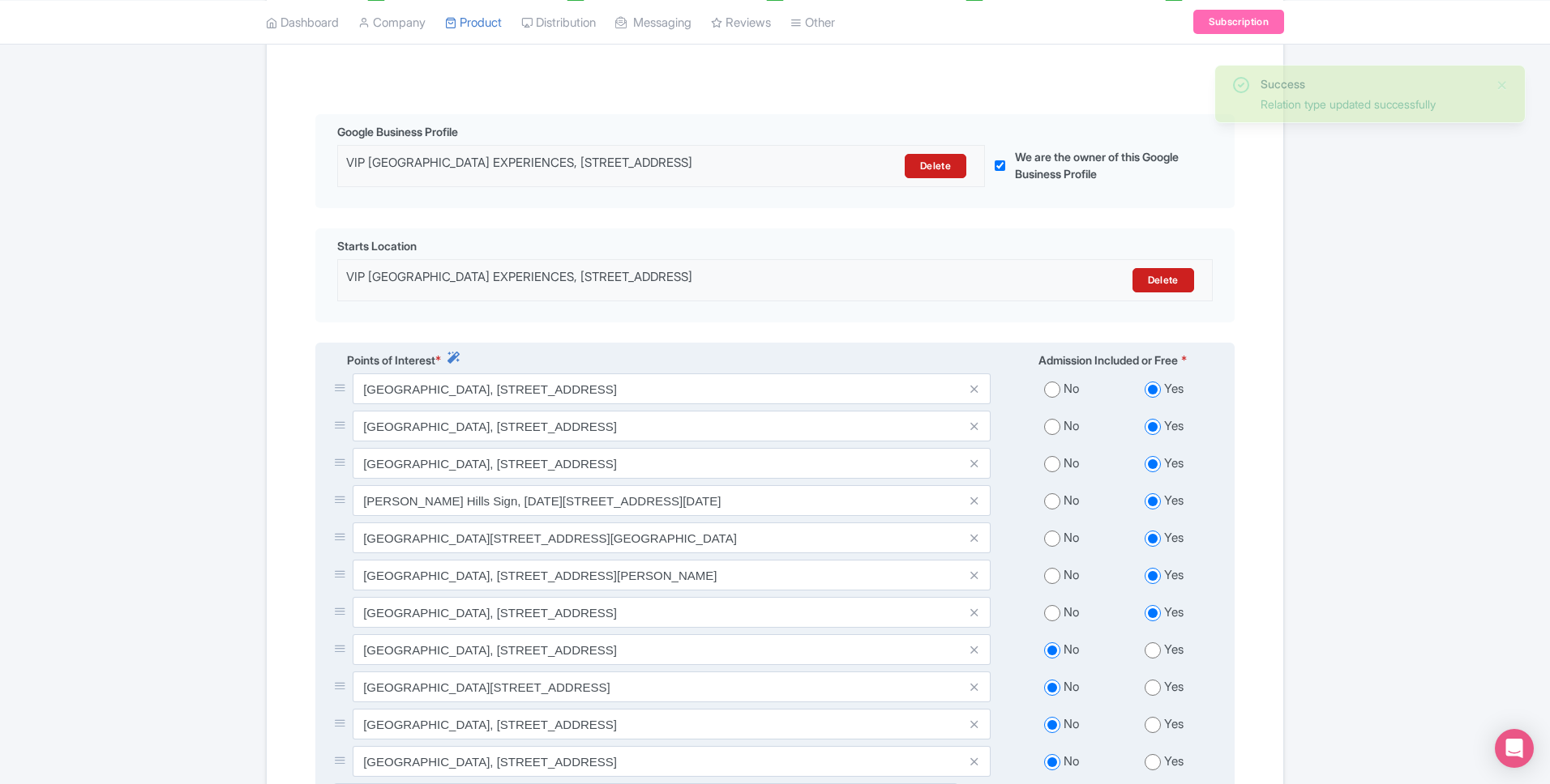
drag, startPoint x: 1154, startPoint y: 663, endPoint x: 1156, endPoint y: 692, distance: 29.1
click at [1153, 659] on input "radio" at bounding box center [1152, 650] width 16 height 16
radio input "true"
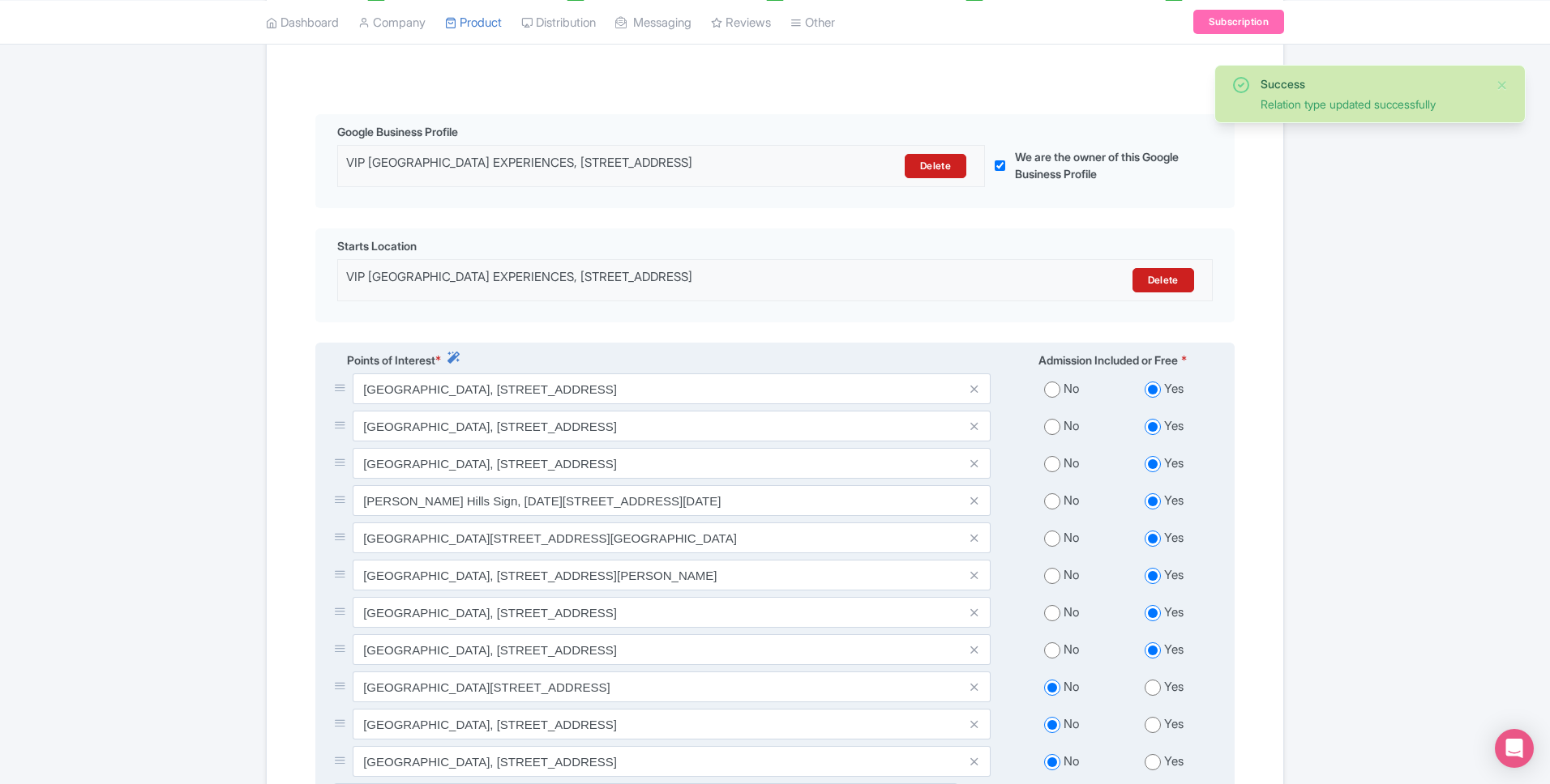
click at [1157, 696] on input "radio" at bounding box center [1152, 688] width 16 height 16
radio input "true"
click at [1158, 733] on input "radio" at bounding box center [1152, 725] width 16 height 16
radio input "true"
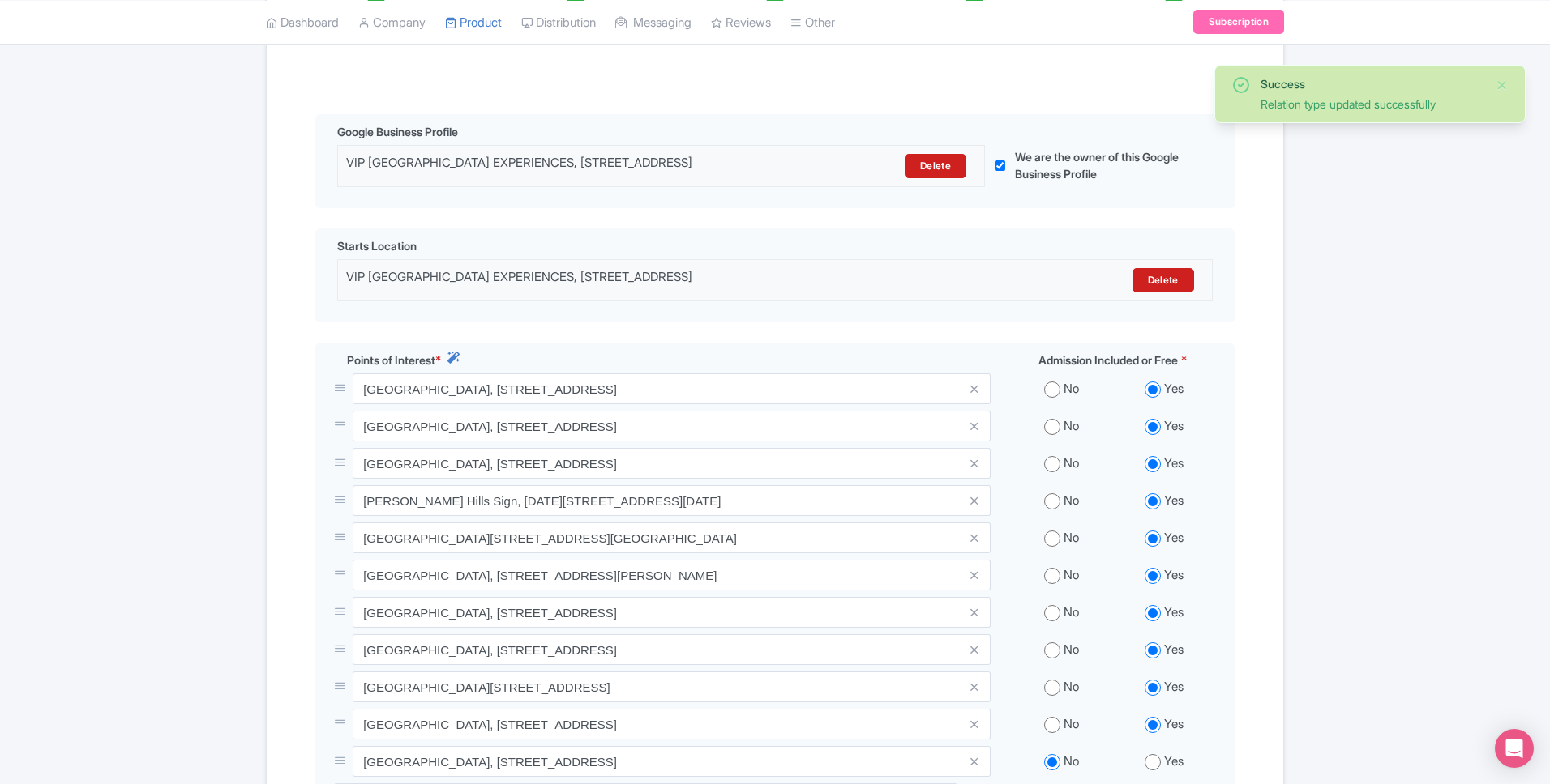
scroll to position [641, 0]
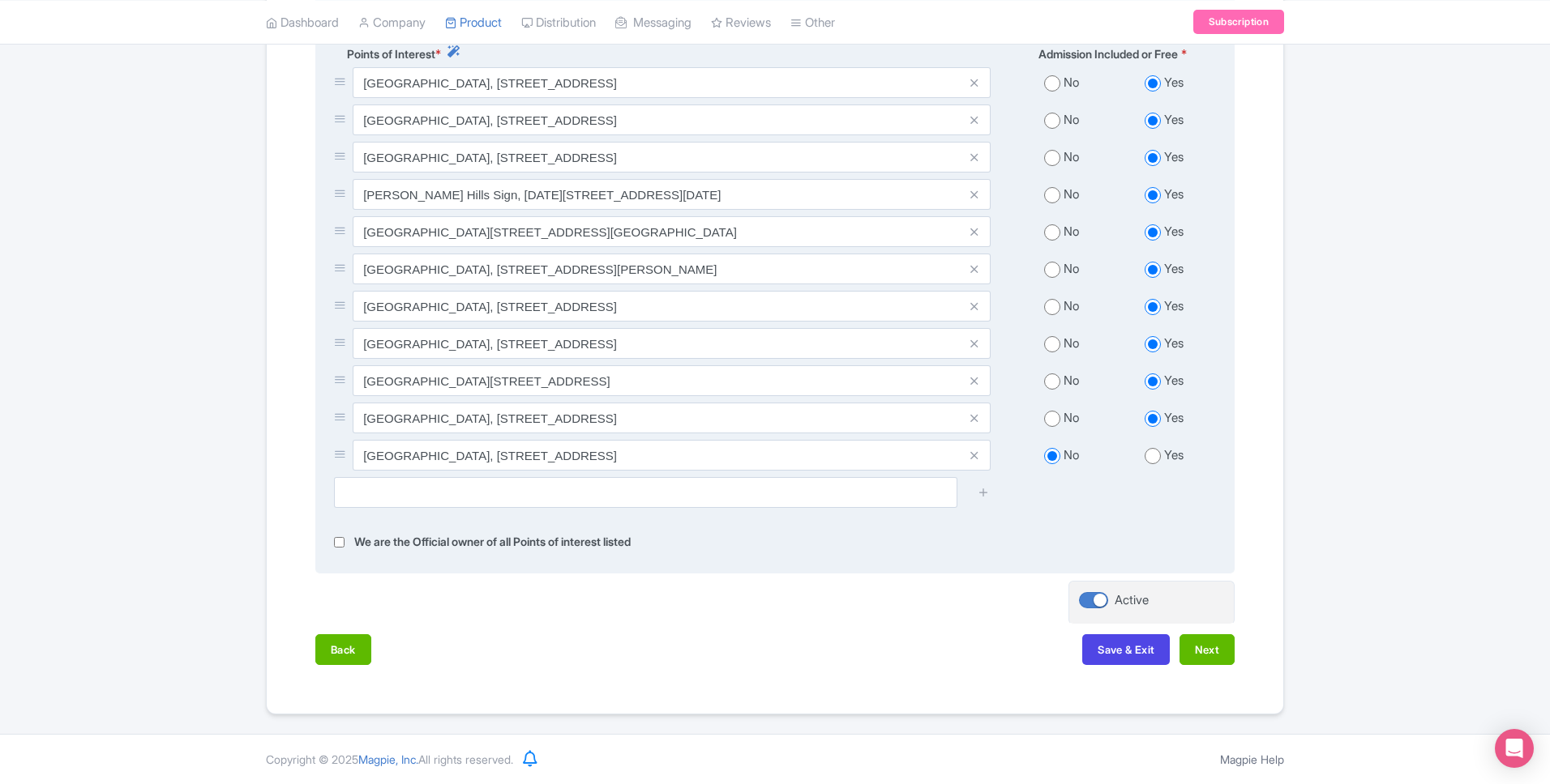
click at [1152, 457] on input "radio" at bounding box center [1152, 456] width 16 height 16
radio input "true"
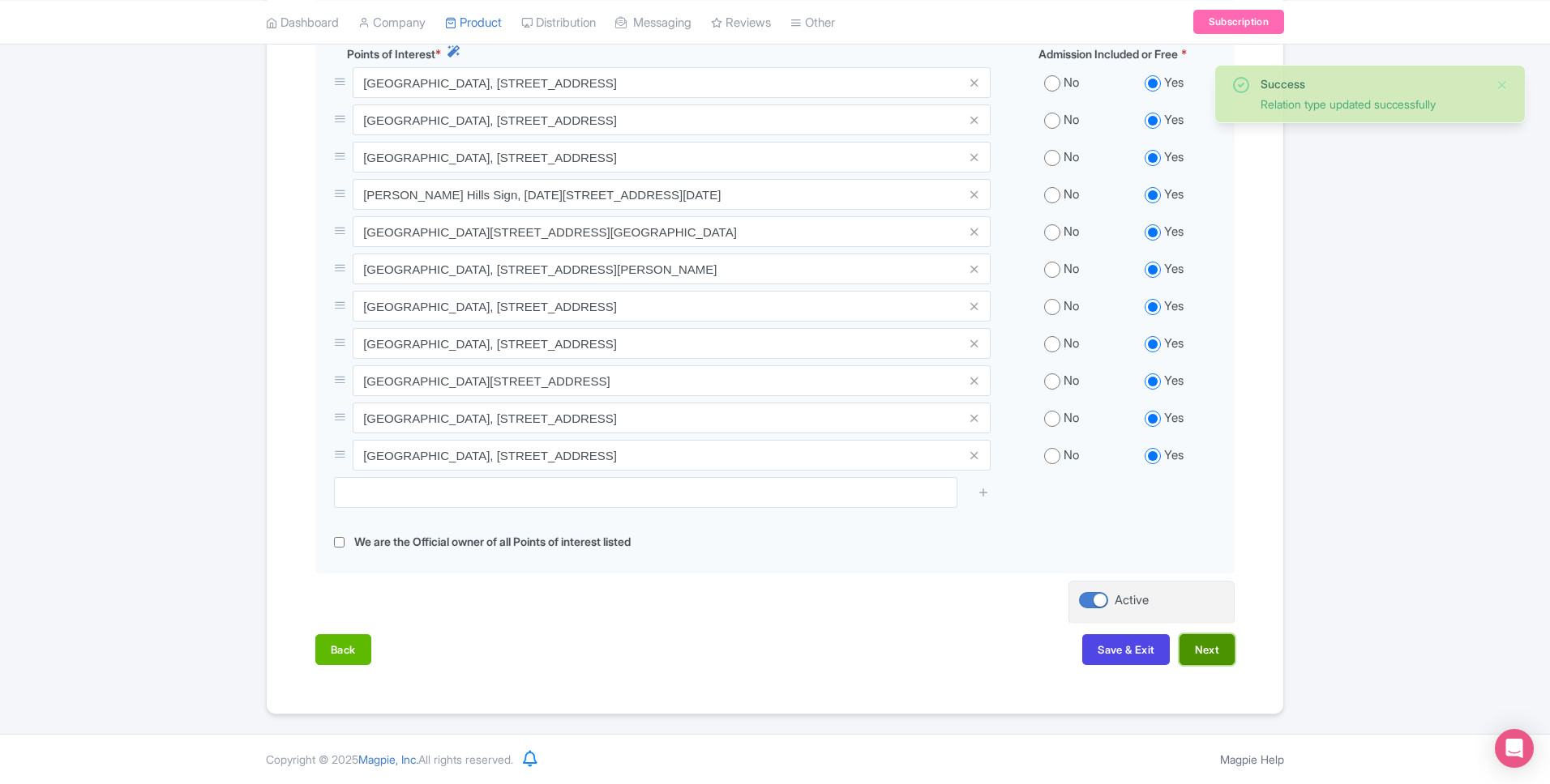
click at [1210, 654] on button "Next" at bounding box center [1206, 650] width 55 height 31
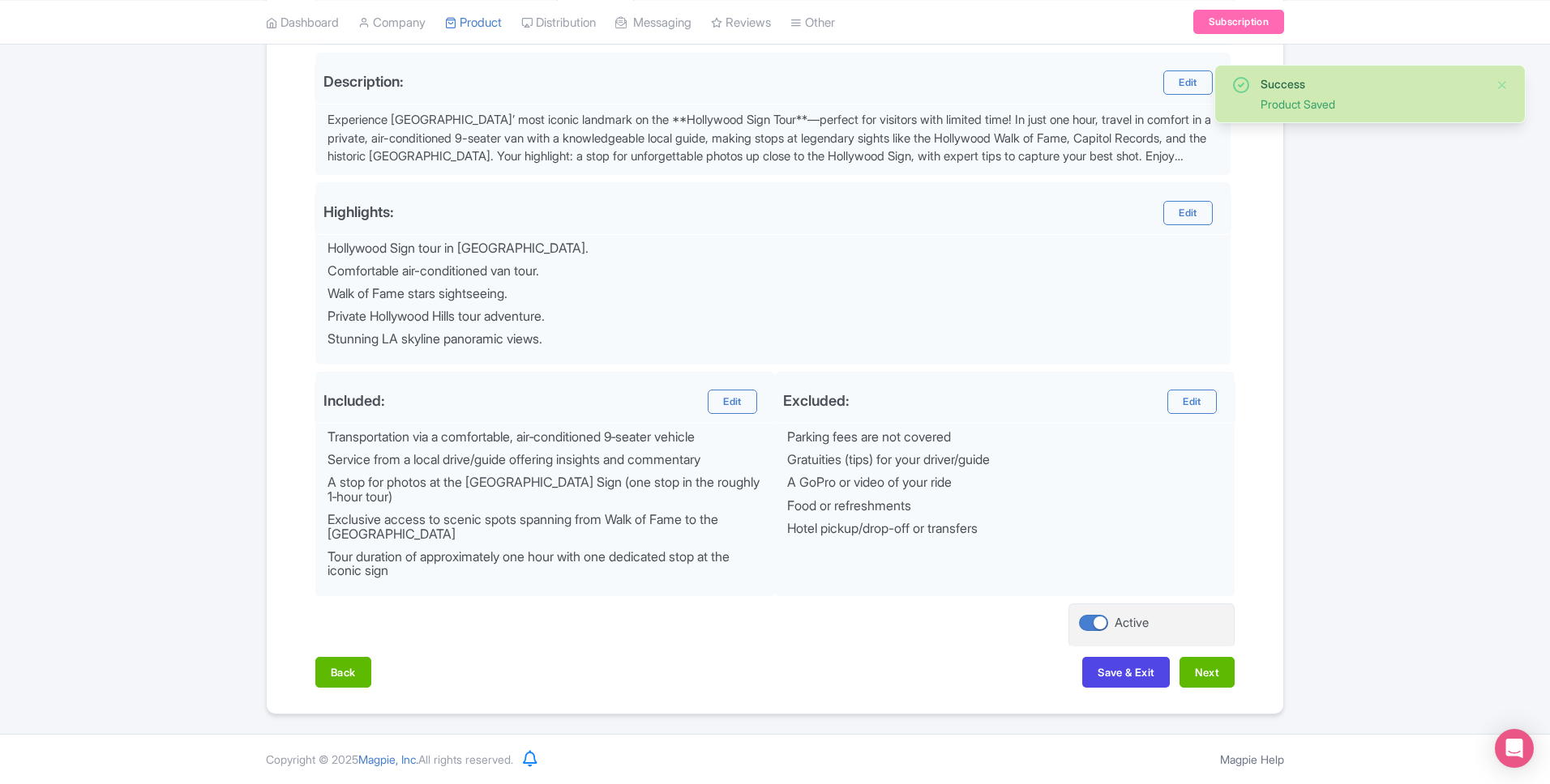
scroll to position [523, 0]
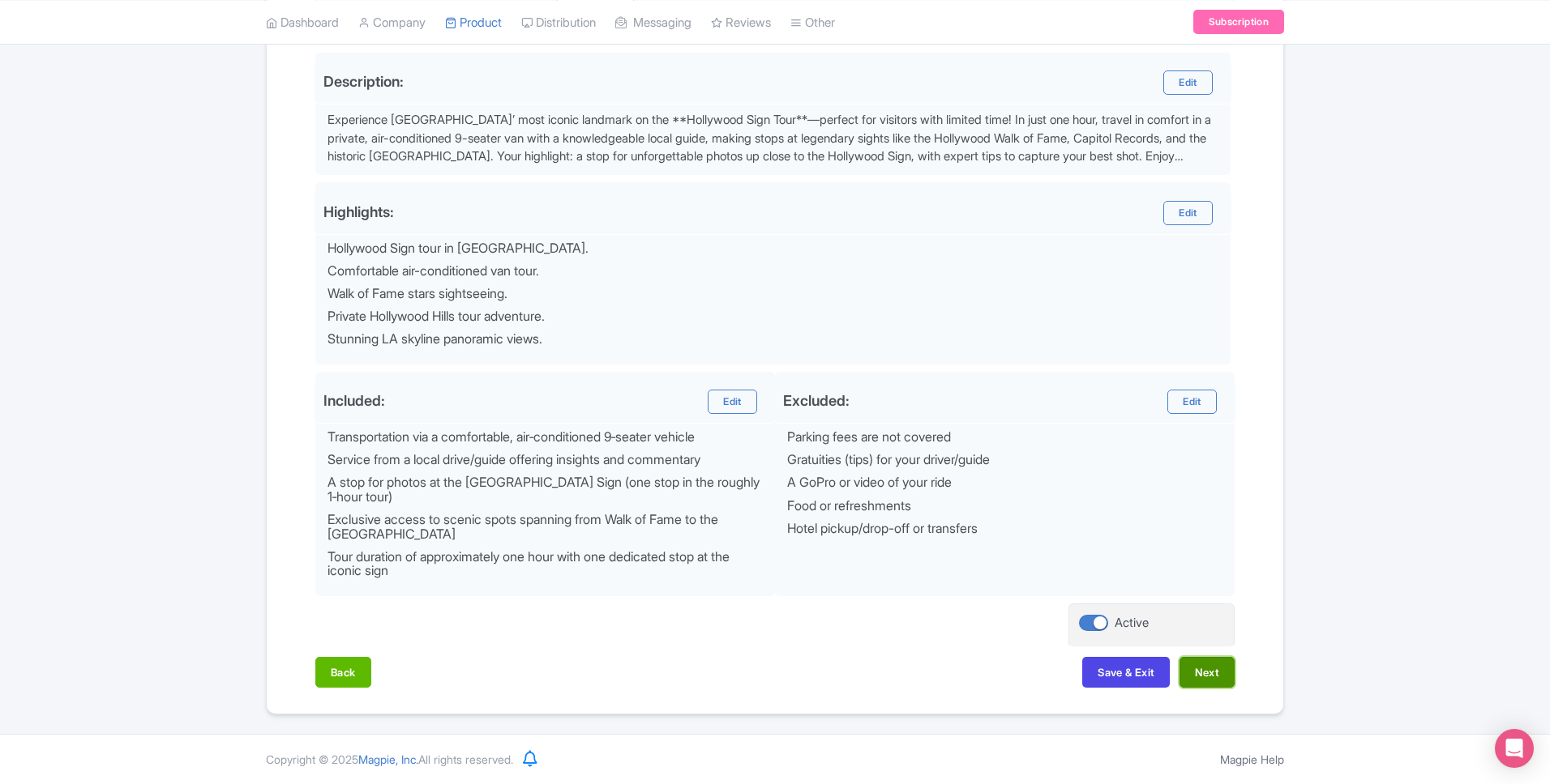
click at [1195, 672] on button "Next" at bounding box center [1206, 672] width 55 height 31
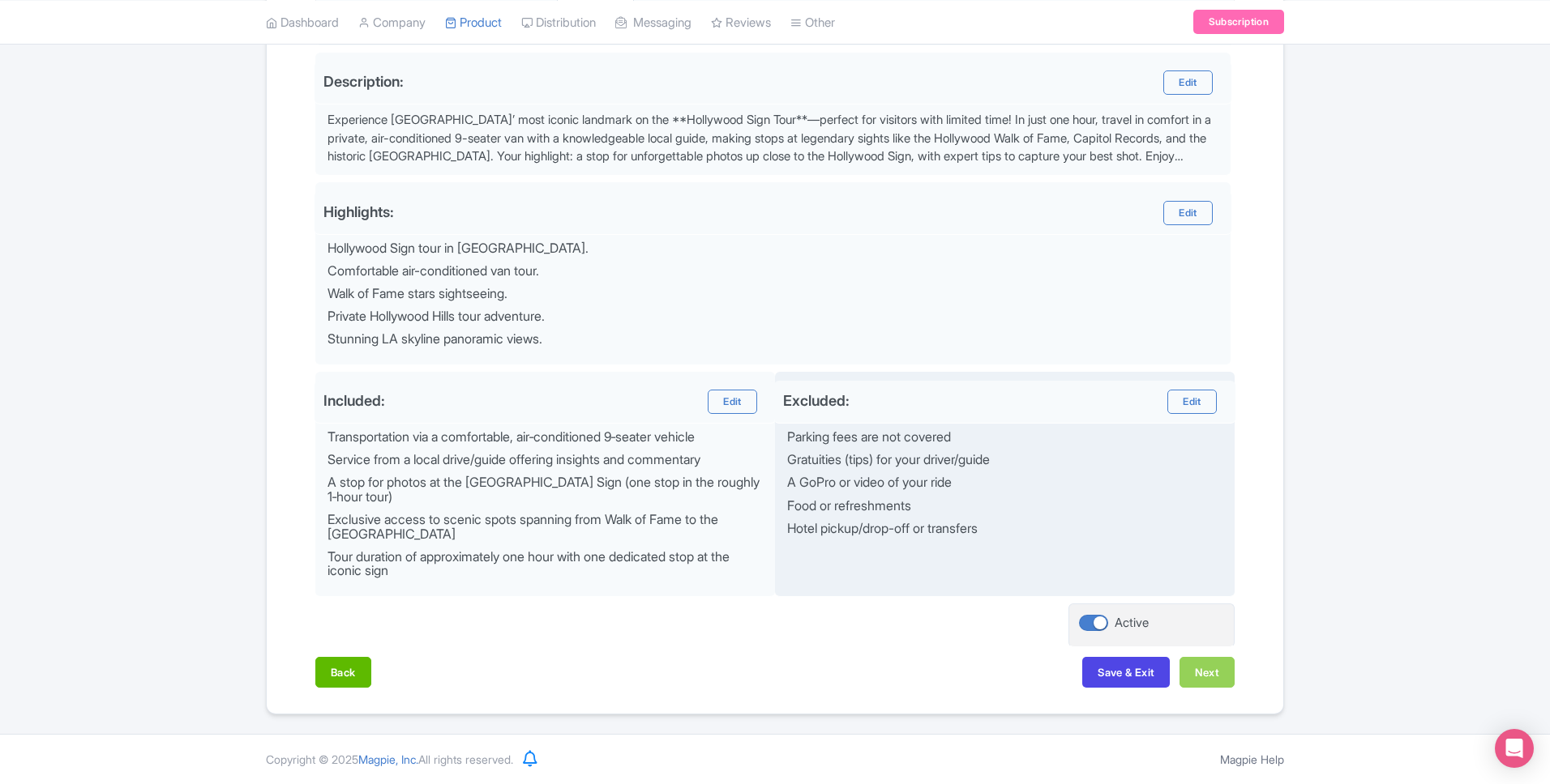
scroll to position [361, 0]
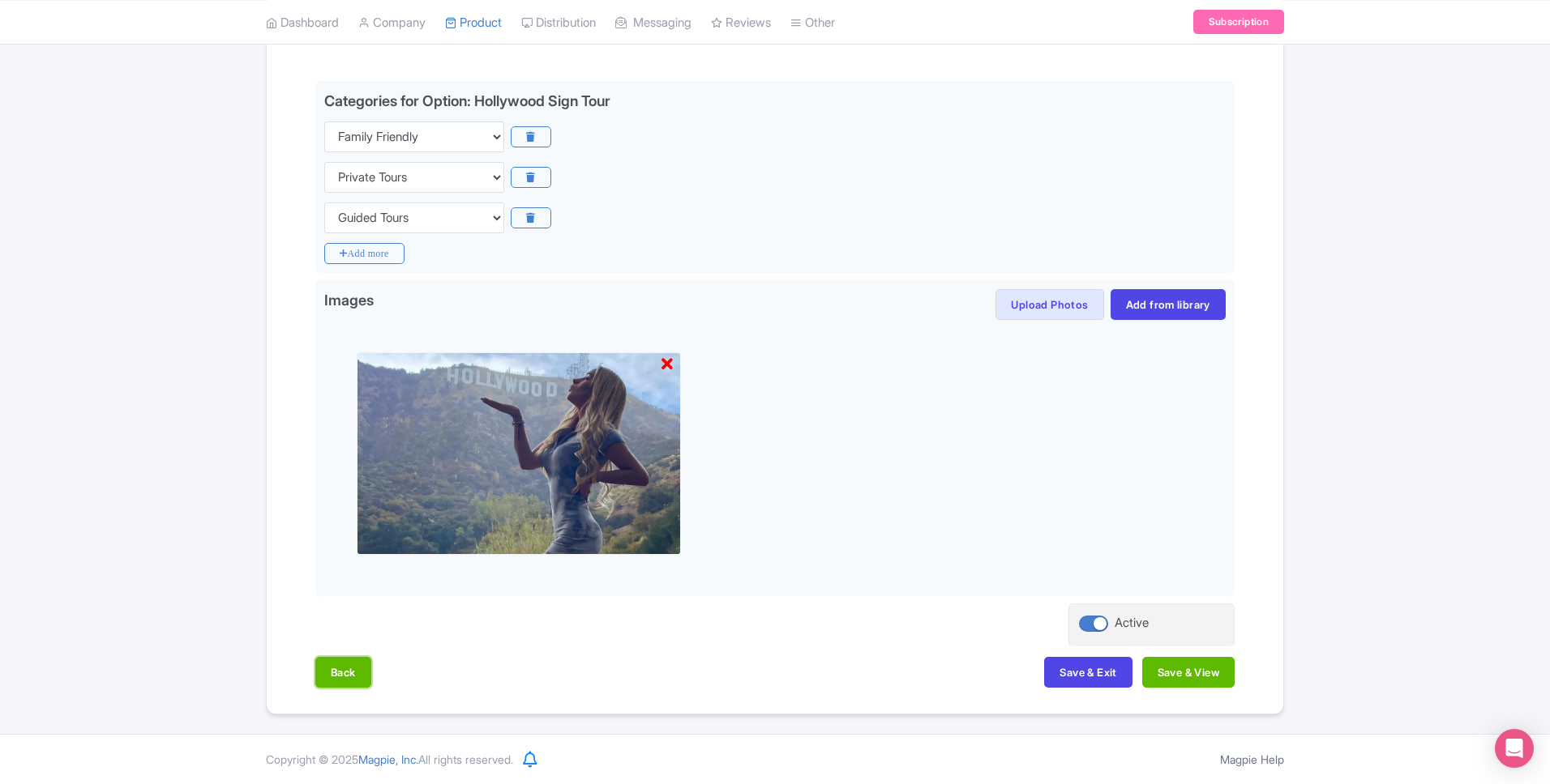
drag, startPoint x: 355, startPoint y: 668, endPoint x: 377, endPoint y: 638, distance: 37.2
click at [355, 668] on button "Back" at bounding box center [343, 672] width 56 height 31
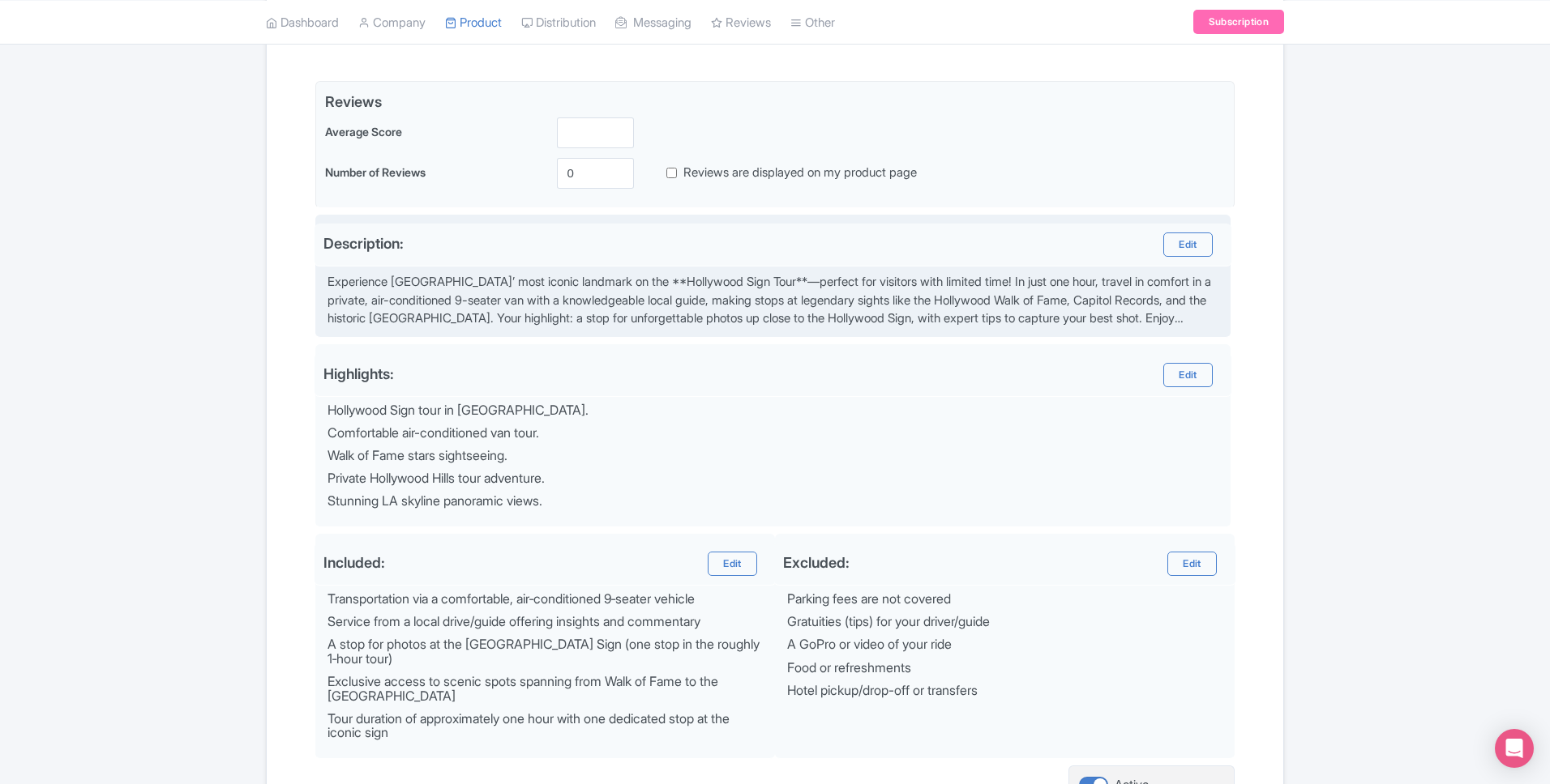
scroll to position [352, 0]
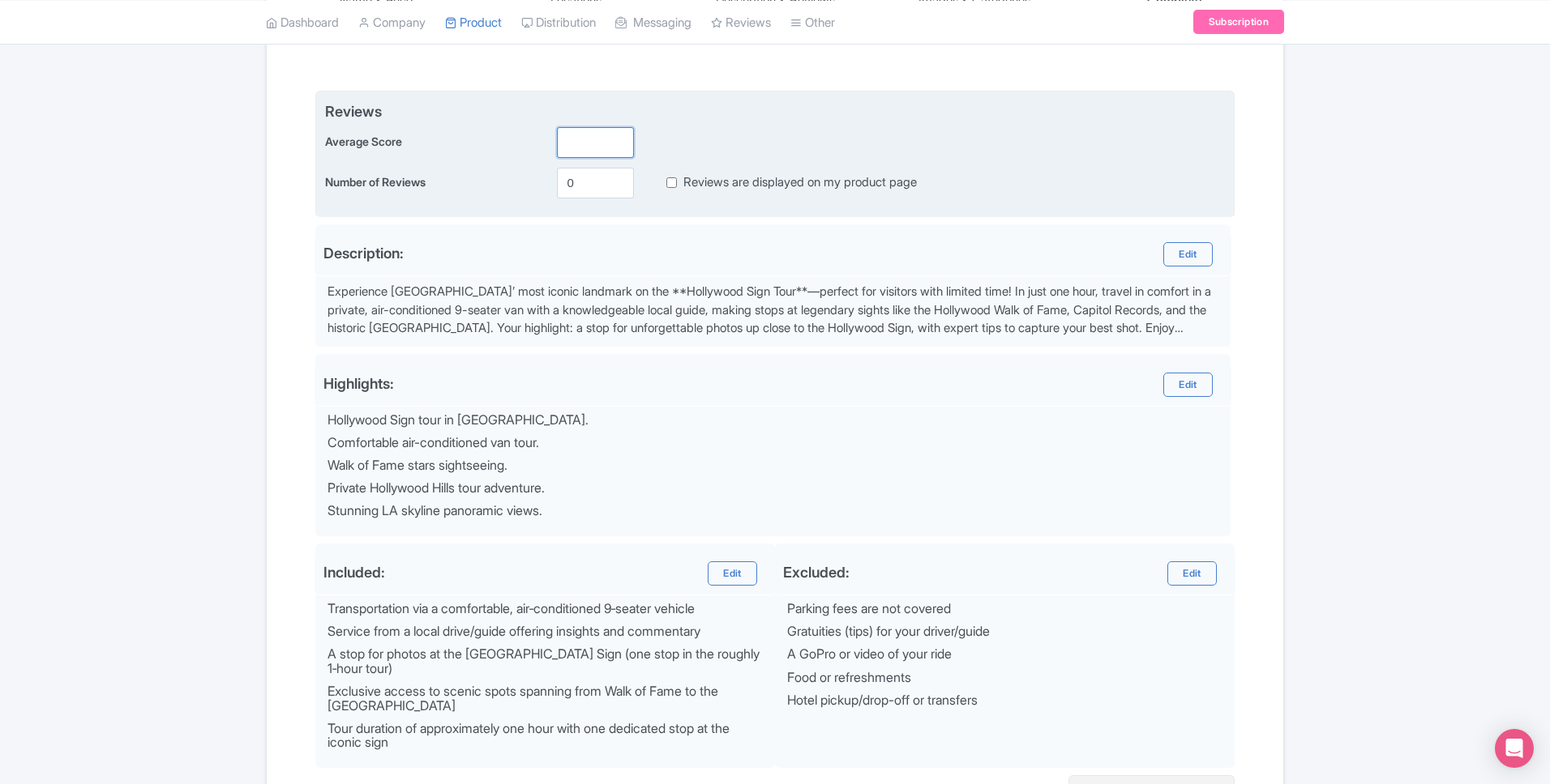
click at [581, 155] on input "number" at bounding box center [595, 143] width 77 height 31
type input "4.8"
click at [590, 184] on input "0" at bounding box center [595, 183] width 77 height 31
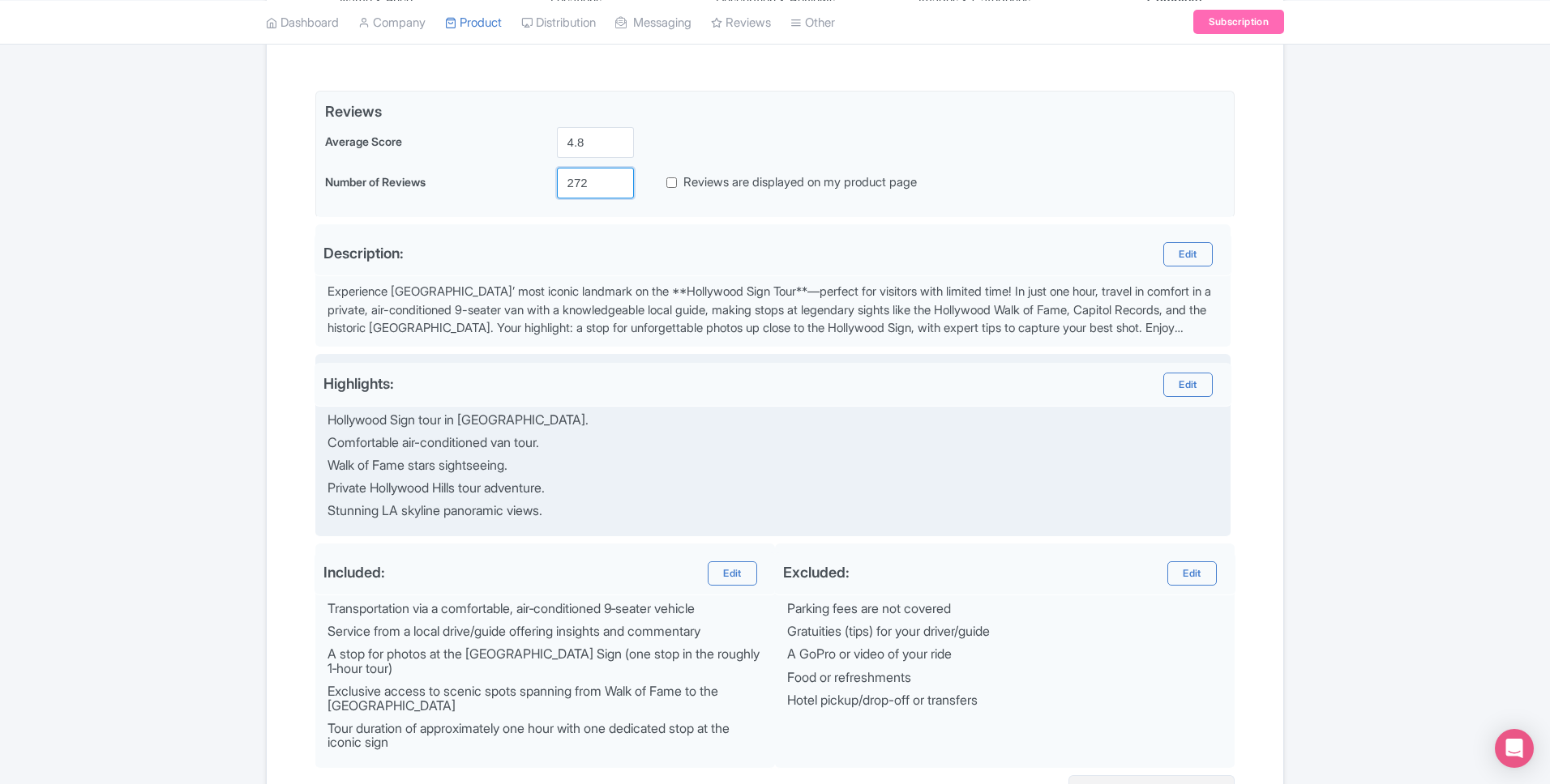
scroll to position [523, 0]
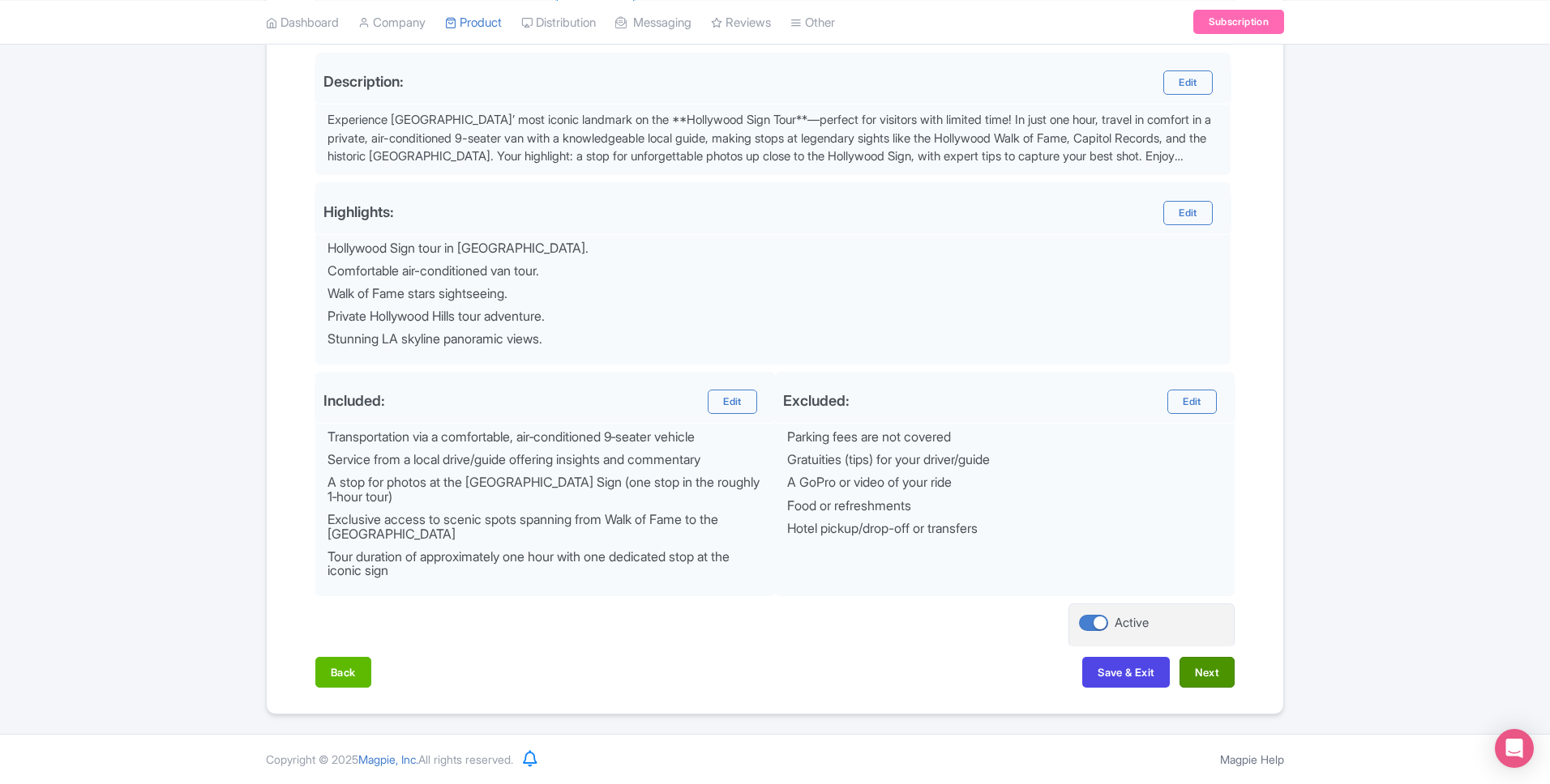
type input "272"
click at [1198, 672] on button "Next" at bounding box center [1206, 672] width 55 height 31
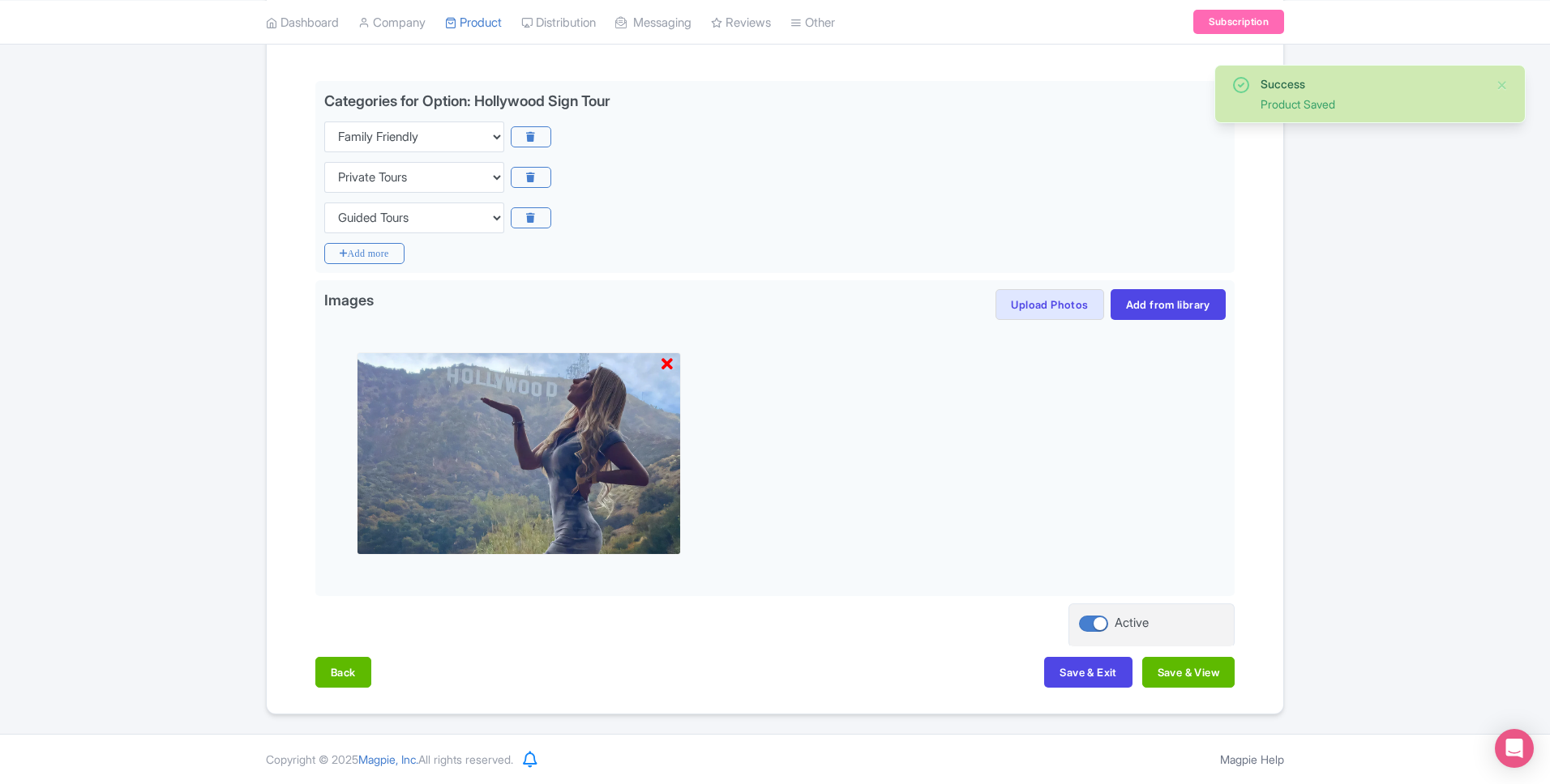
scroll to position [361, 0]
click at [1202, 677] on button "Save & View" at bounding box center [1188, 672] width 92 height 31
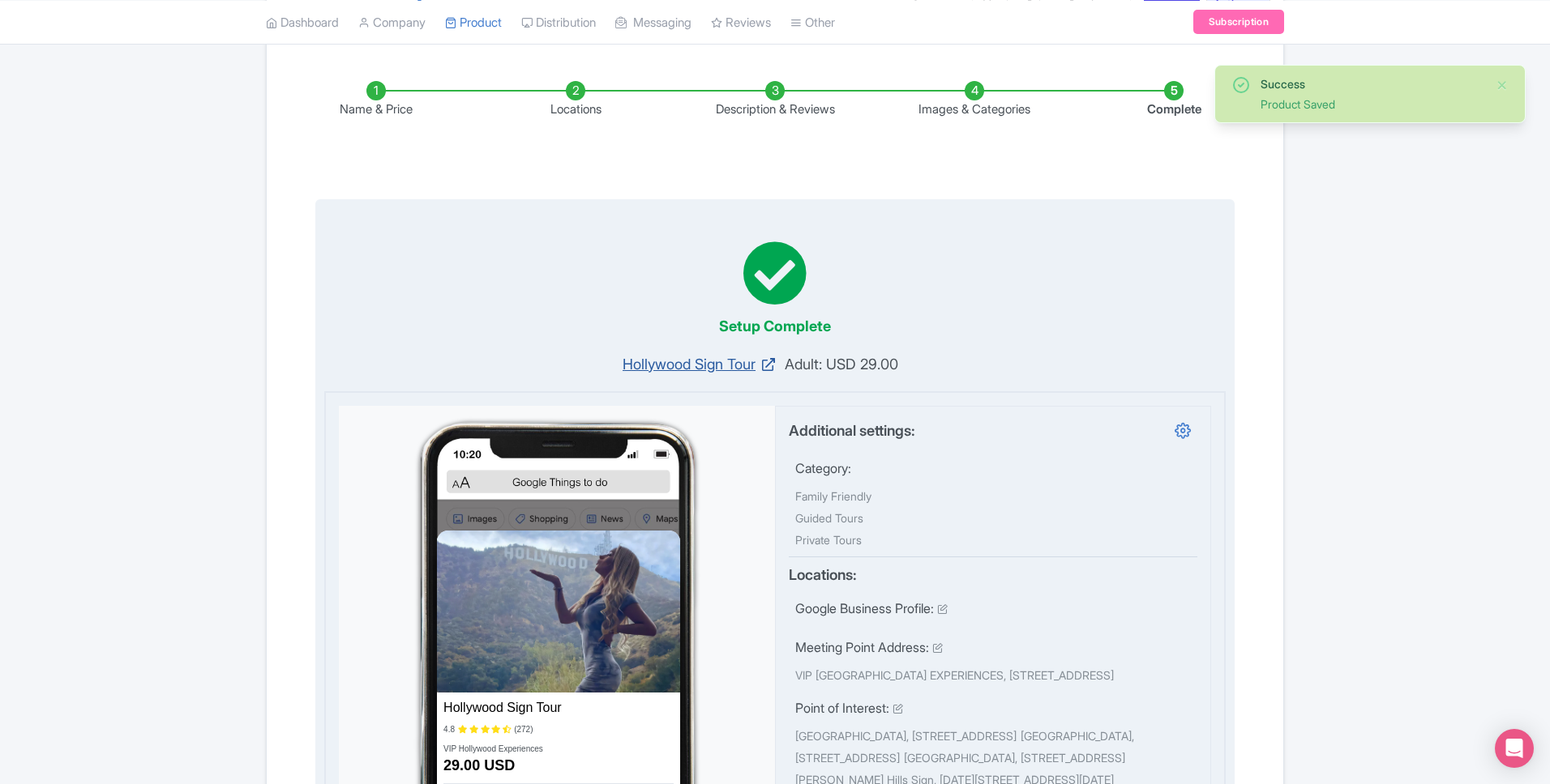
scroll to position [0, 0]
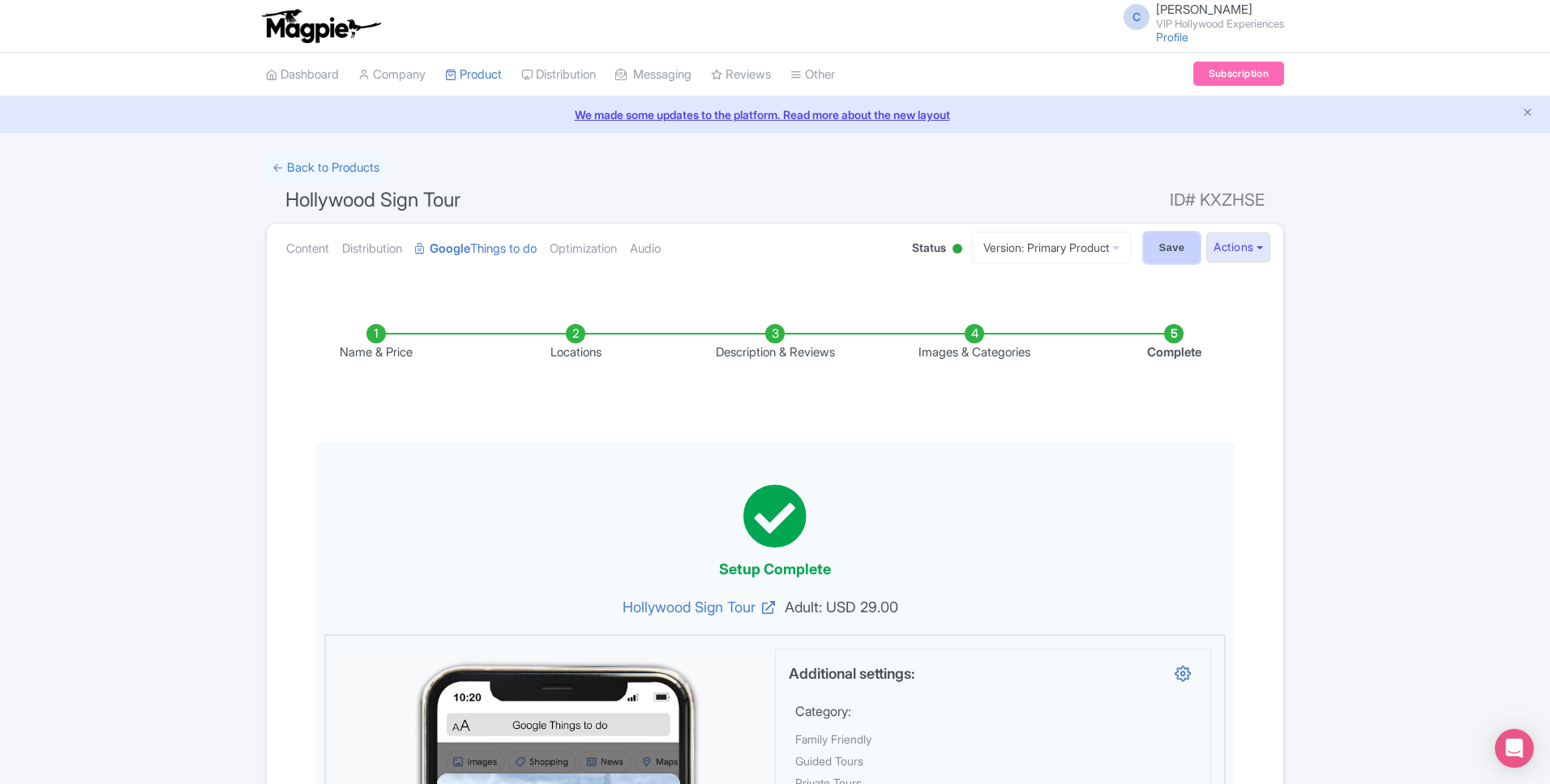
click at [1183, 244] on input "Save" at bounding box center [1171, 248] width 57 height 31
type input "Saving..."
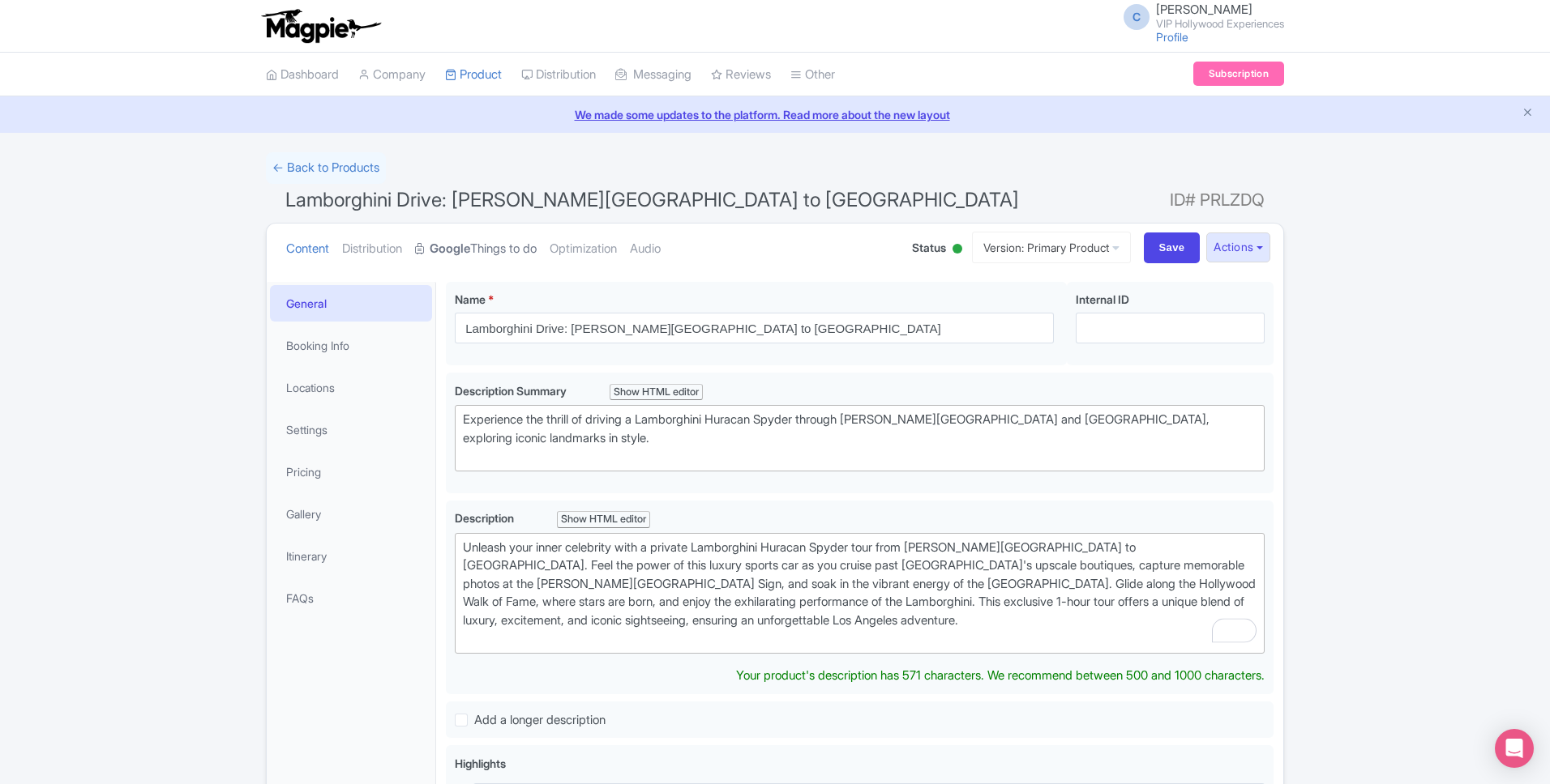
click at [525, 248] on link "Google Things to do" at bounding box center [476, 248] width 121 height 51
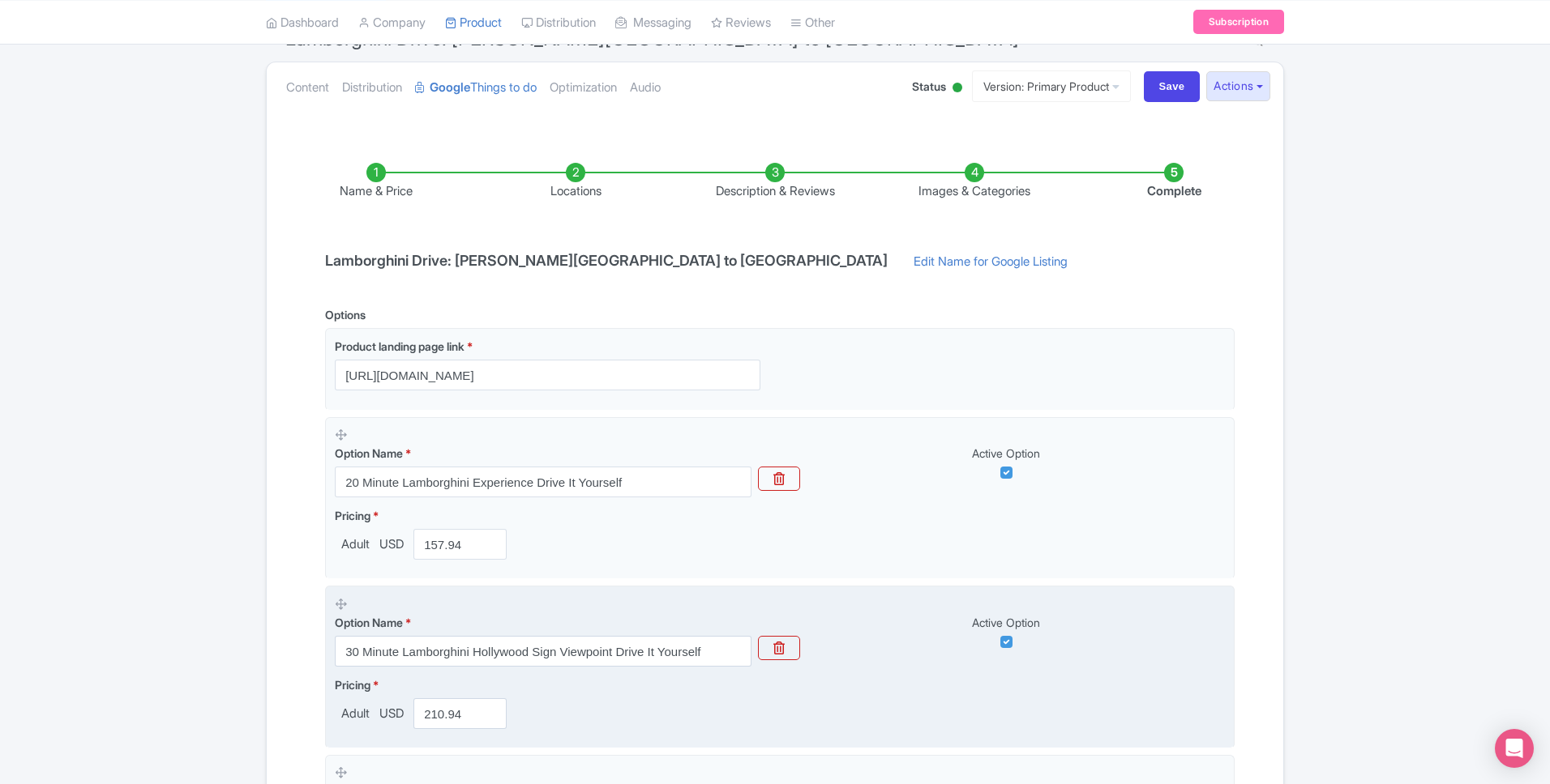
scroll to position [150, 0]
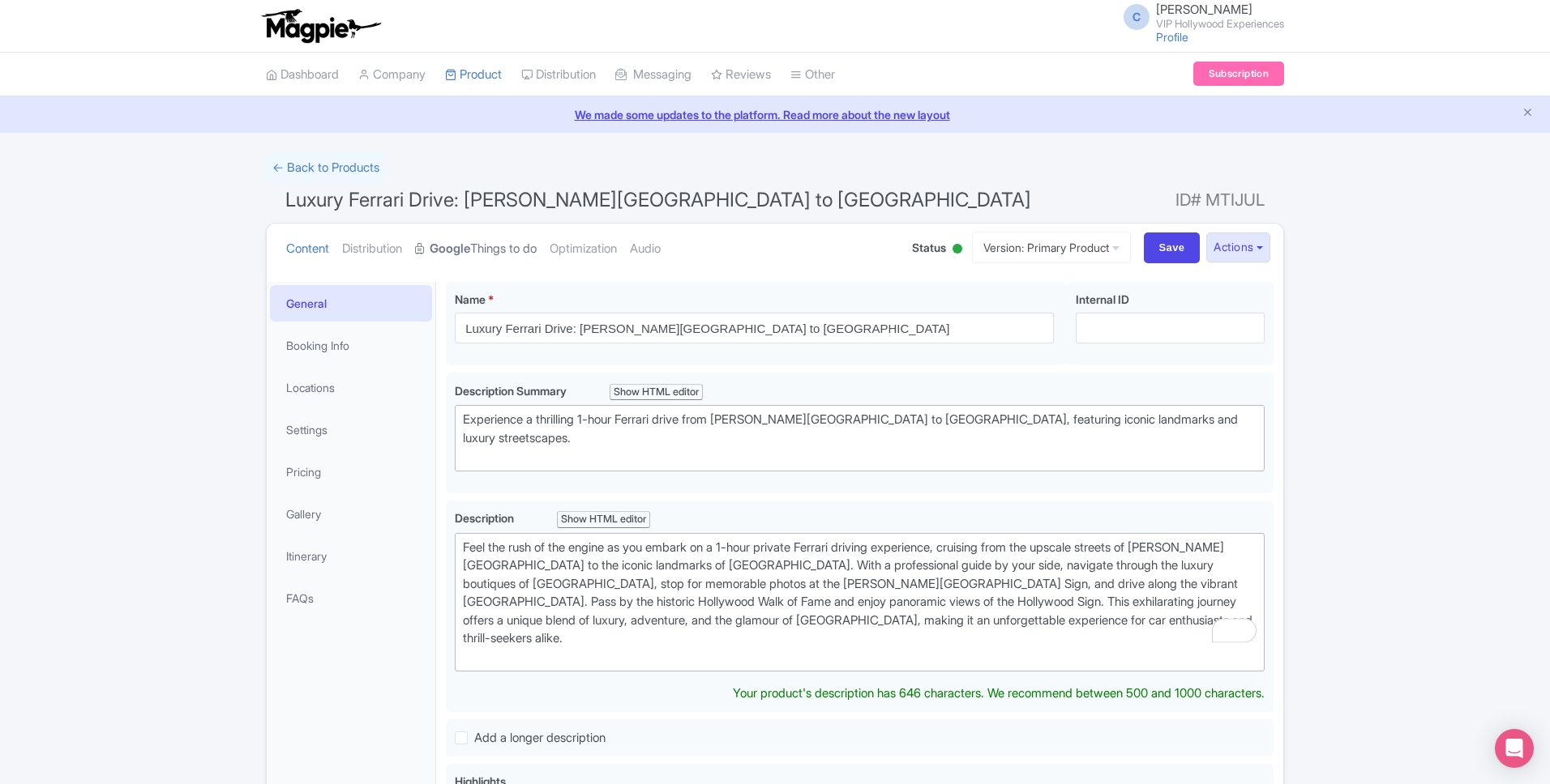
click at [507, 264] on link "Google Things to do" at bounding box center [476, 248] width 121 height 51
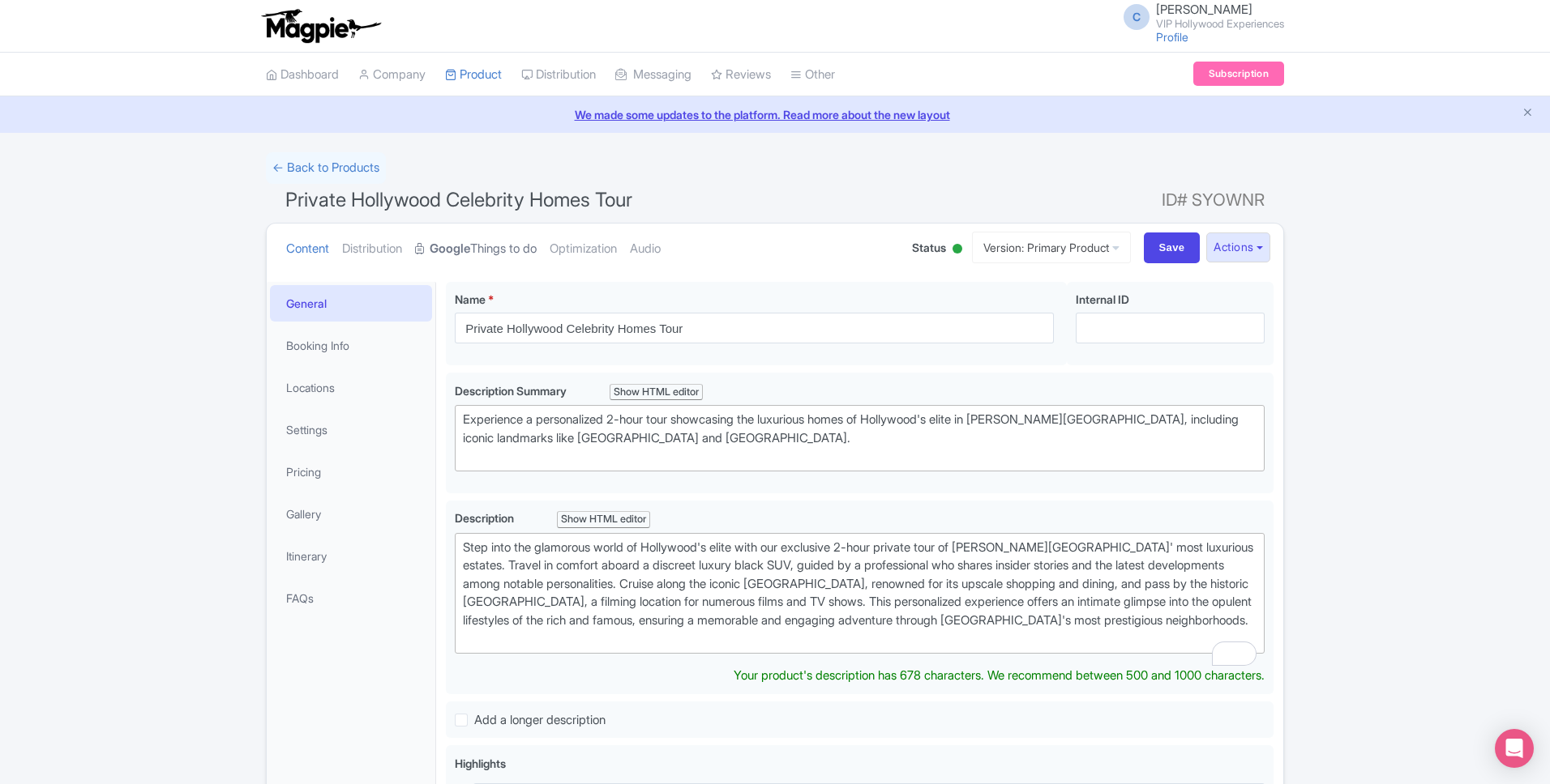
click at [517, 258] on link "Google Things to do" at bounding box center [476, 248] width 121 height 51
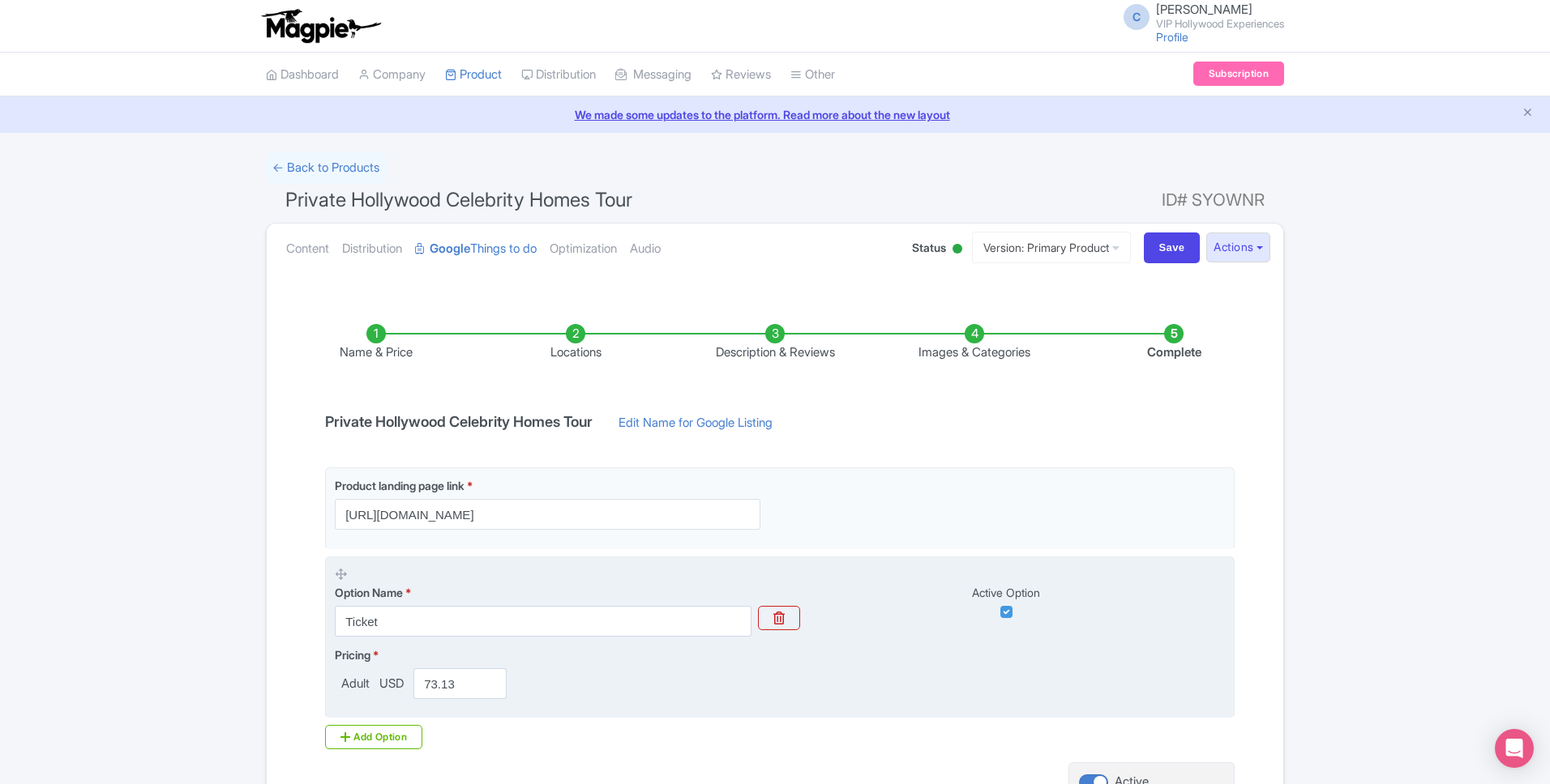
scroll to position [159, 0]
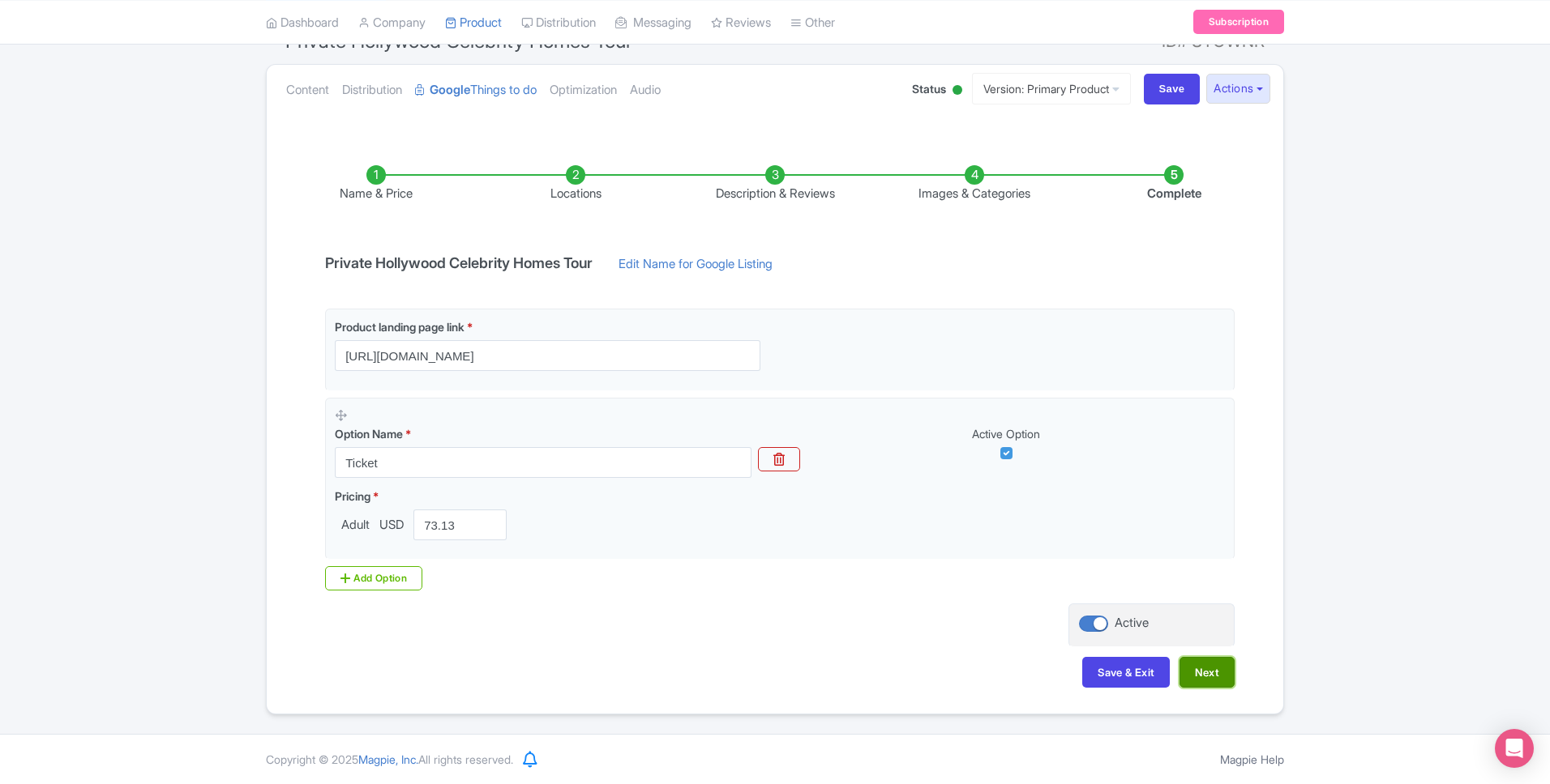
click at [1198, 666] on button "Next" at bounding box center [1206, 672] width 55 height 31
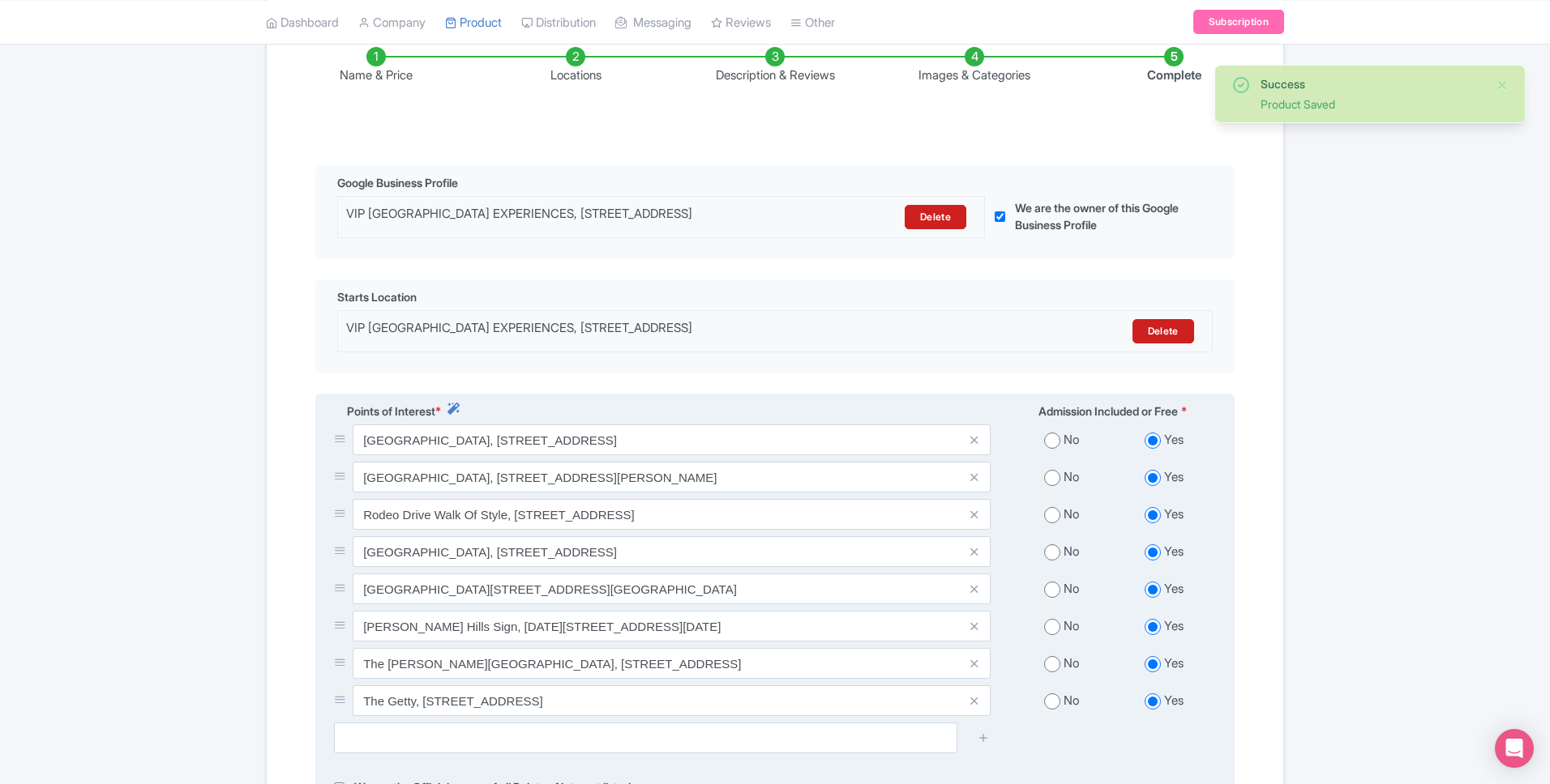
scroll to position [535, 0]
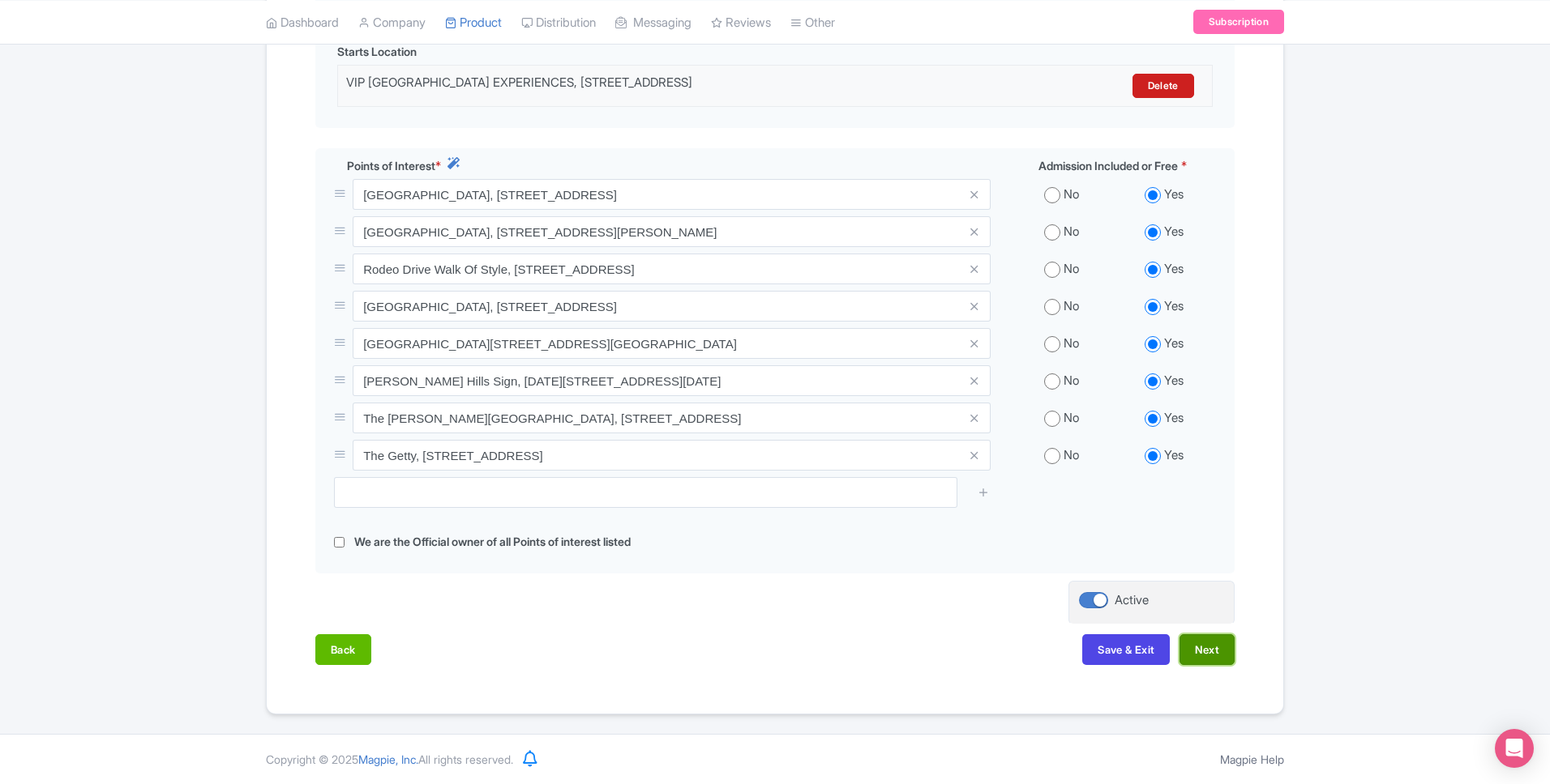
click at [1208, 660] on button "Next" at bounding box center [1206, 650] width 55 height 31
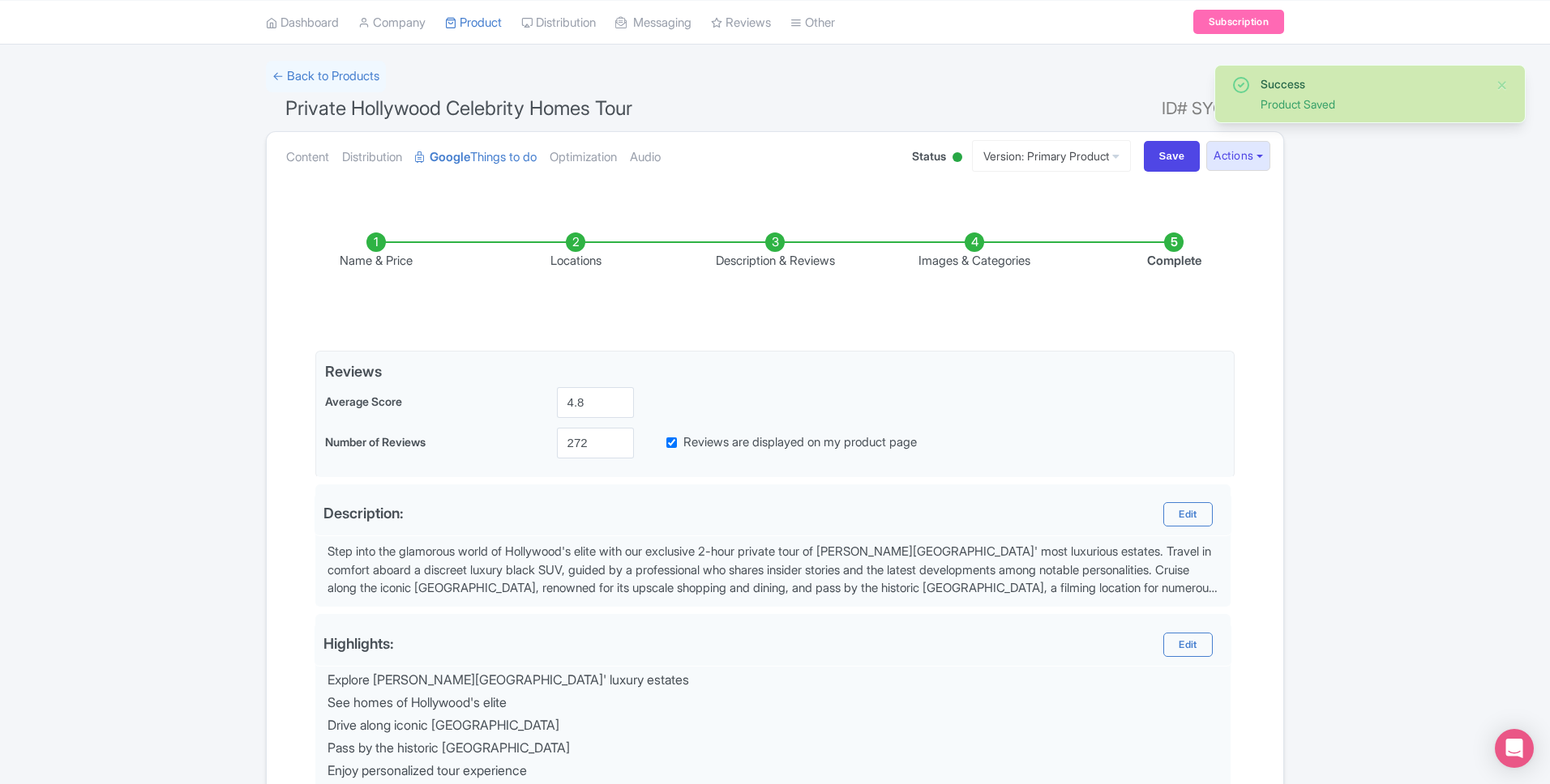
scroll to position [9, 0]
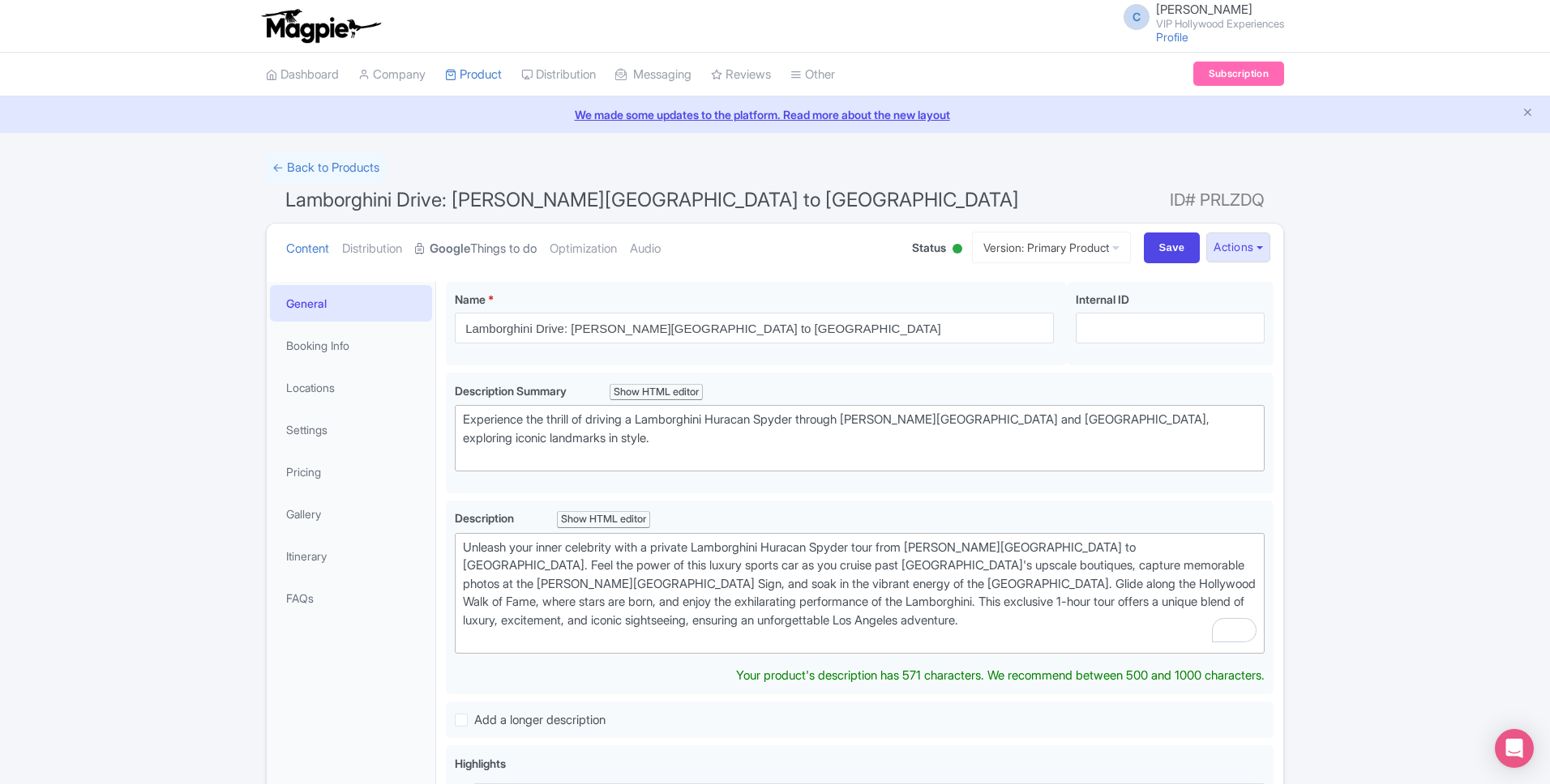
click at [455, 255] on strong "Google" at bounding box center [450, 248] width 40 height 18
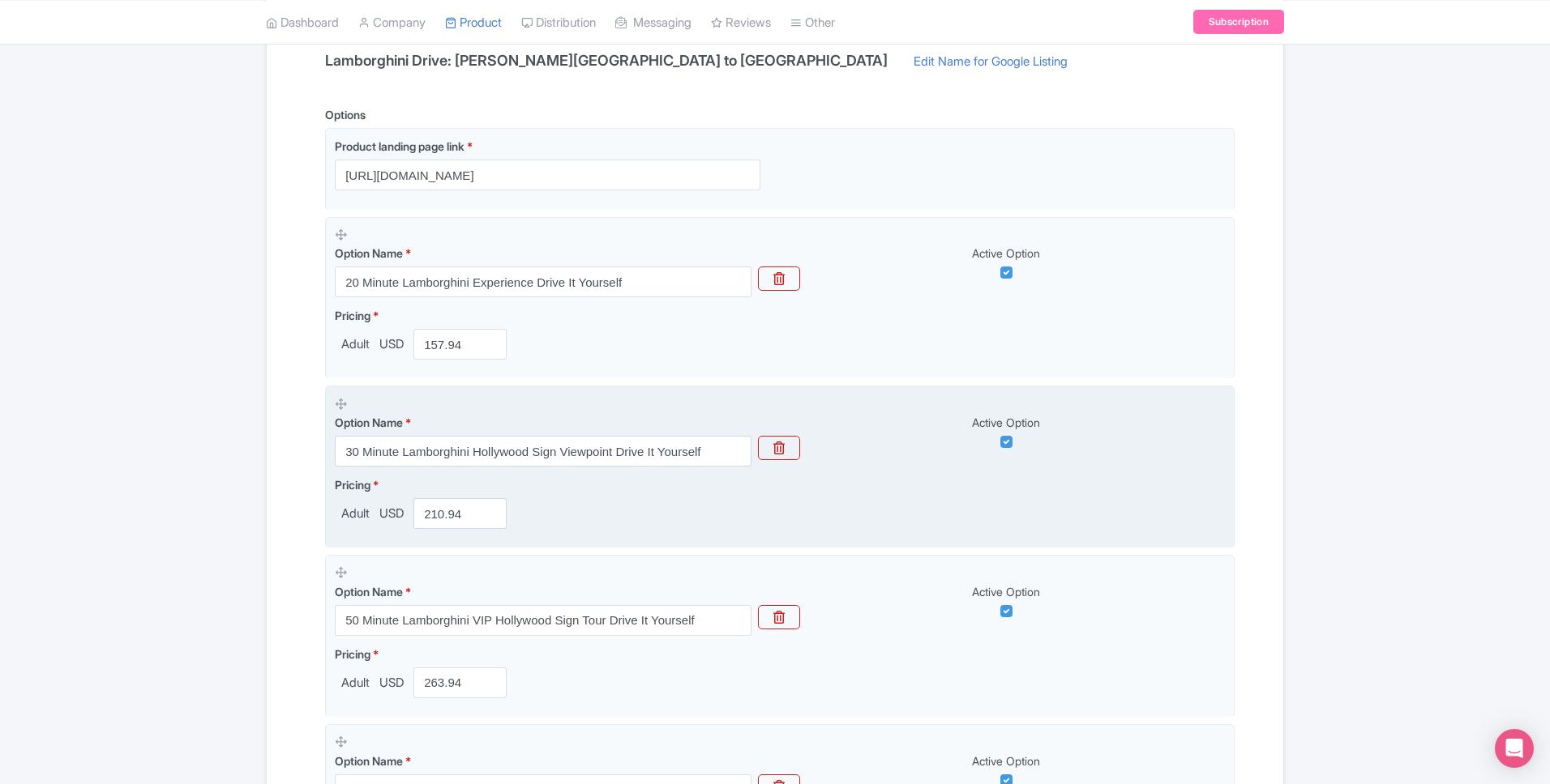
scroll to position [372, 0]
